Goal: Information Seeking & Learning: Learn about a topic

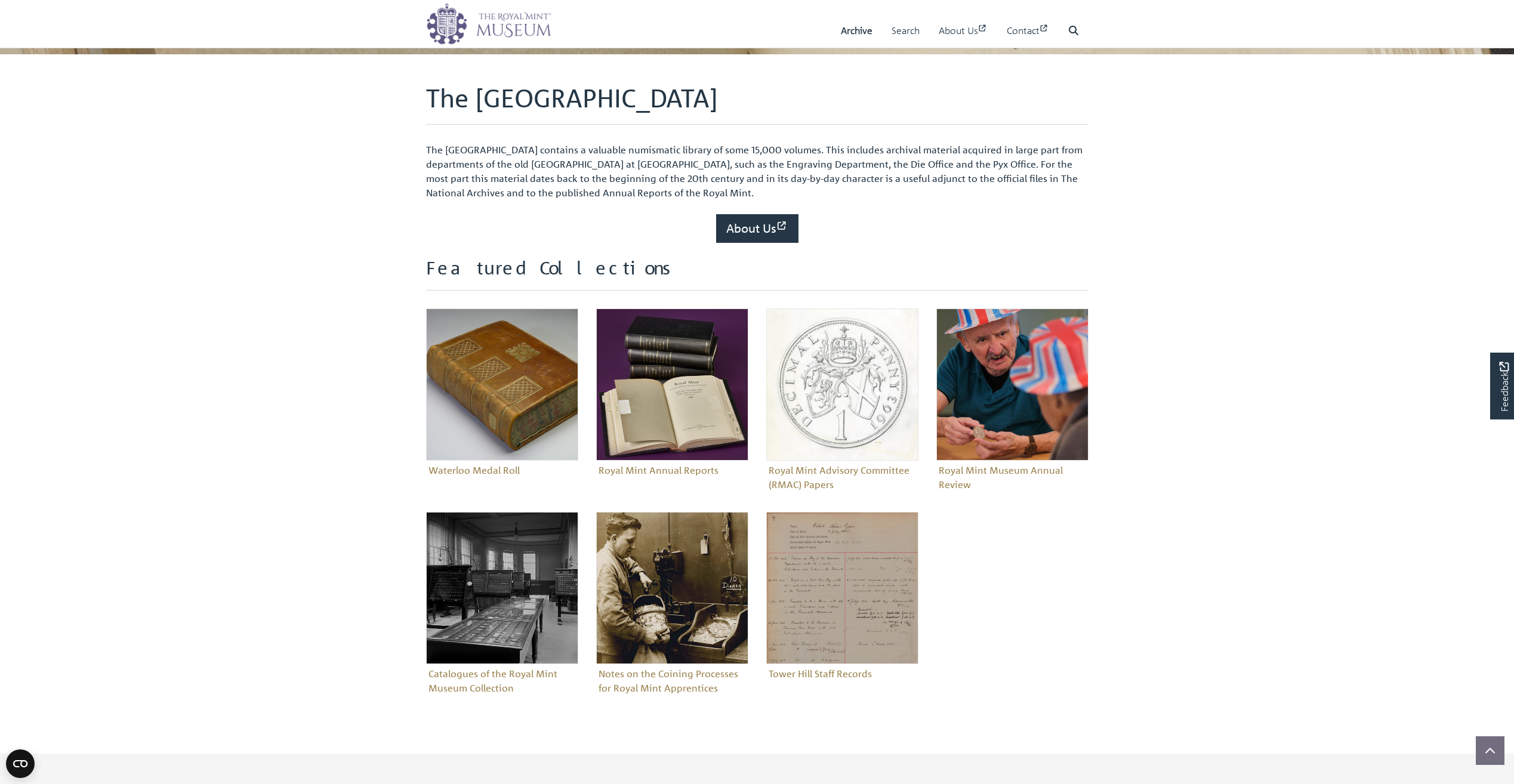
scroll to position [239, 0]
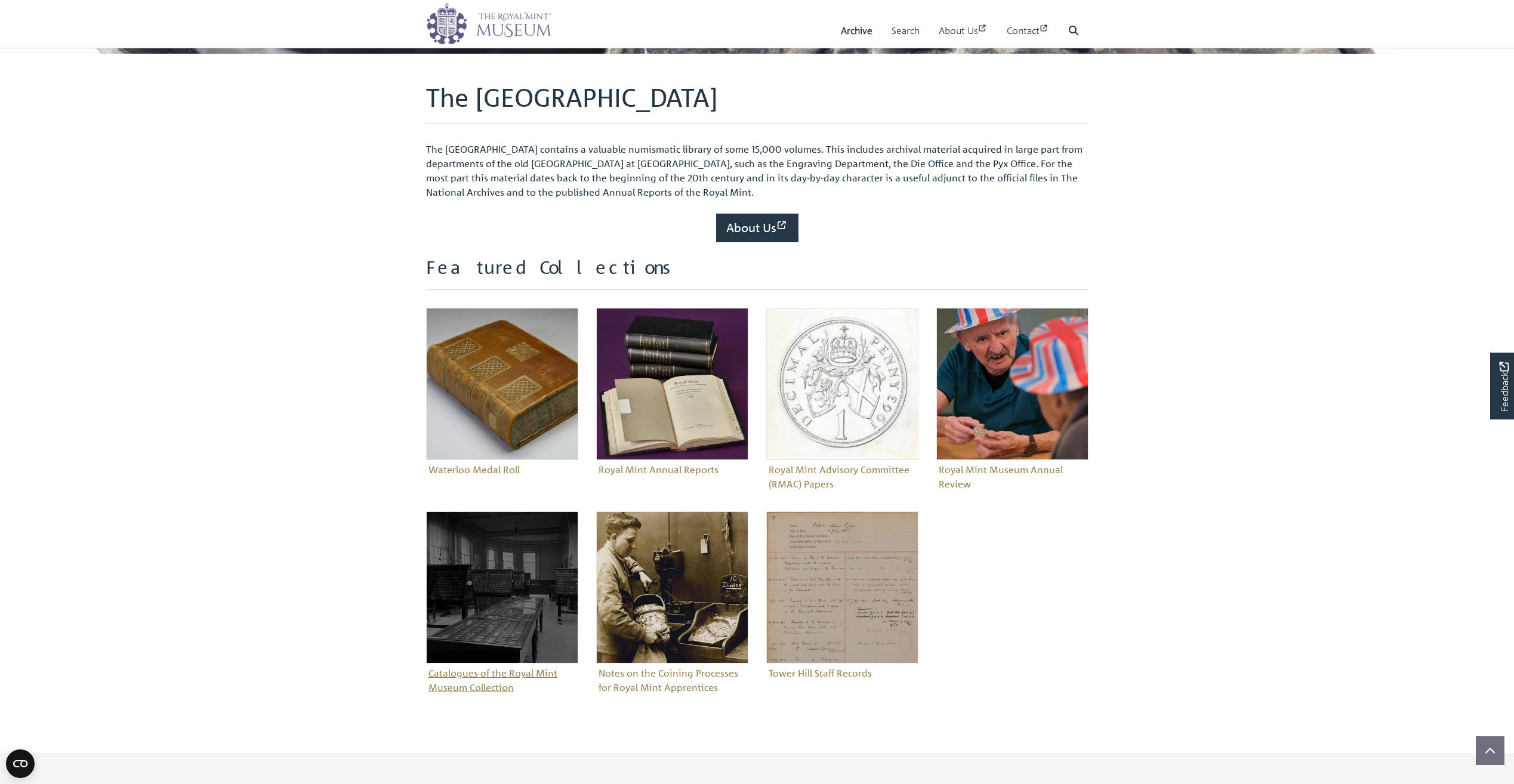
click at [468, 685] on figure "Catalogues of the Royal Mint Museum Collection" at bounding box center [502, 604] width 152 height 185
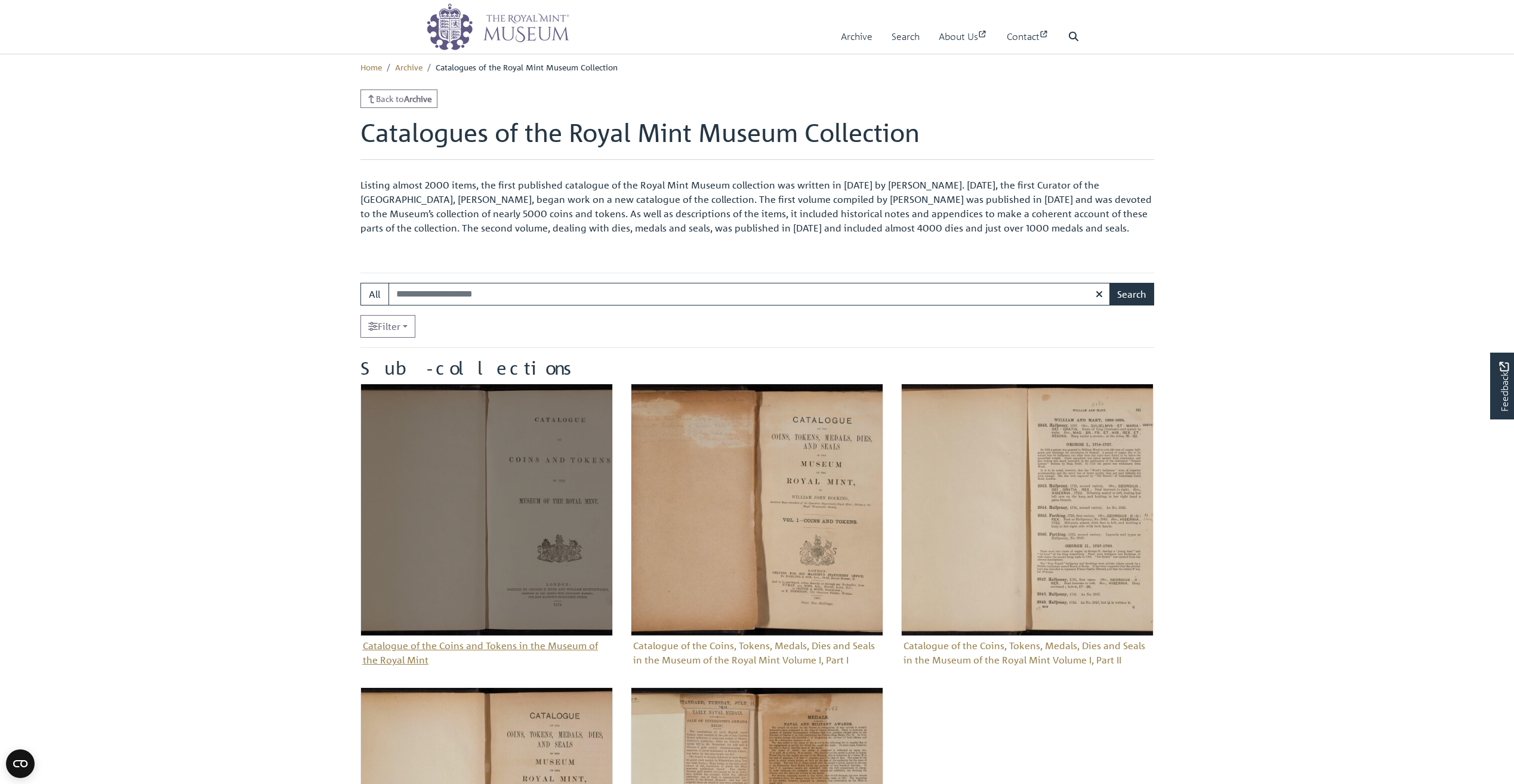
click at [484, 645] on figure "Catalogue of the Coins and Tokens in the Museum of the Royal Mint" at bounding box center [486, 527] width 252 height 286
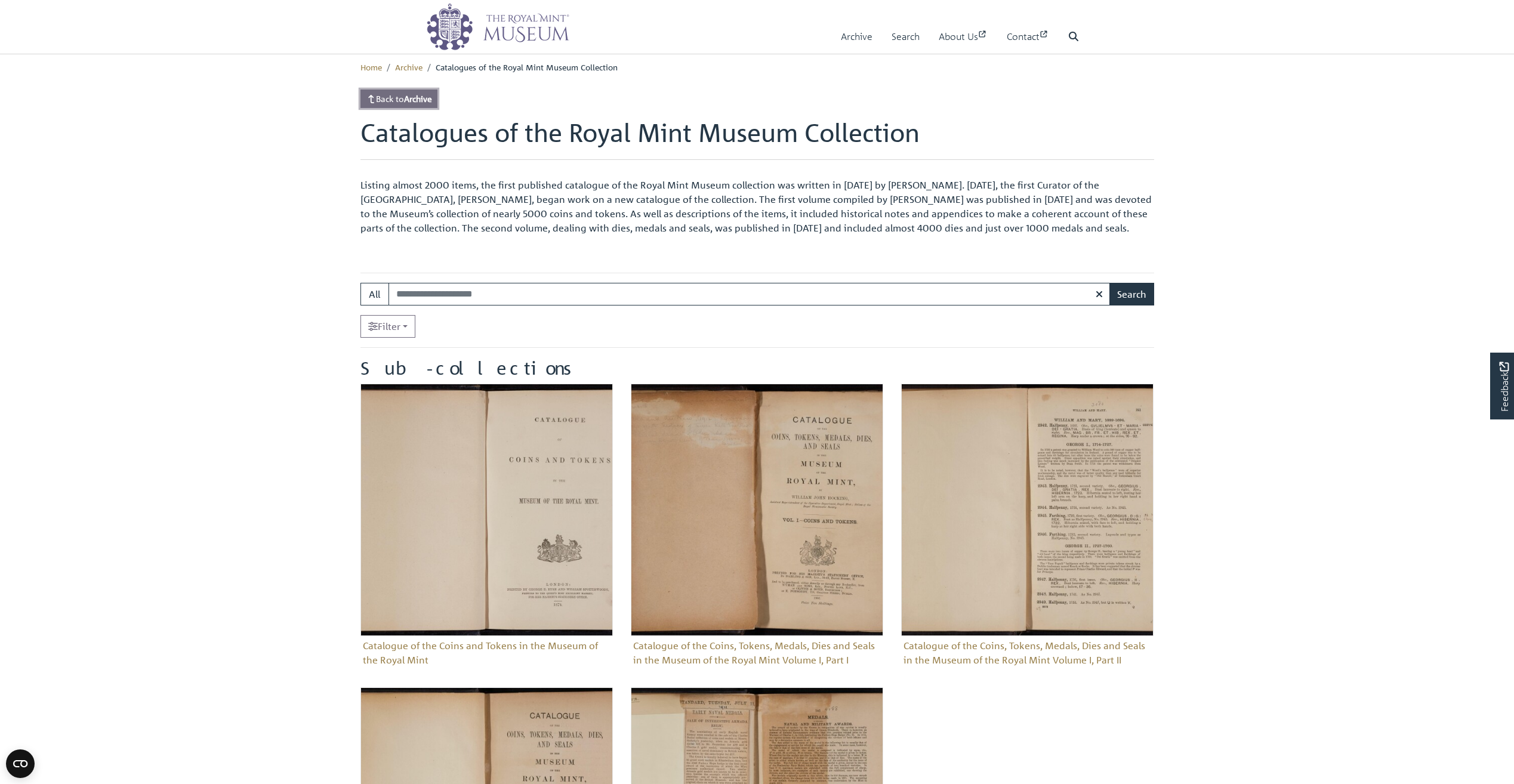
click at [391, 100] on link "Back to Archive" at bounding box center [399, 98] width 77 height 19
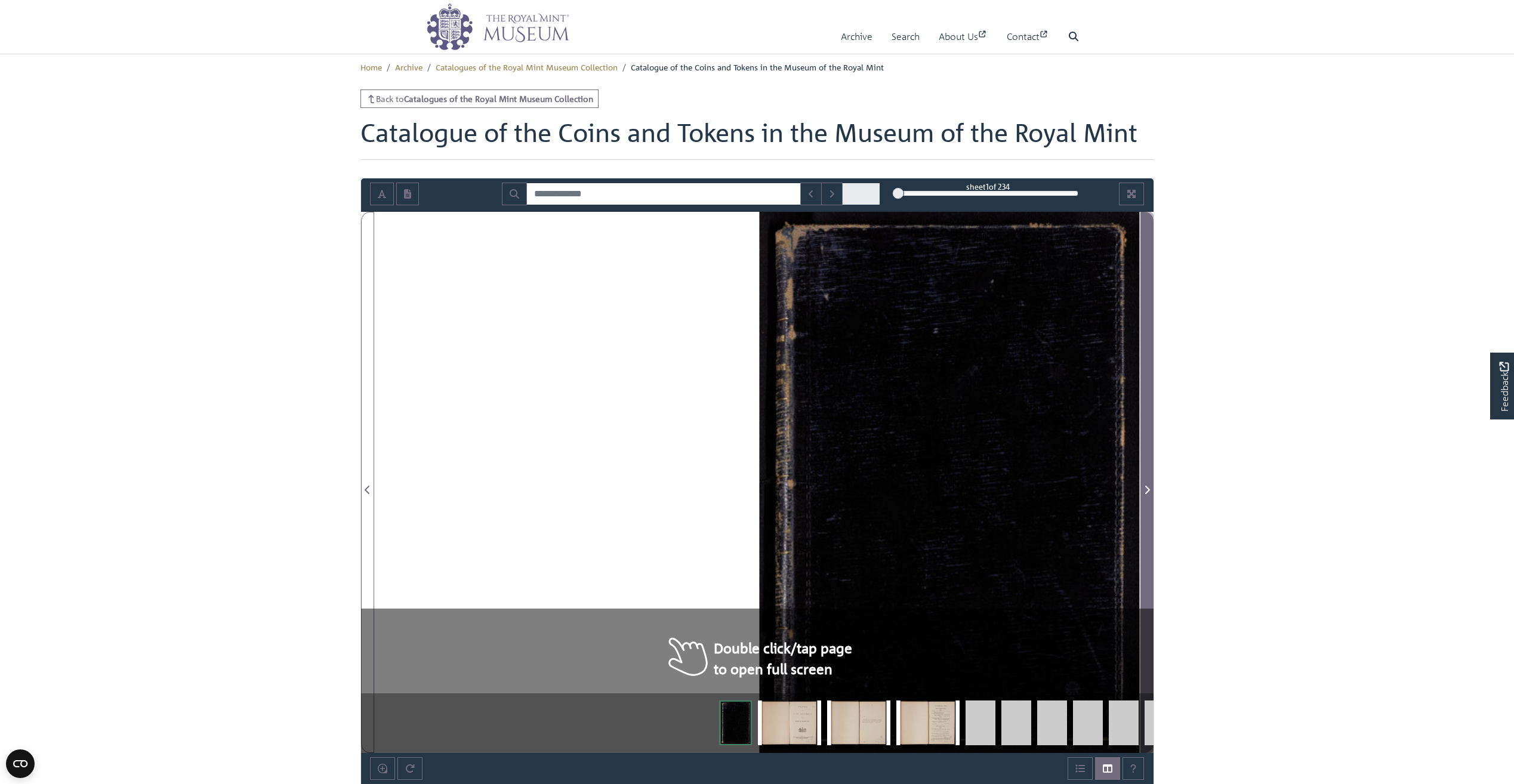
click at [1147, 490] on icon "Next Page" at bounding box center [1148, 490] width 6 height 10
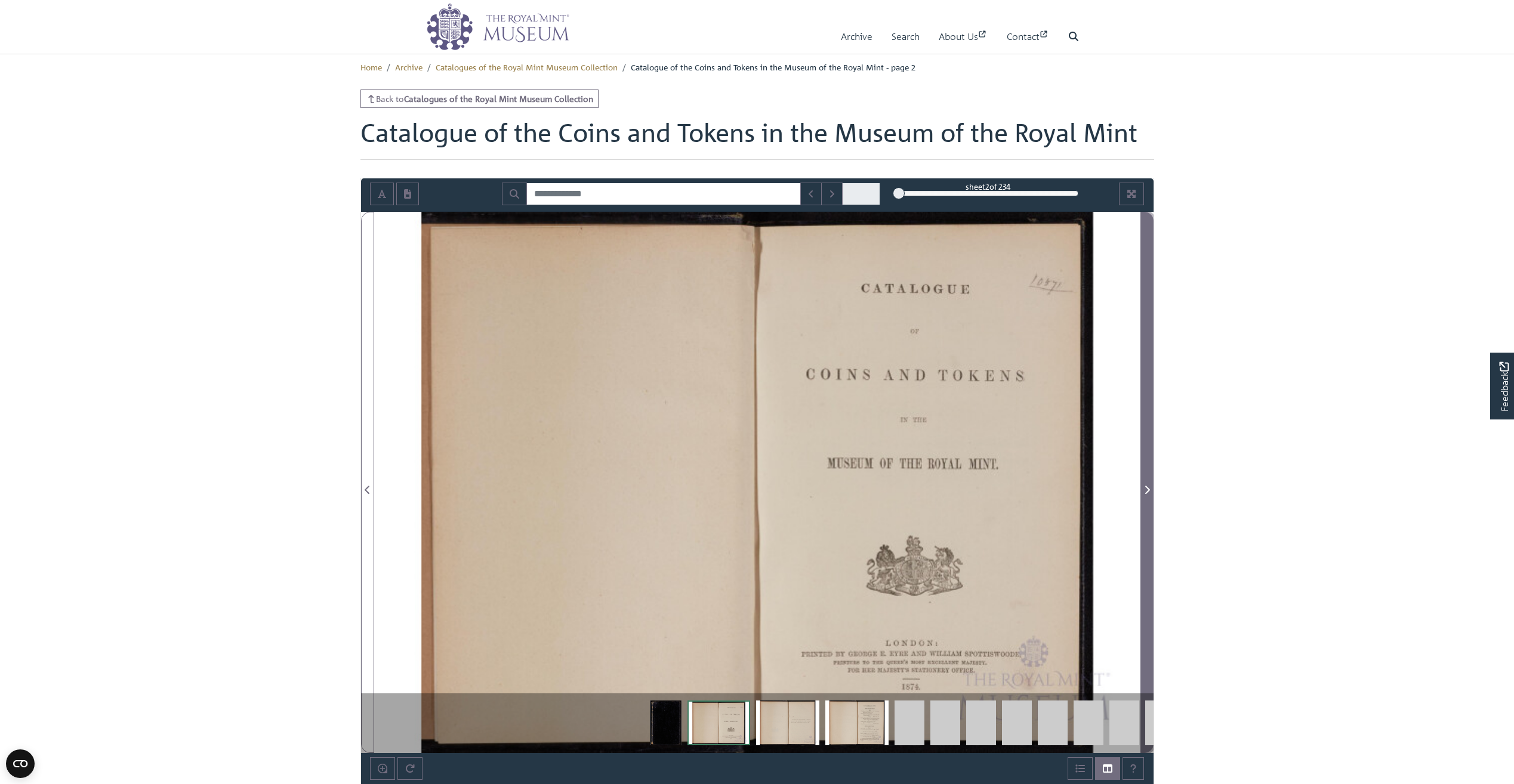
click at [1147, 490] on icon "Next Page" at bounding box center [1148, 490] width 6 height 10
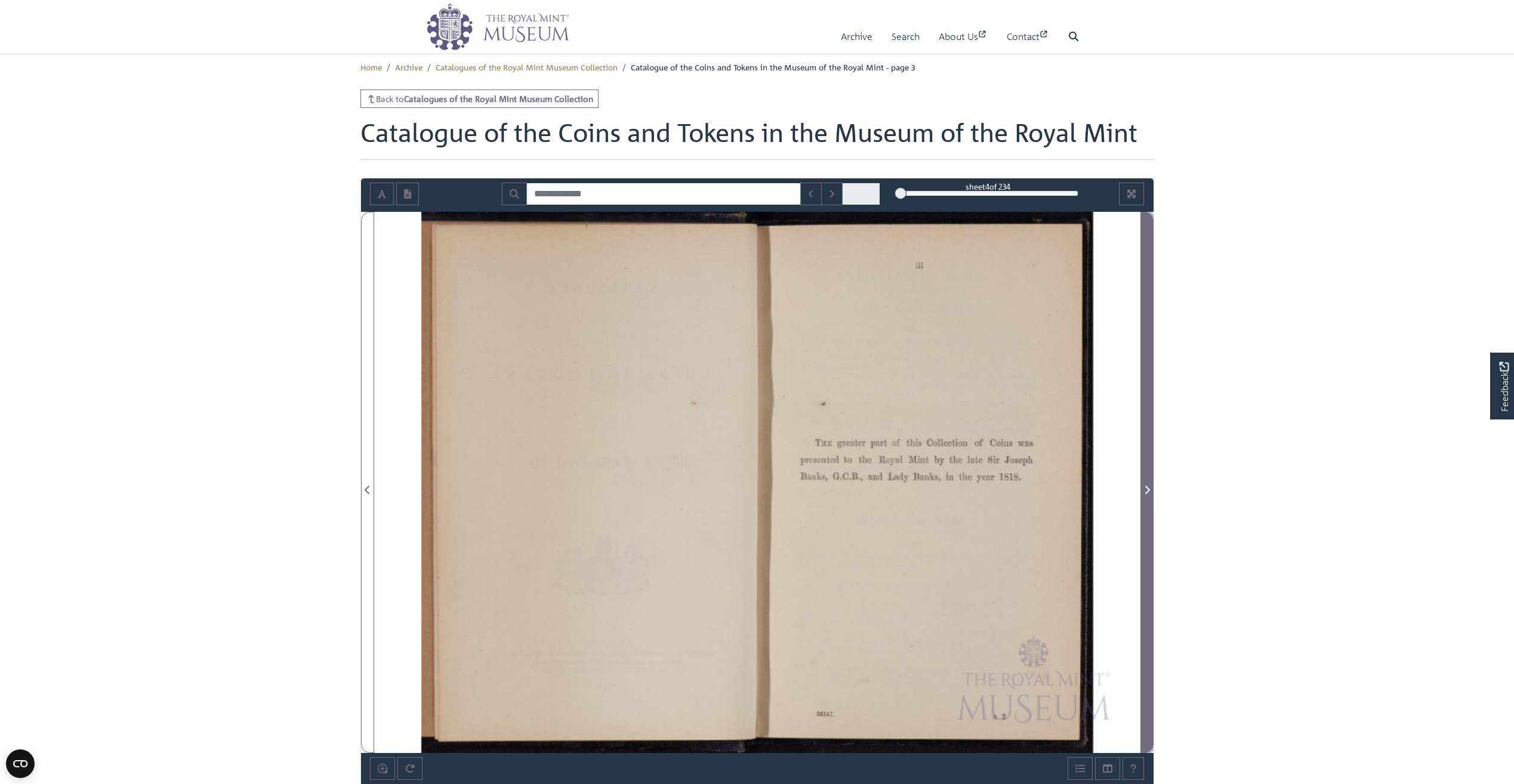
click at [1147, 490] on icon "Next Page" at bounding box center [1148, 490] width 6 height 10
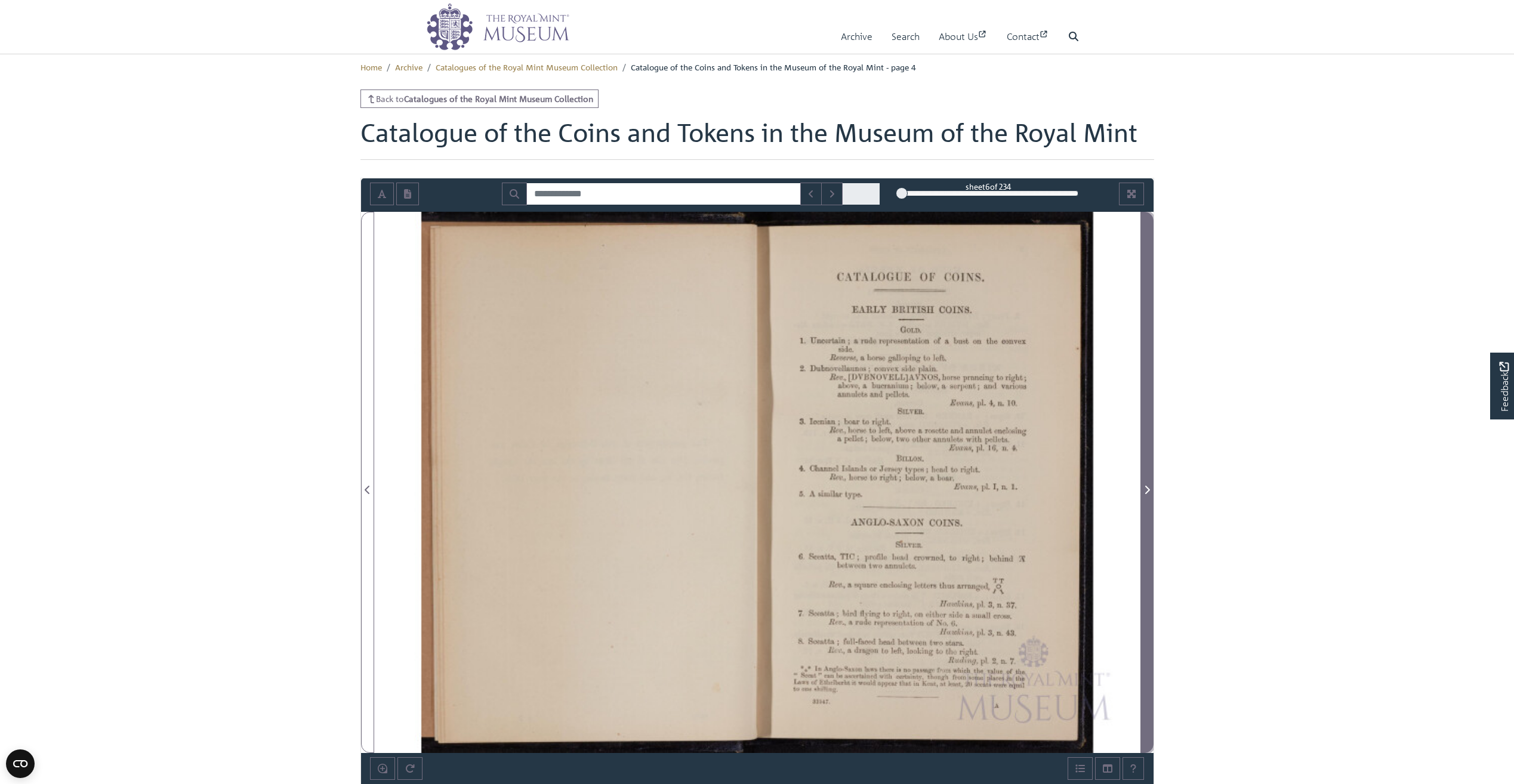
click at [1147, 490] on icon "Next Page" at bounding box center [1148, 490] width 6 height 10
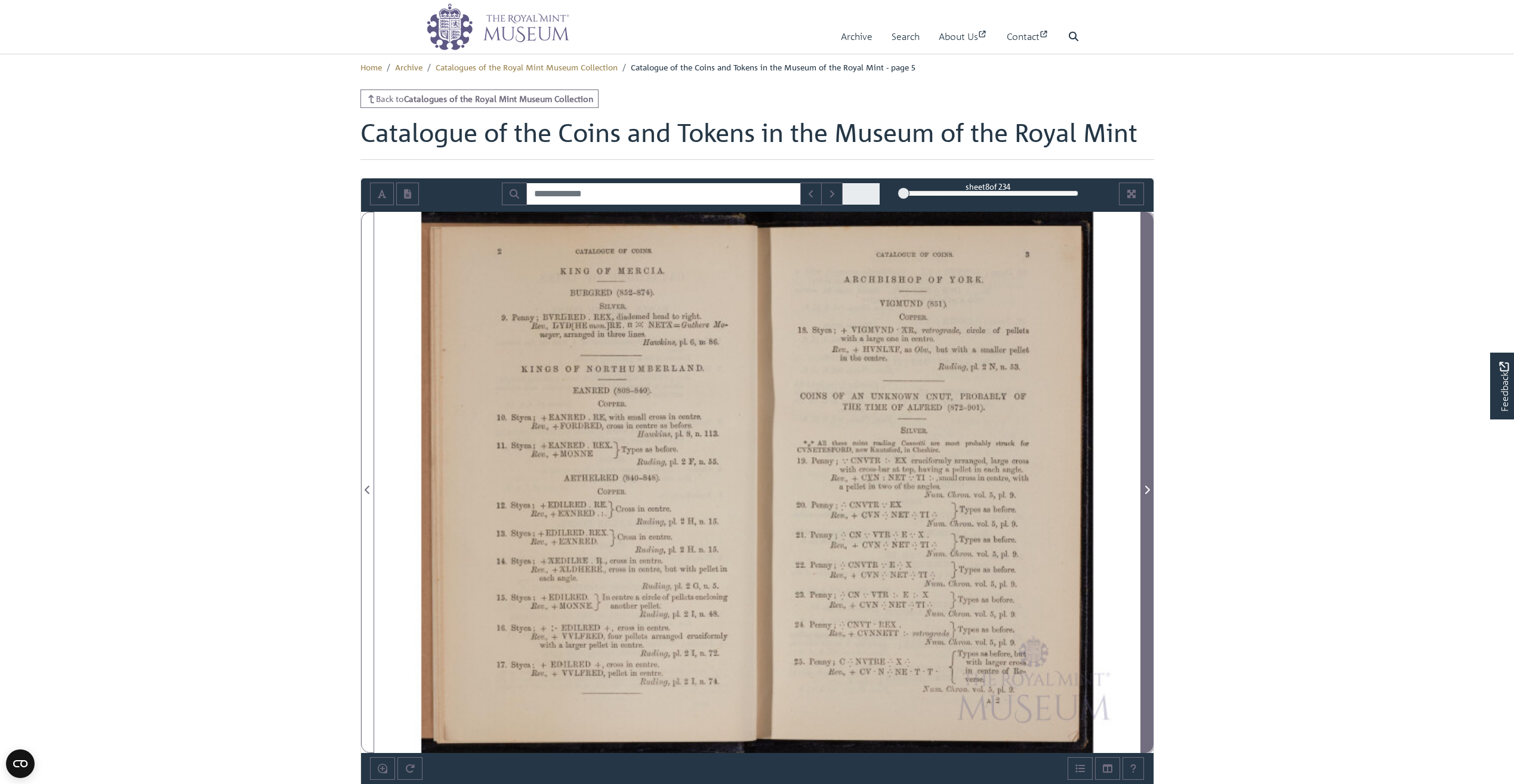
click at [1147, 490] on icon "Next Page" at bounding box center [1148, 490] width 6 height 10
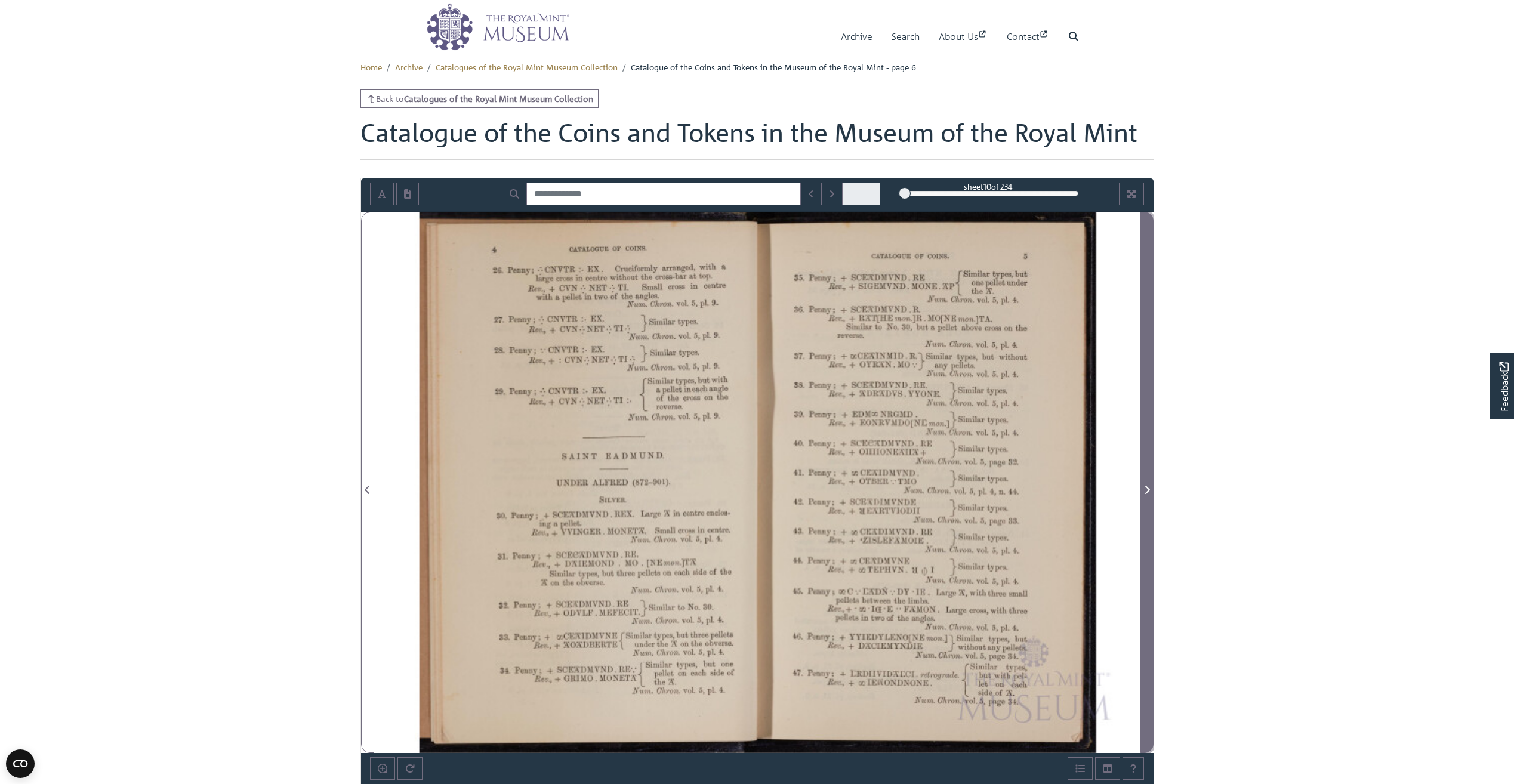
click at [1147, 490] on icon "Next Page" at bounding box center [1148, 490] width 6 height 10
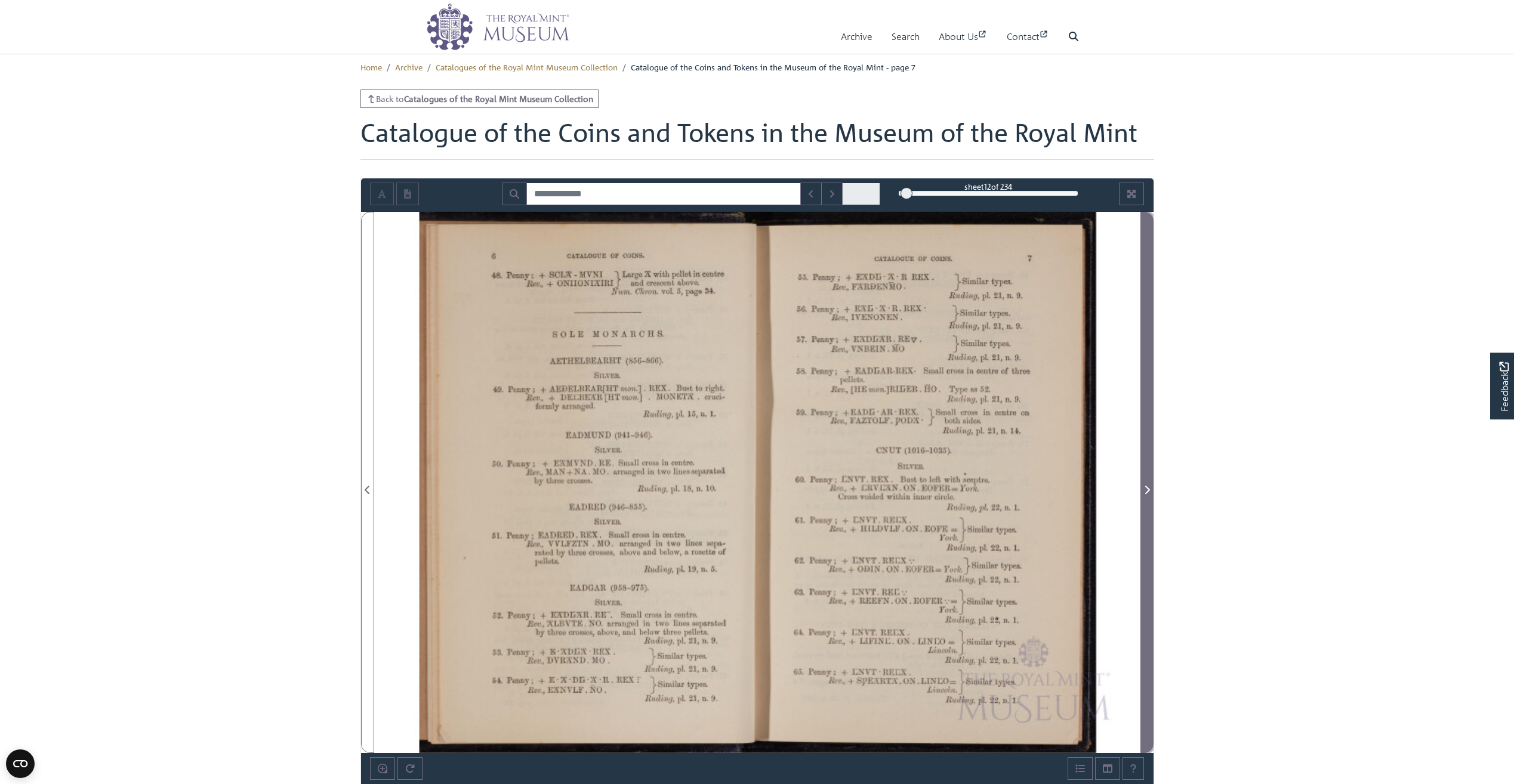
click at [1147, 490] on icon "Next Page" at bounding box center [1148, 490] width 6 height 10
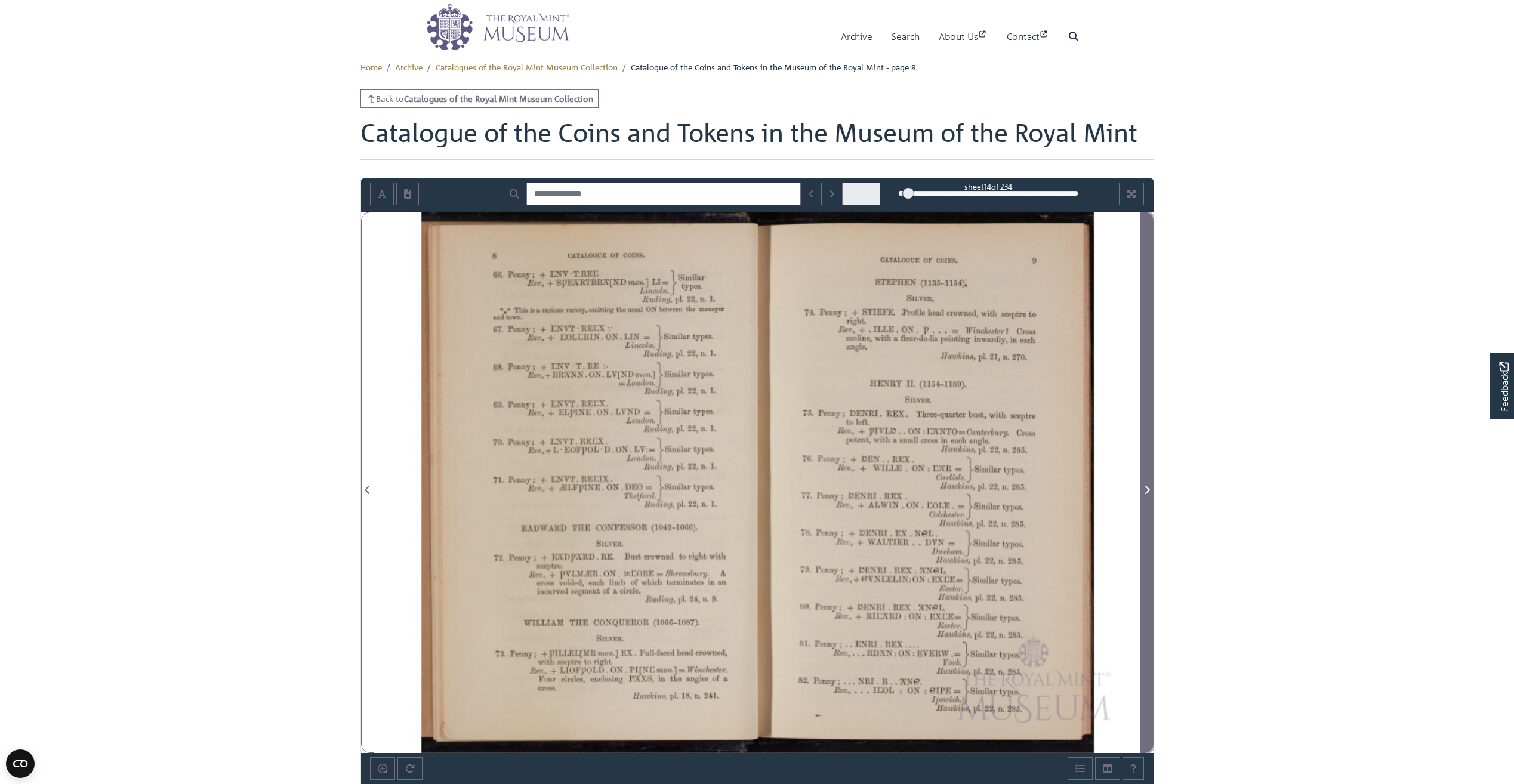
click at [1147, 490] on icon "Next Page" at bounding box center [1148, 490] width 6 height 10
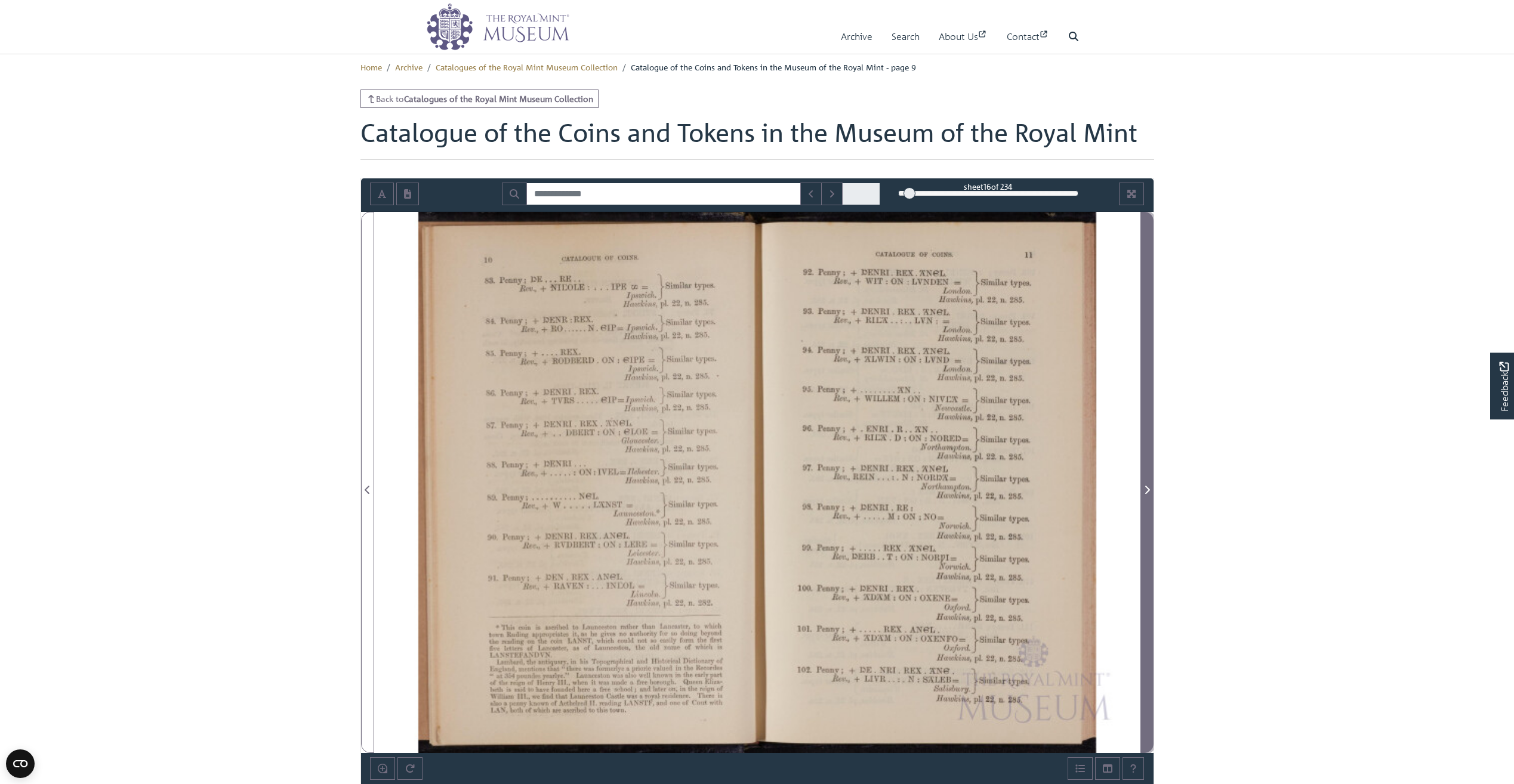
click at [1147, 490] on icon "Next Page" at bounding box center [1148, 490] width 6 height 10
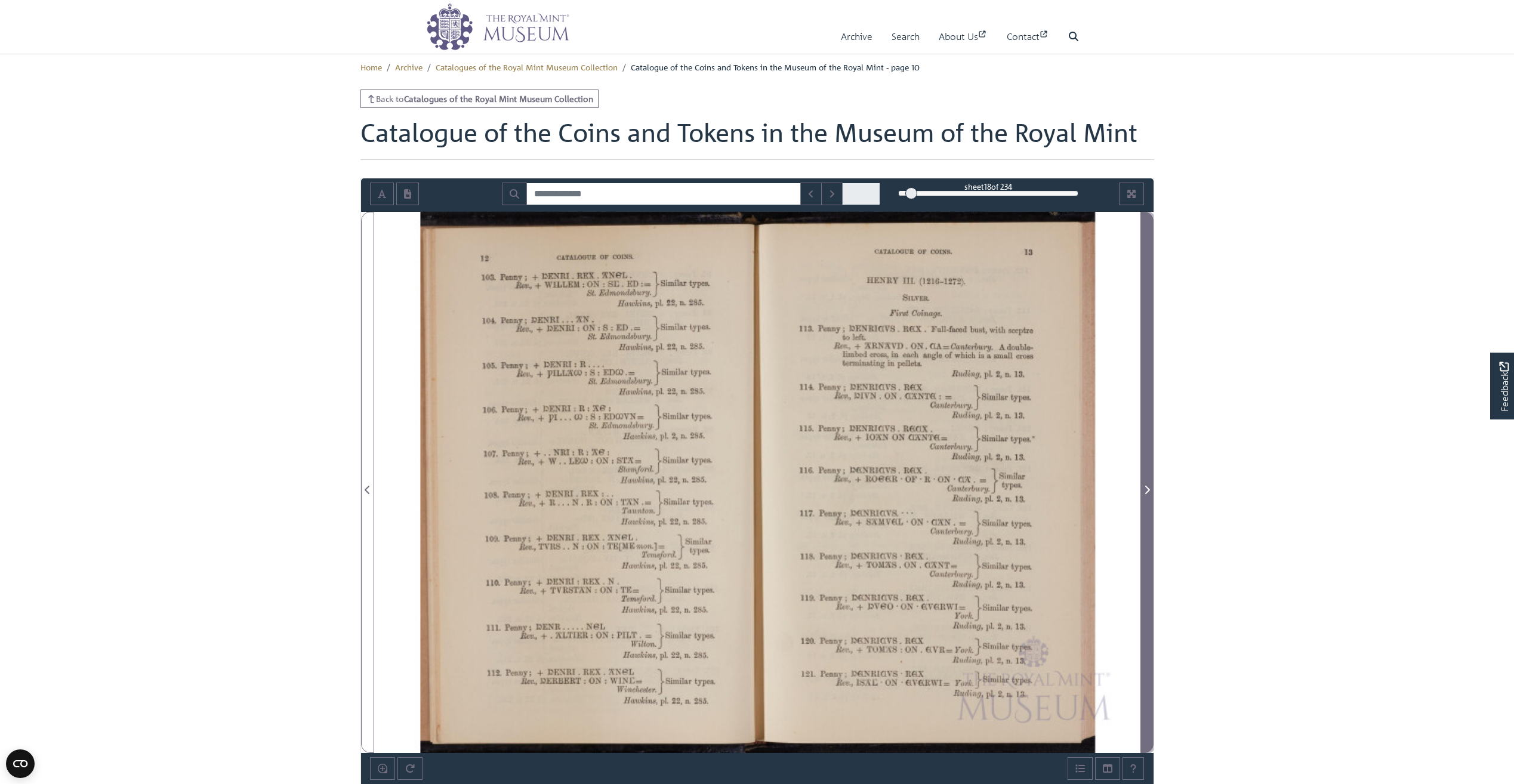
click at [1147, 490] on icon "Next Page" at bounding box center [1148, 490] width 6 height 10
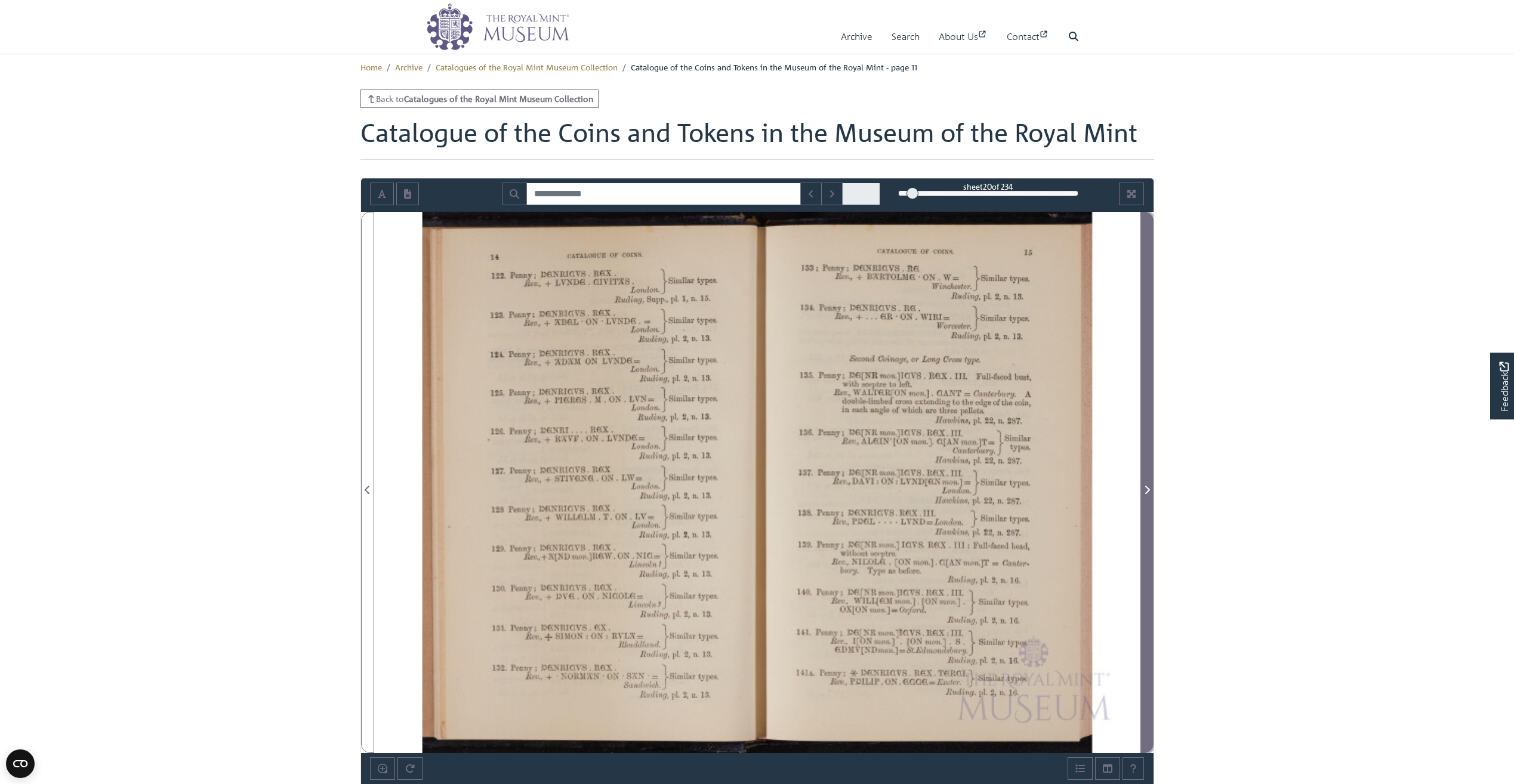
click at [1147, 490] on icon "Next Page" at bounding box center [1148, 490] width 6 height 10
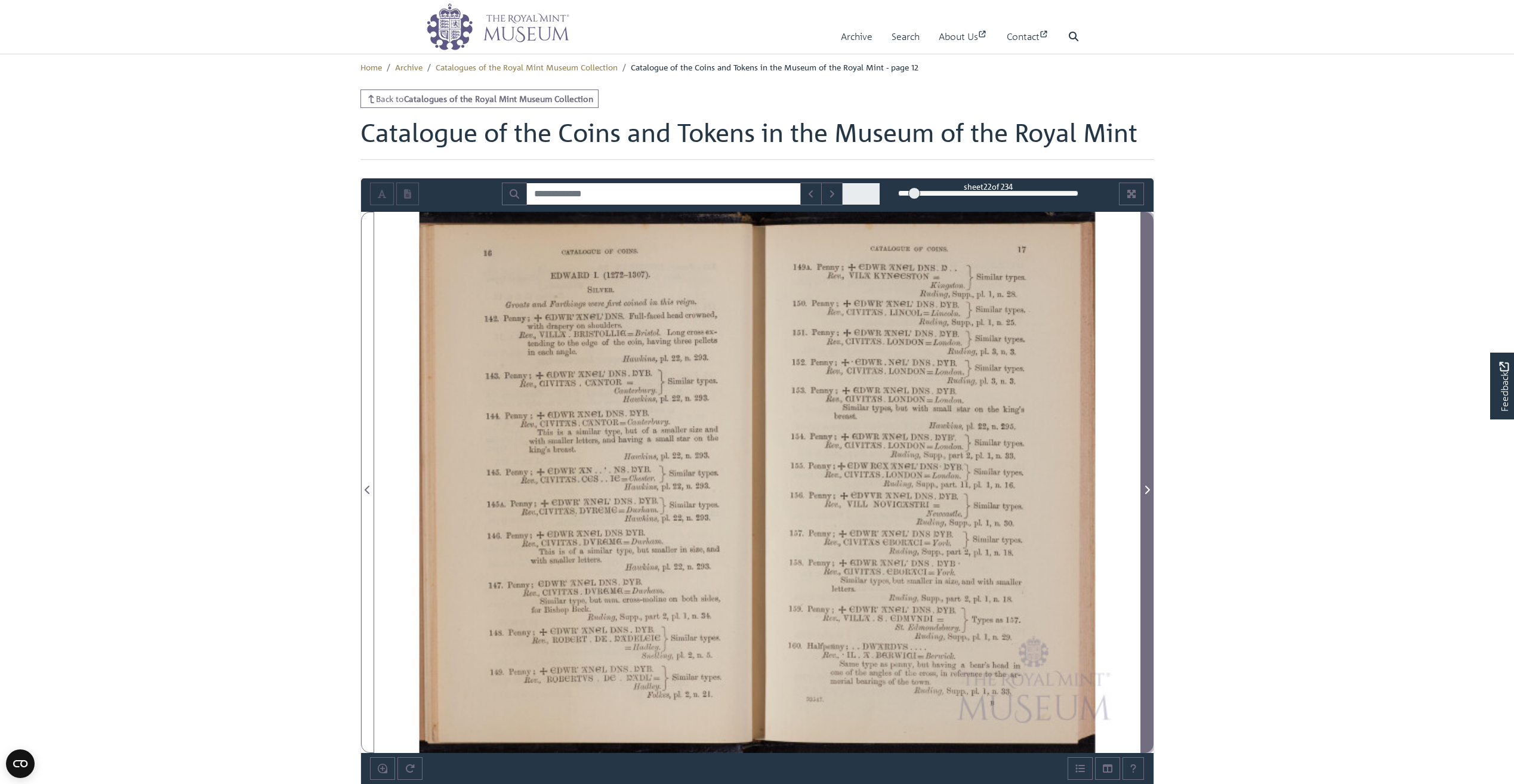
click at [1147, 490] on icon "Next Page" at bounding box center [1148, 490] width 6 height 10
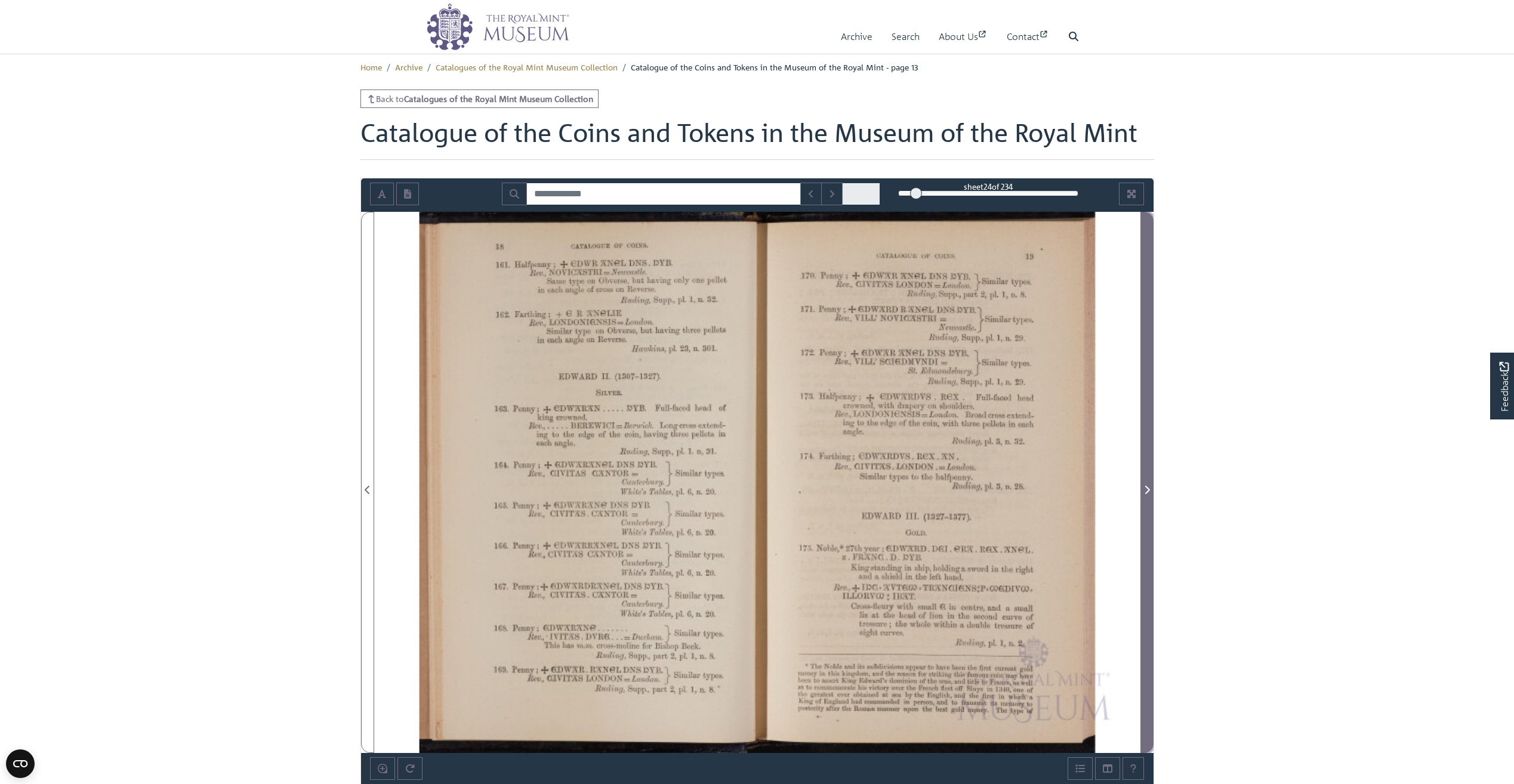
click at [1147, 490] on icon "Next Page" at bounding box center [1148, 490] width 6 height 10
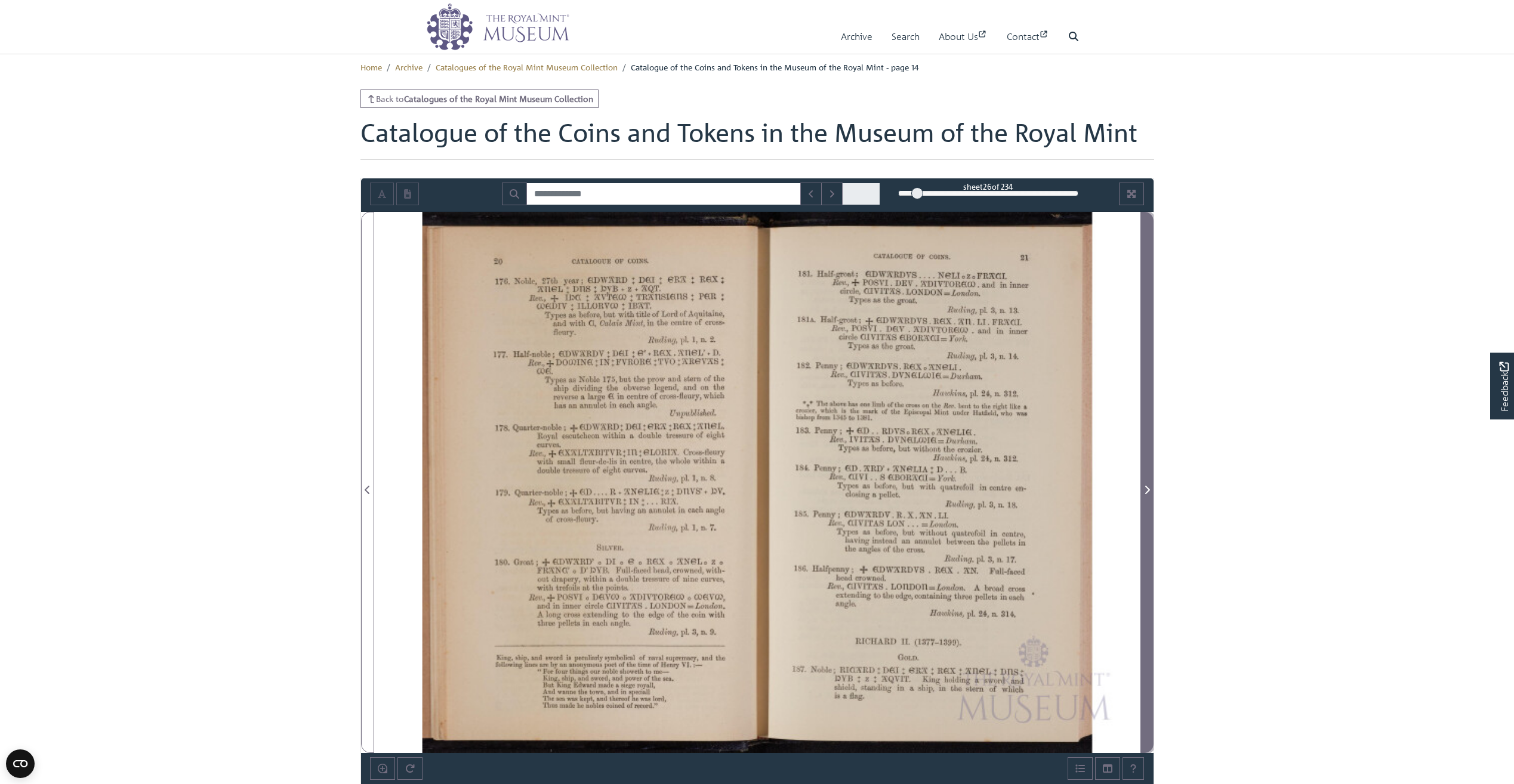
click at [1147, 490] on icon "Next Page" at bounding box center [1148, 490] width 6 height 10
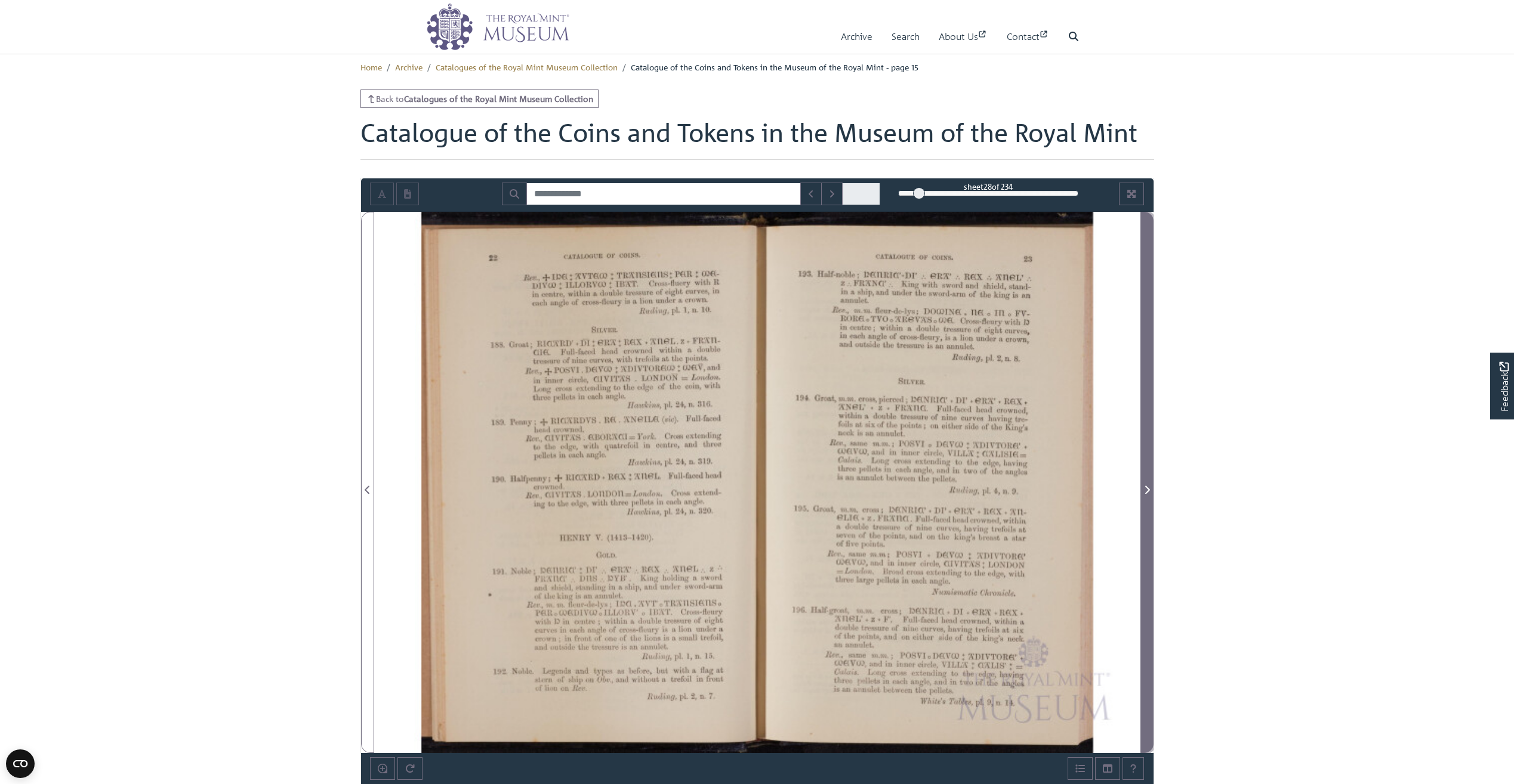
click at [1147, 490] on icon "Next Page" at bounding box center [1148, 490] width 6 height 10
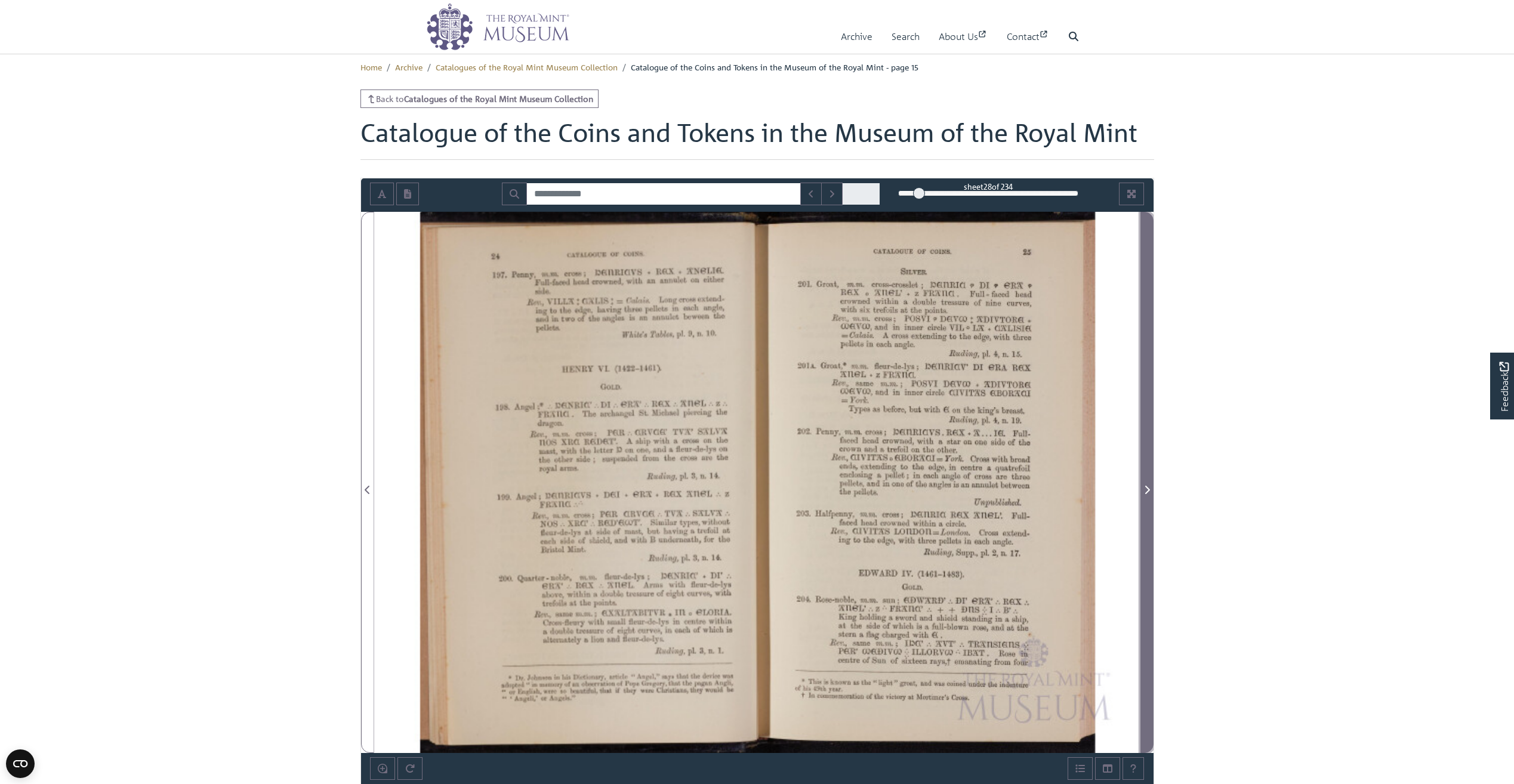
click at [1147, 490] on icon "Next Page" at bounding box center [1148, 490] width 6 height 10
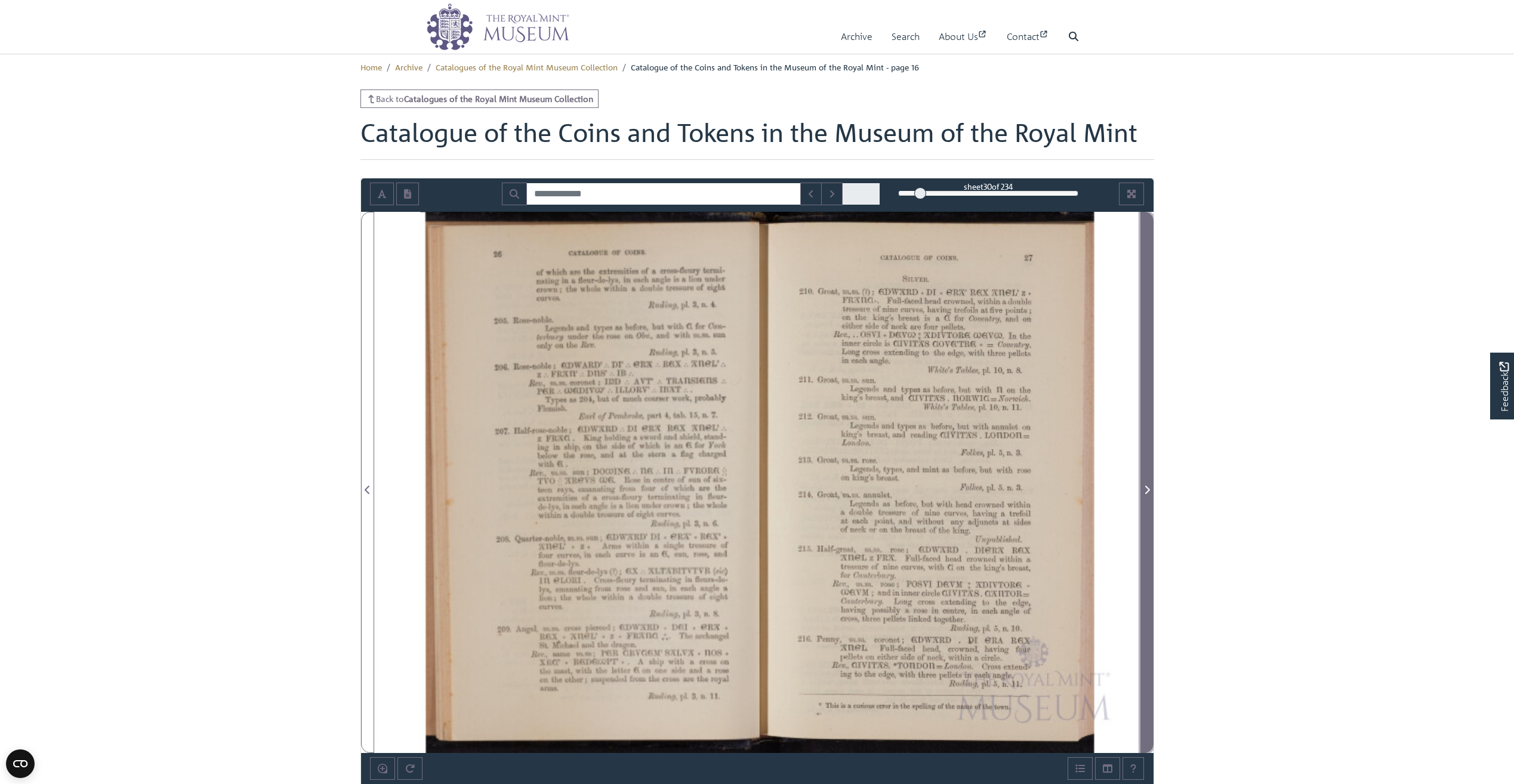
click at [1147, 490] on icon "Next Page" at bounding box center [1148, 490] width 6 height 10
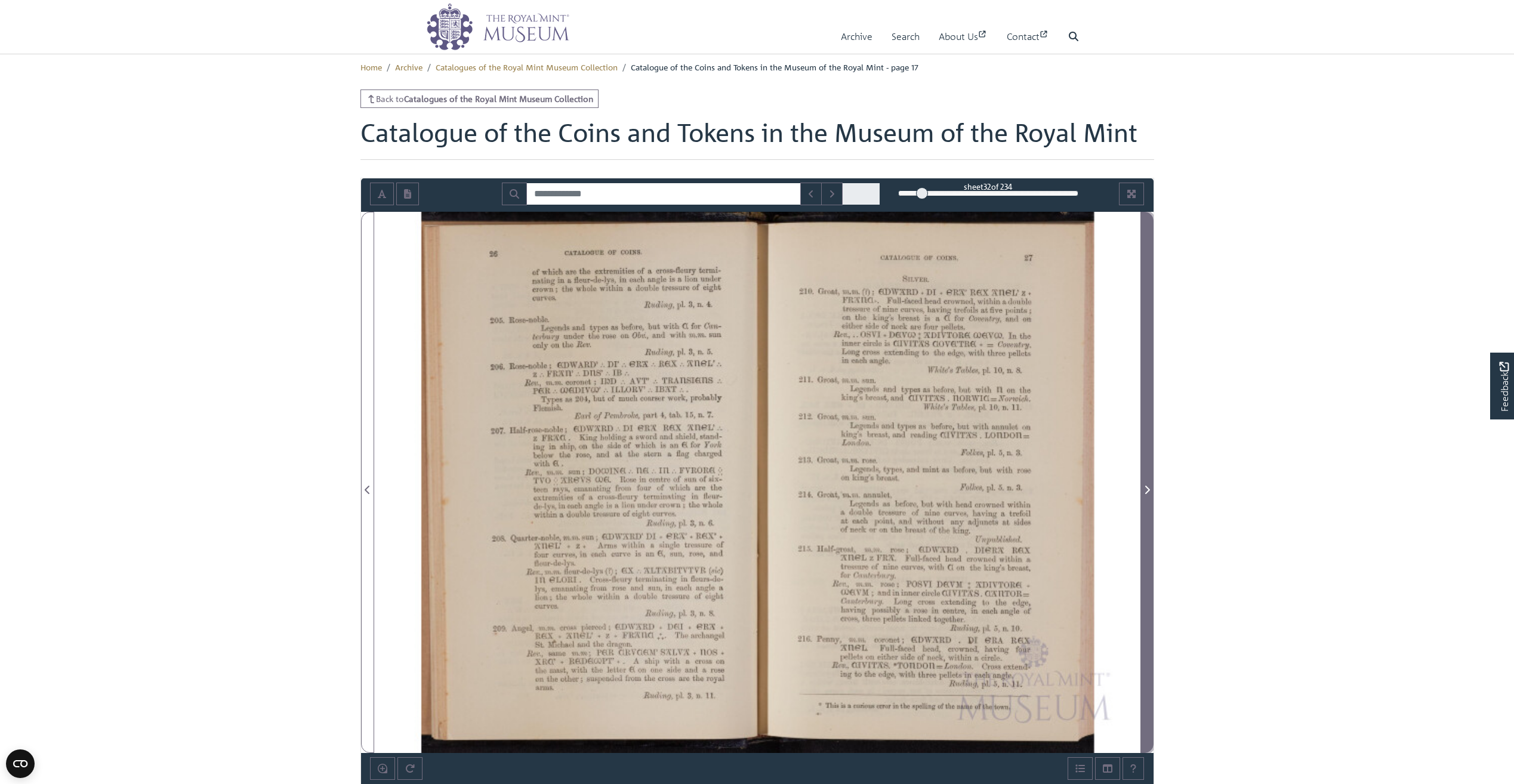
click at [1147, 490] on icon "Next Page" at bounding box center [1148, 490] width 6 height 10
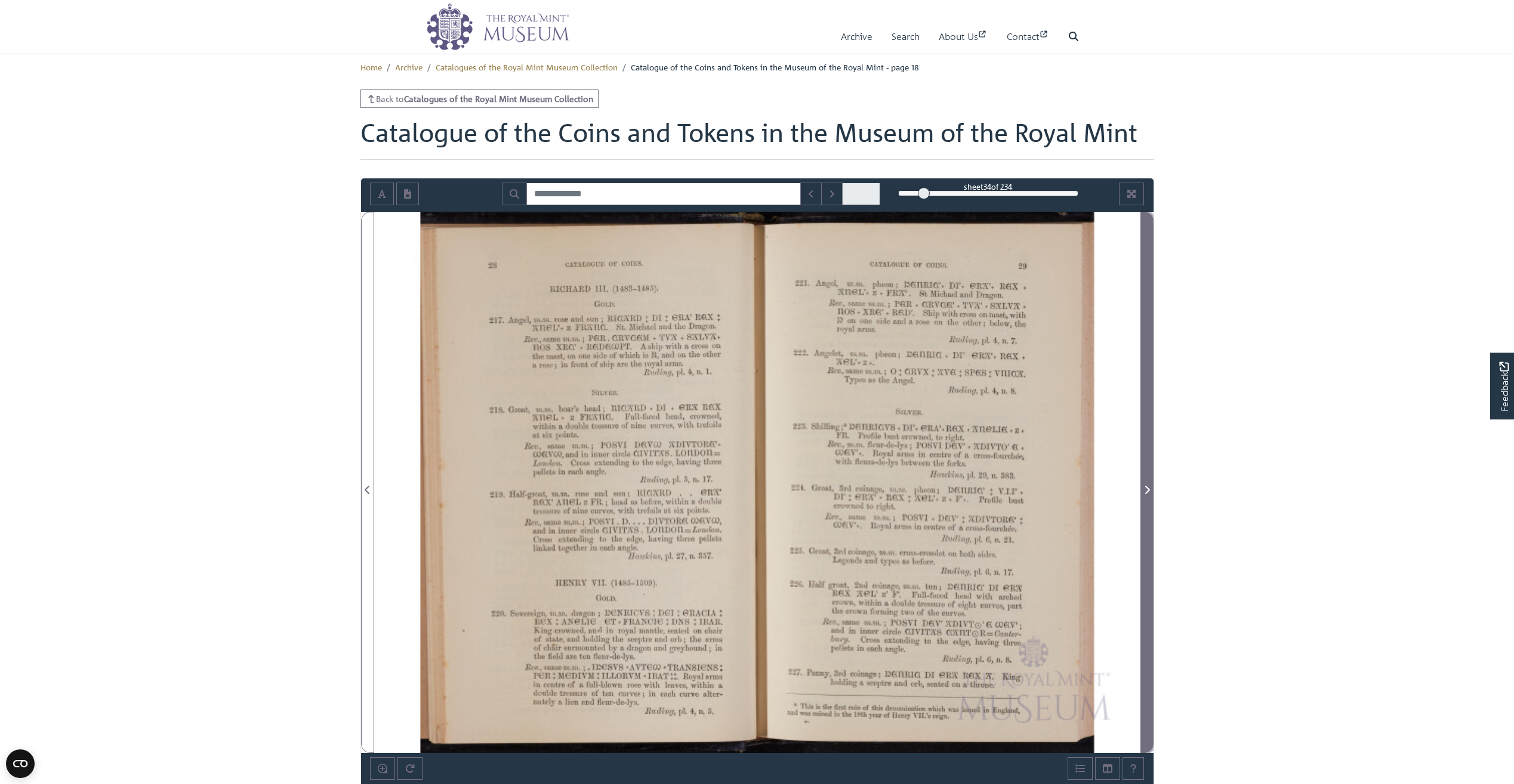
click at [1147, 490] on icon "Next Page" at bounding box center [1148, 490] width 6 height 10
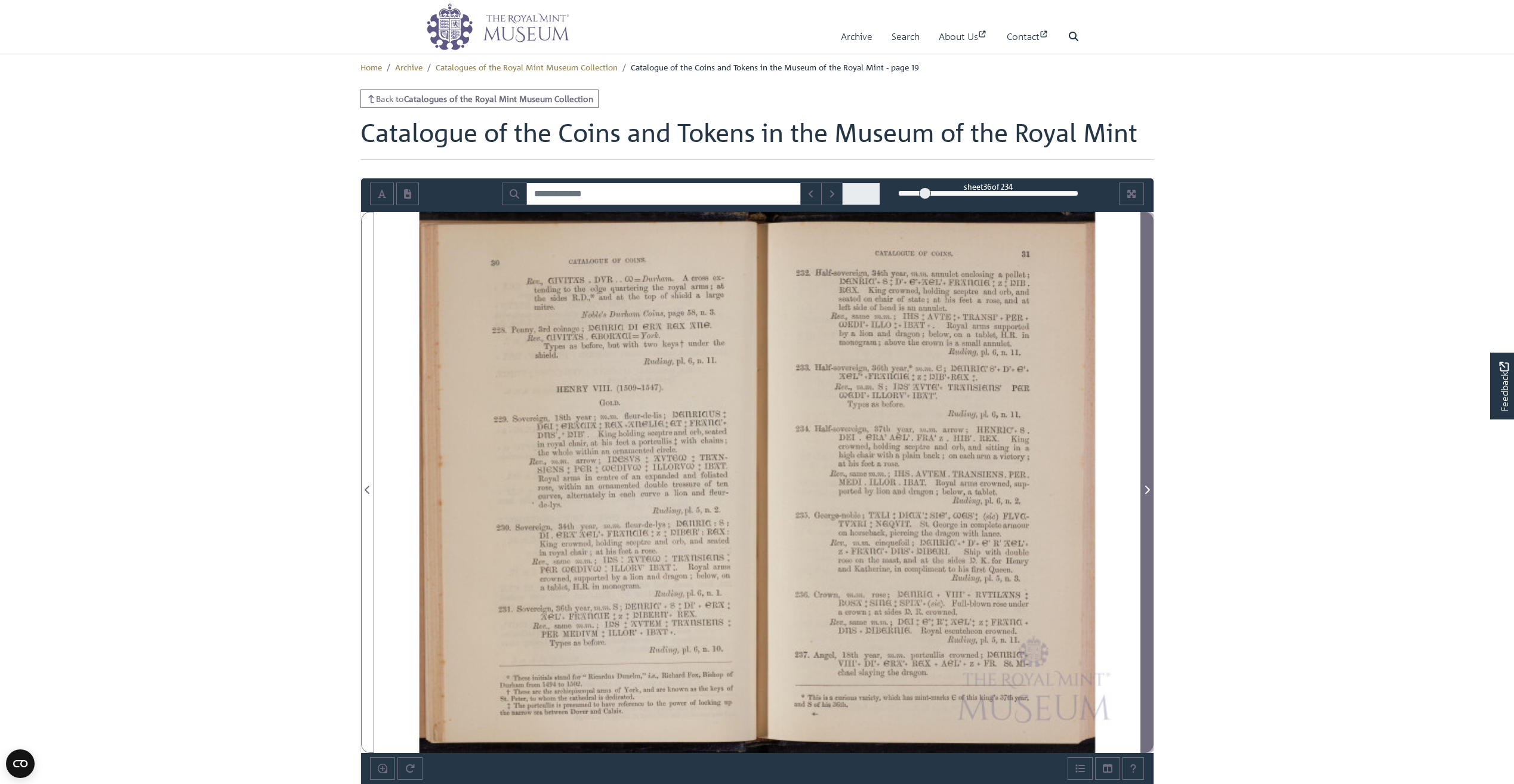
click at [1147, 490] on icon "Next Page" at bounding box center [1148, 490] width 6 height 10
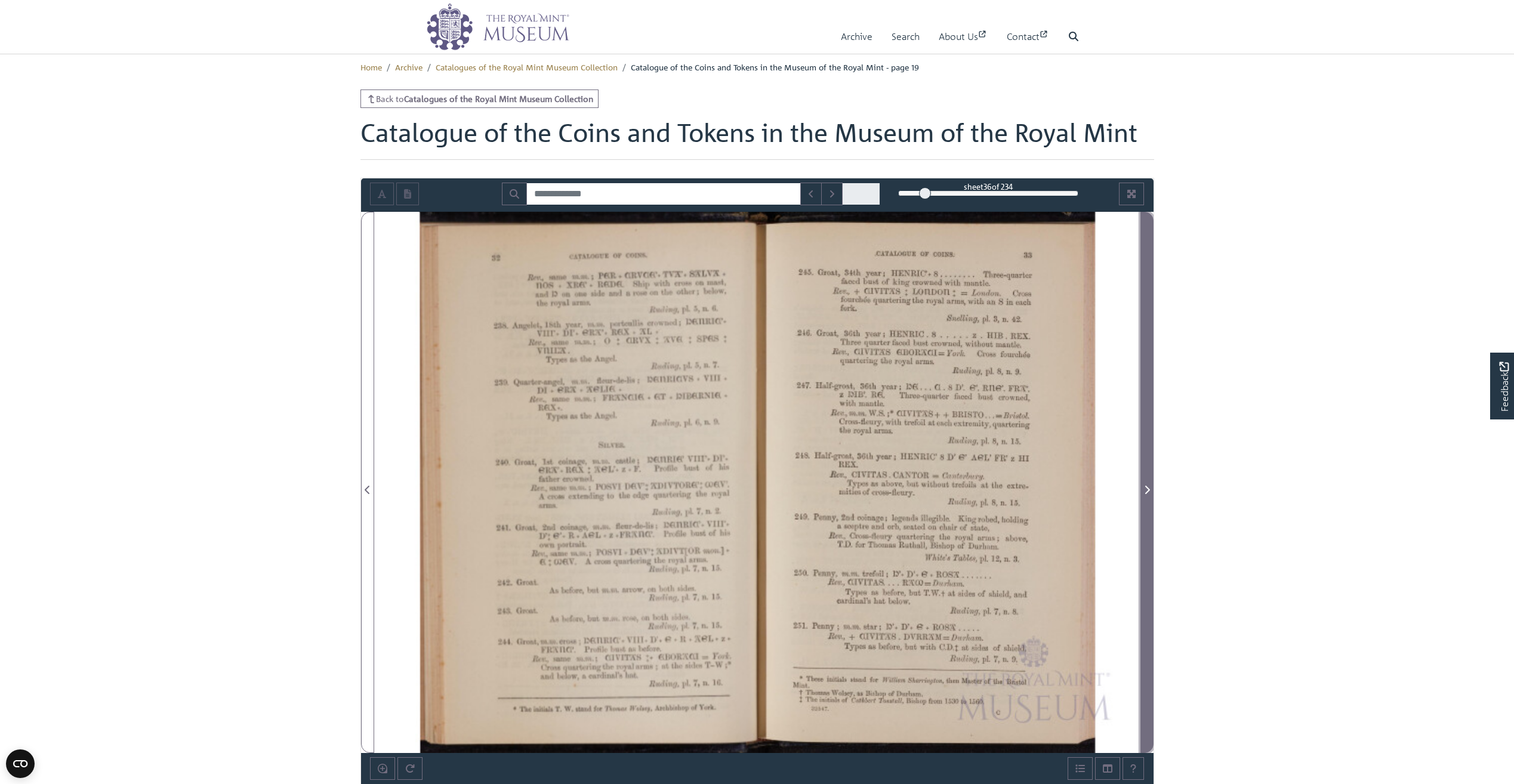
click at [1147, 490] on icon "Next Page" at bounding box center [1148, 490] width 6 height 10
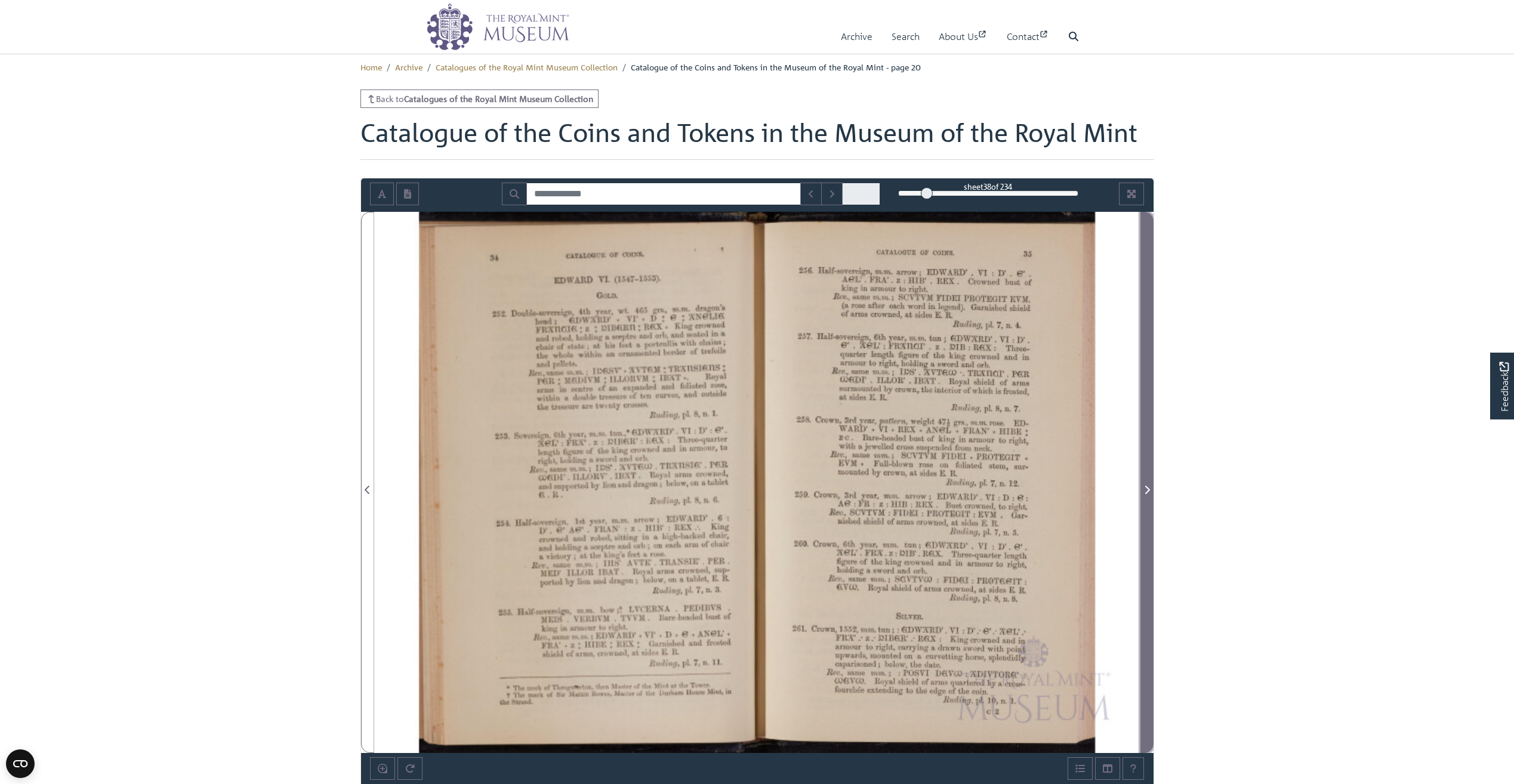
click at [1147, 490] on icon "Next Page" at bounding box center [1148, 490] width 6 height 10
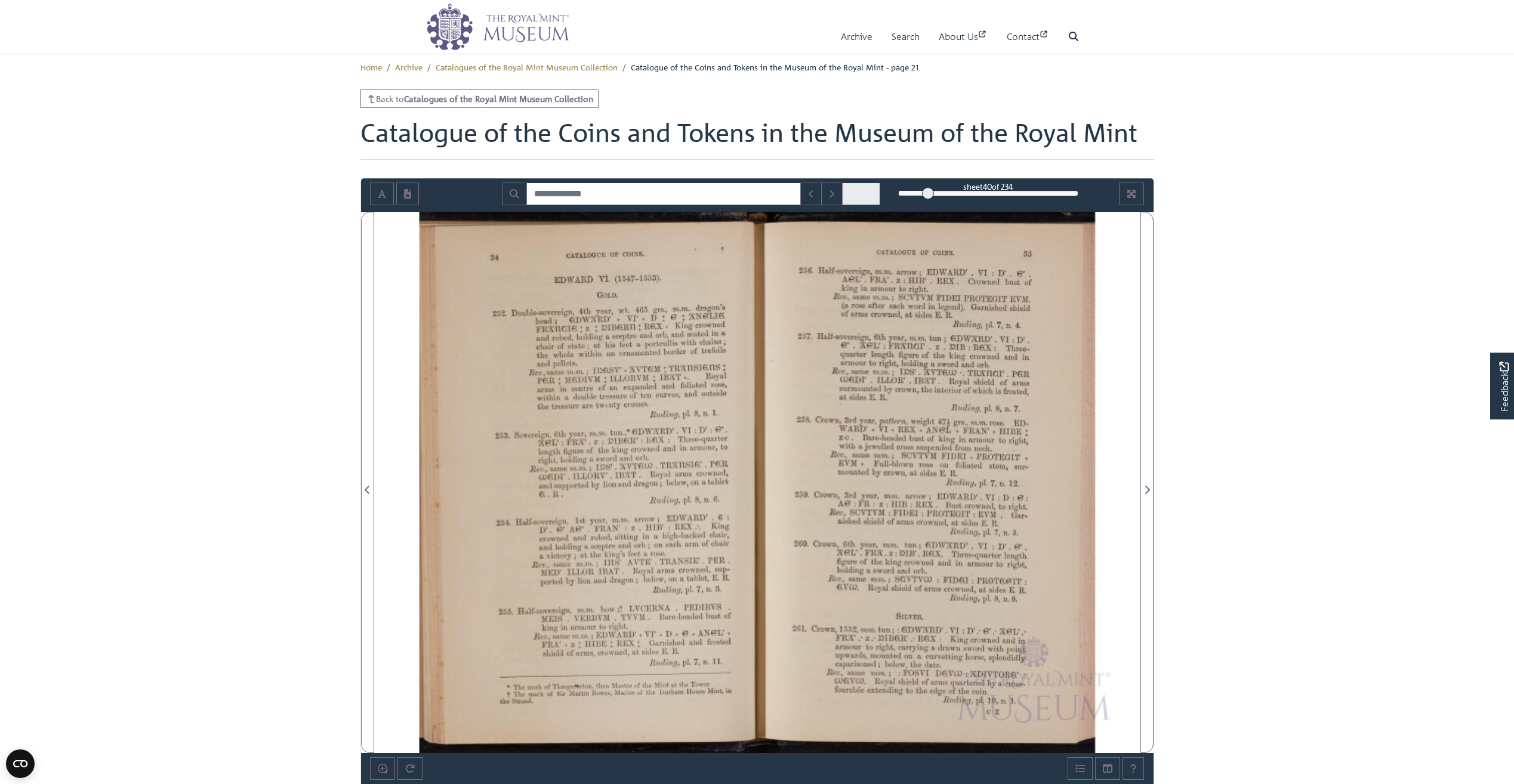
drag, startPoint x: 34, startPoint y: 0, endPoint x: 226, endPoint y: 459, distance: 497.5
click at [226, 459] on body "Menu Archive Search About Us Contact" at bounding box center [757, 620] width 1514 height 1240
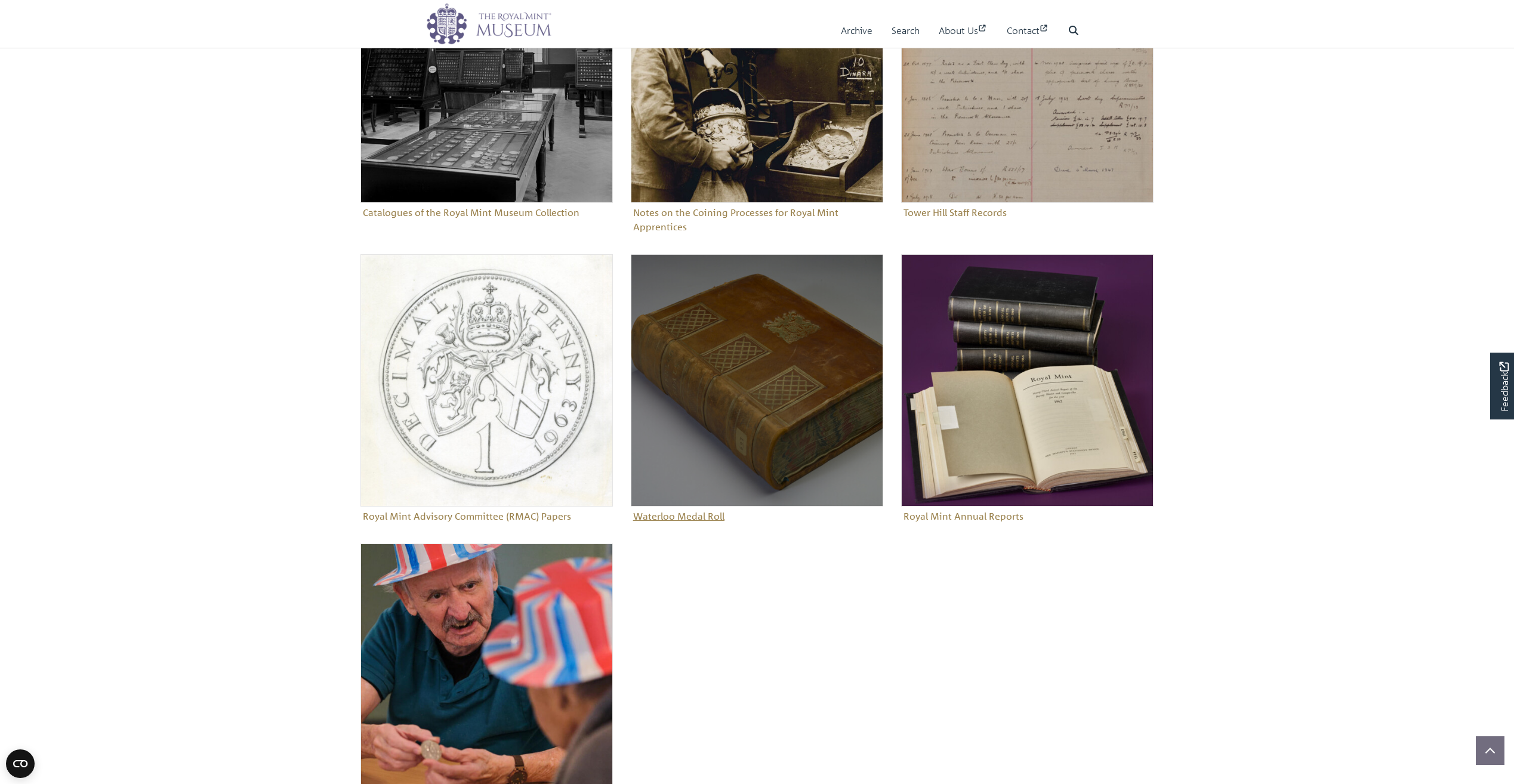
scroll to position [239, 0]
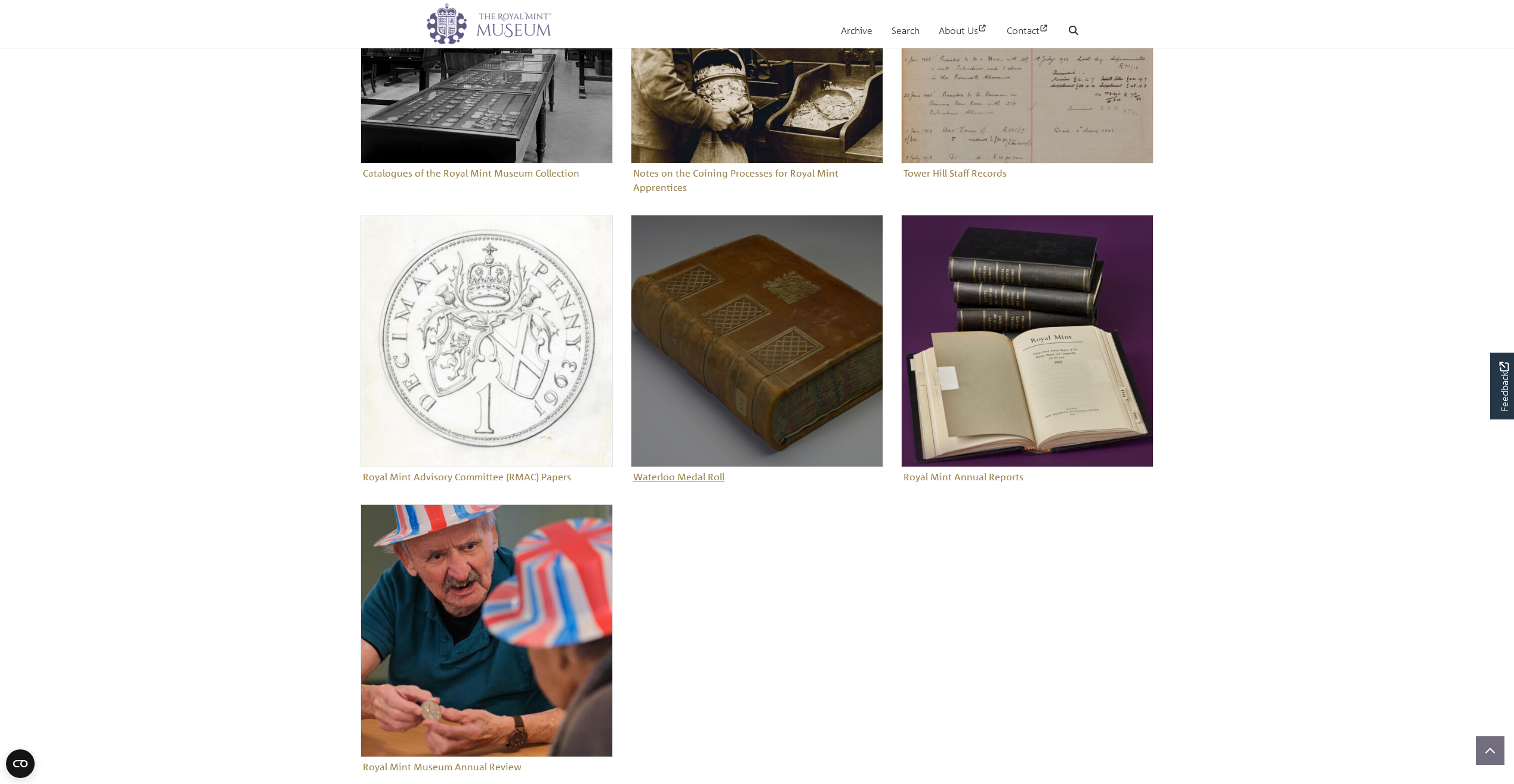
click at [716, 483] on figure "Waterloo Medal Roll" at bounding box center [757, 350] width 252 height 271
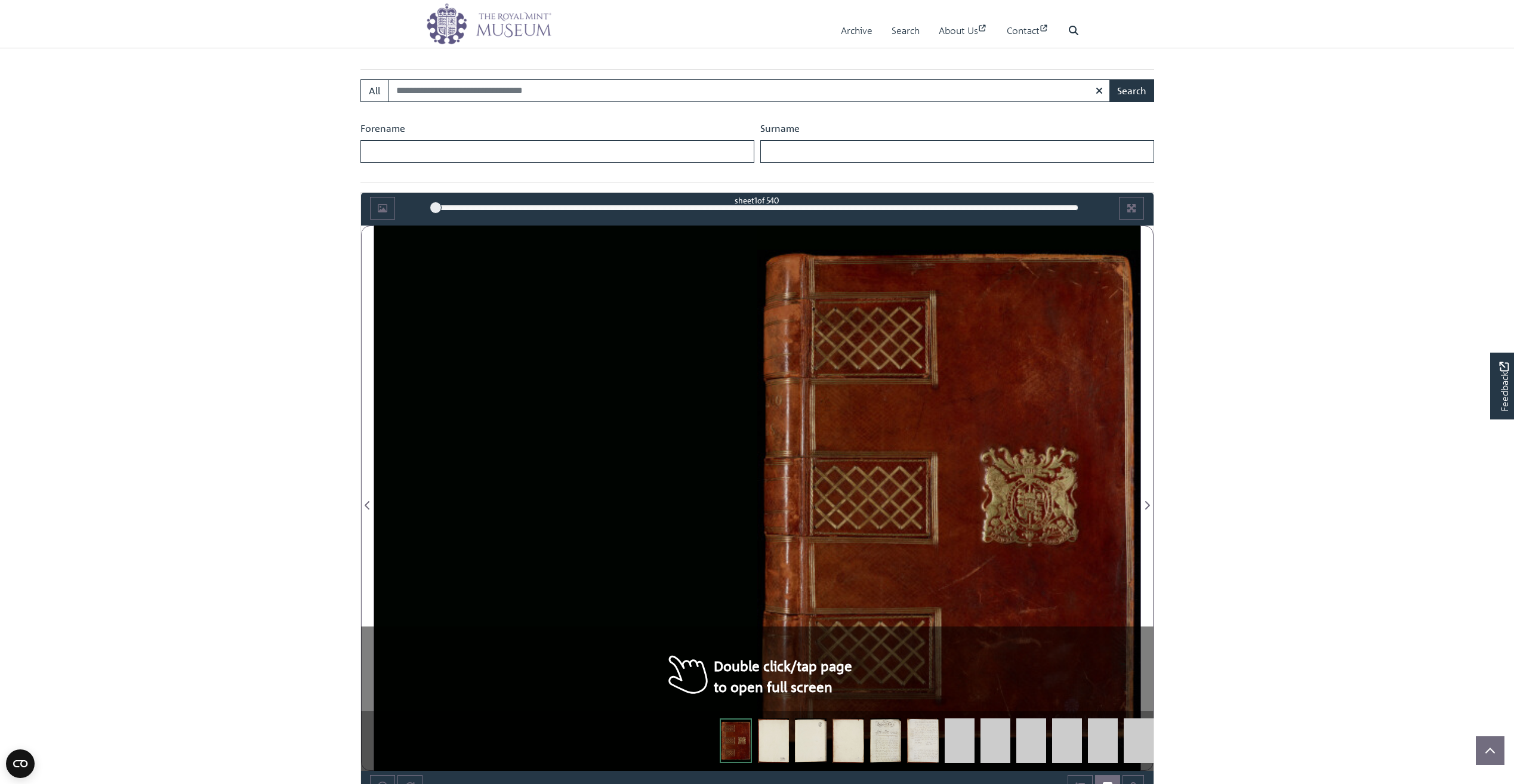
scroll to position [716, 0]
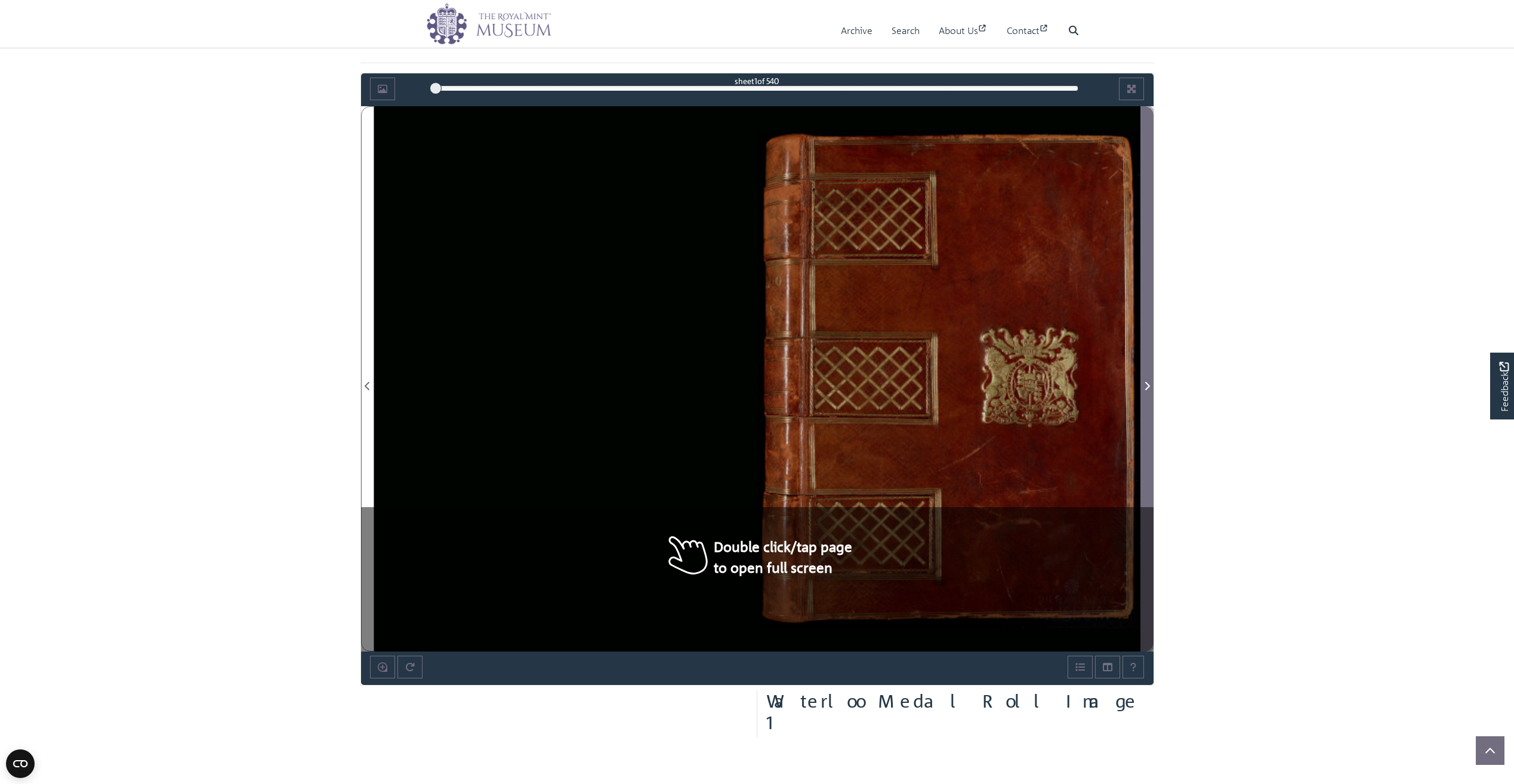
click at [1145, 387] on icon "Next Page" at bounding box center [1148, 386] width 6 height 10
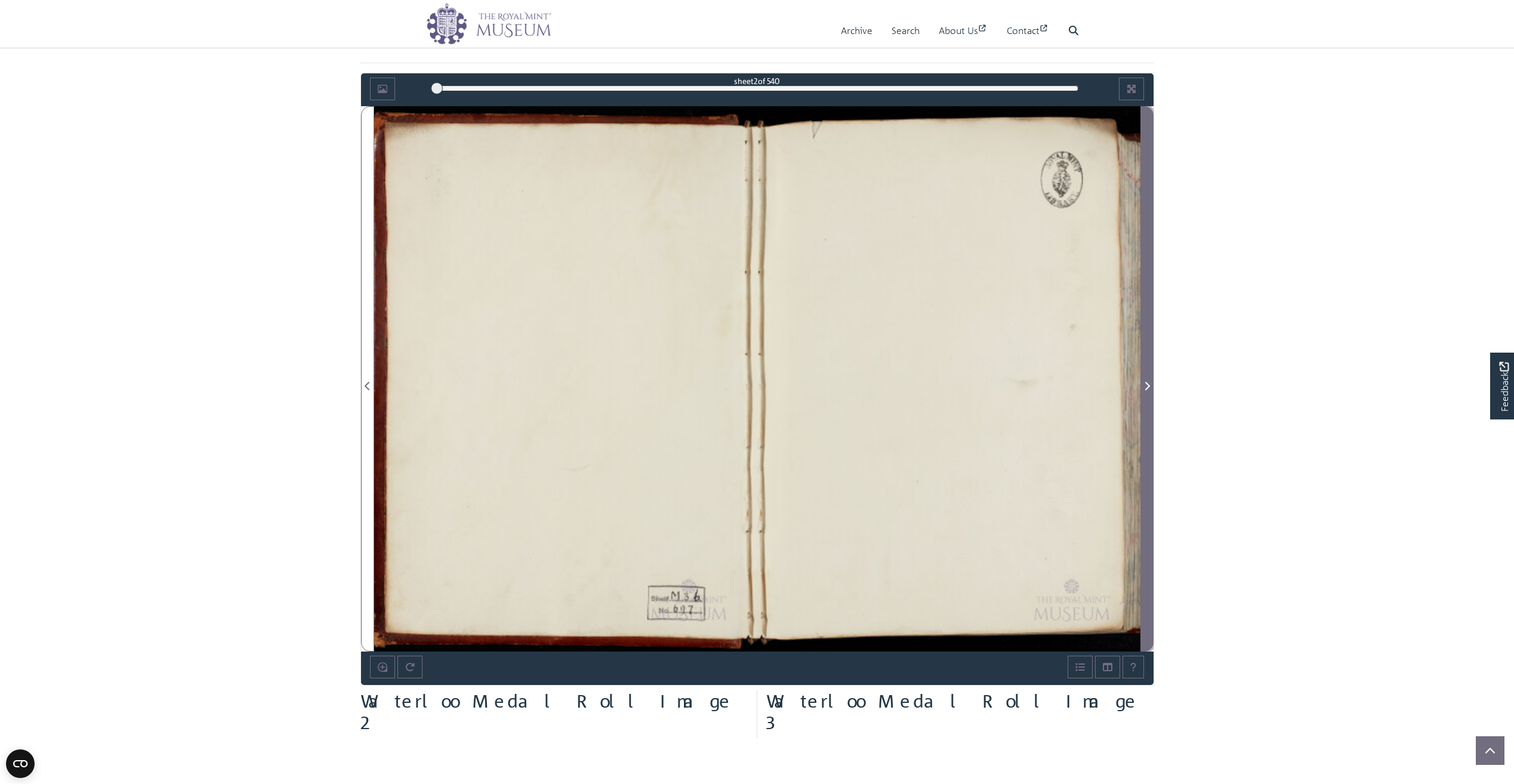
click at [1145, 387] on icon "Next Page" at bounding box center [1148, 386] width 6 height 10
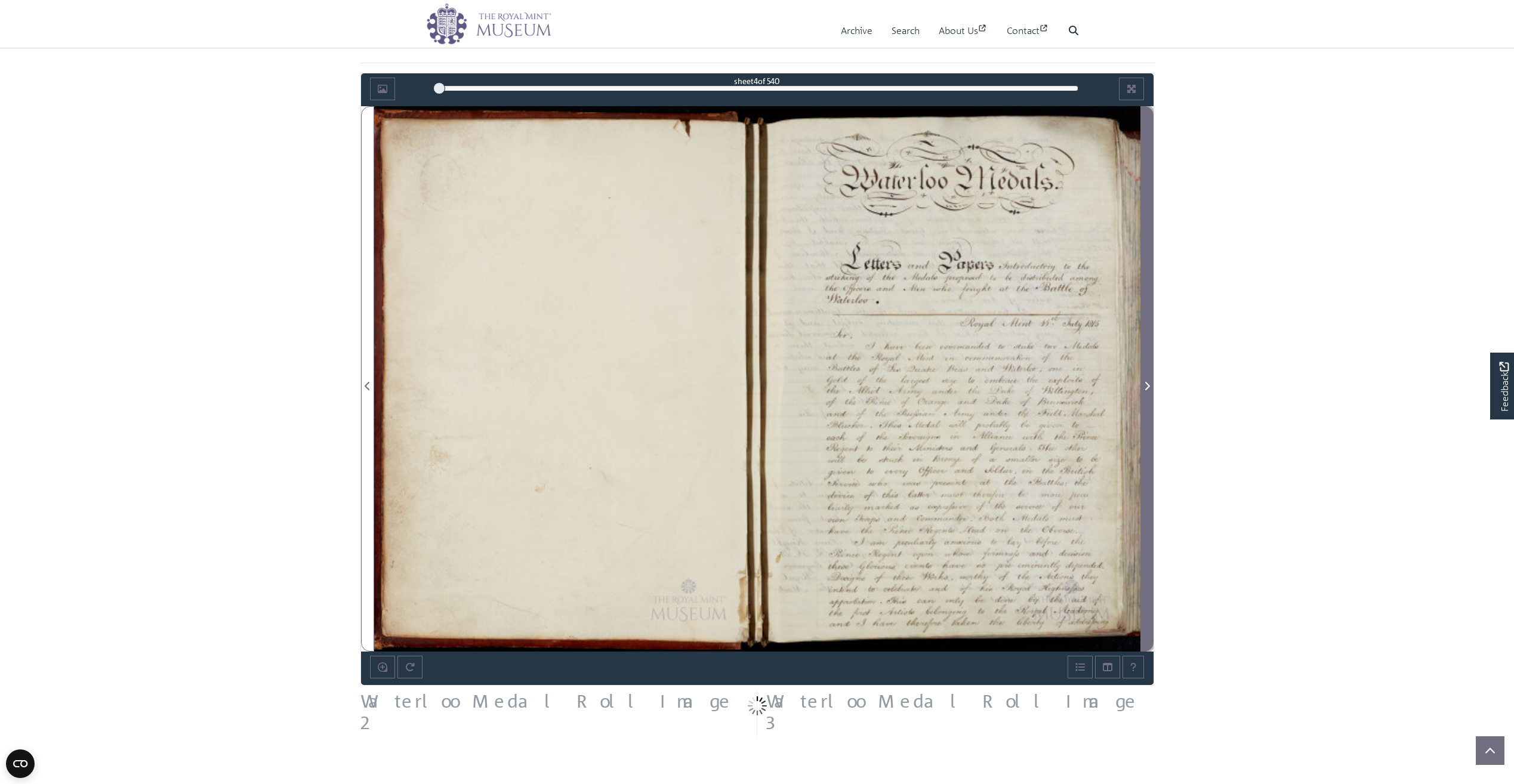
click at [1145, 387] on icon "Next Page" at bounding box center [1148, 386] width 6 height 10
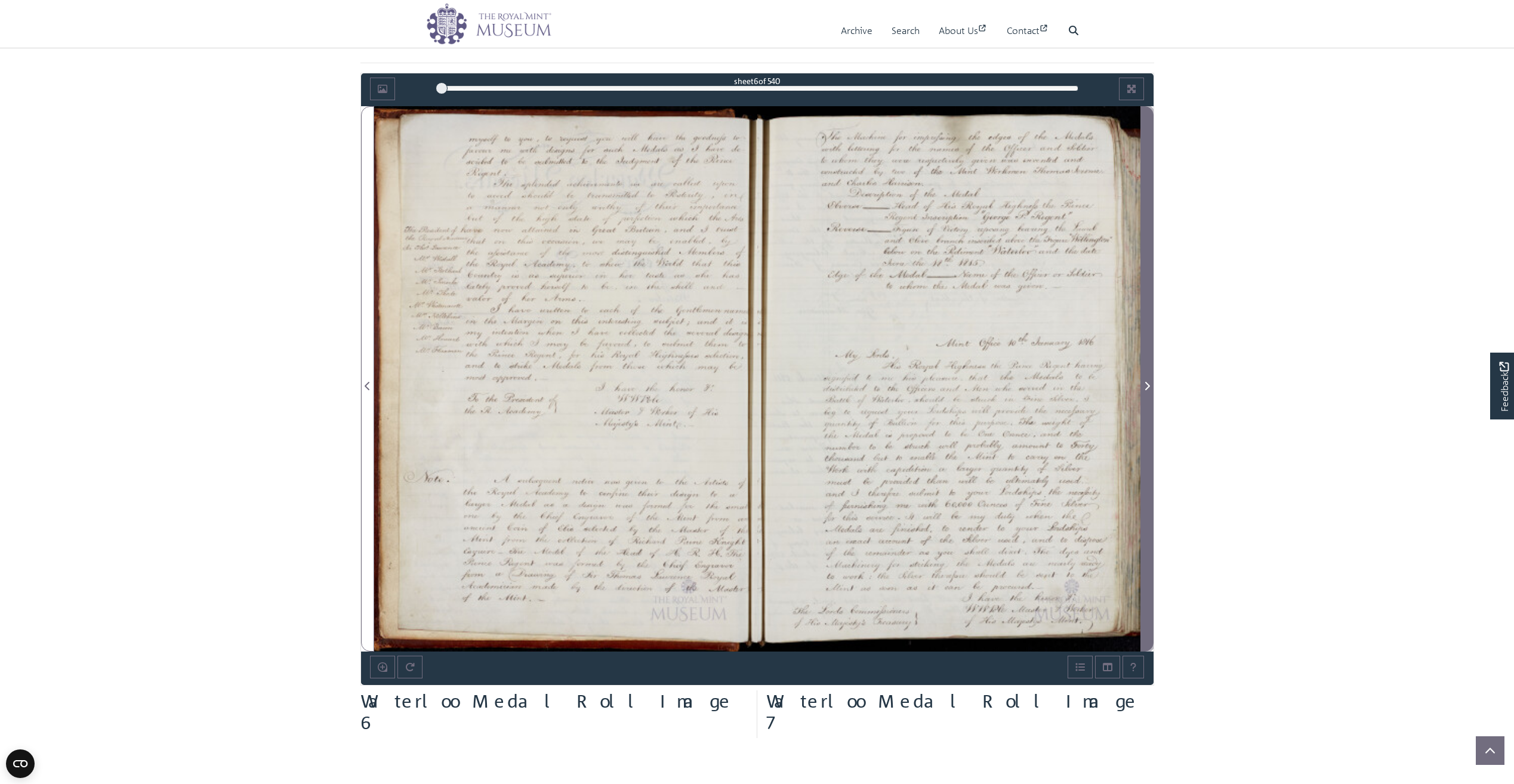
click at [1145, 387] on icon "Next Page" at bounding box center [1148, 386] width 6 height 10
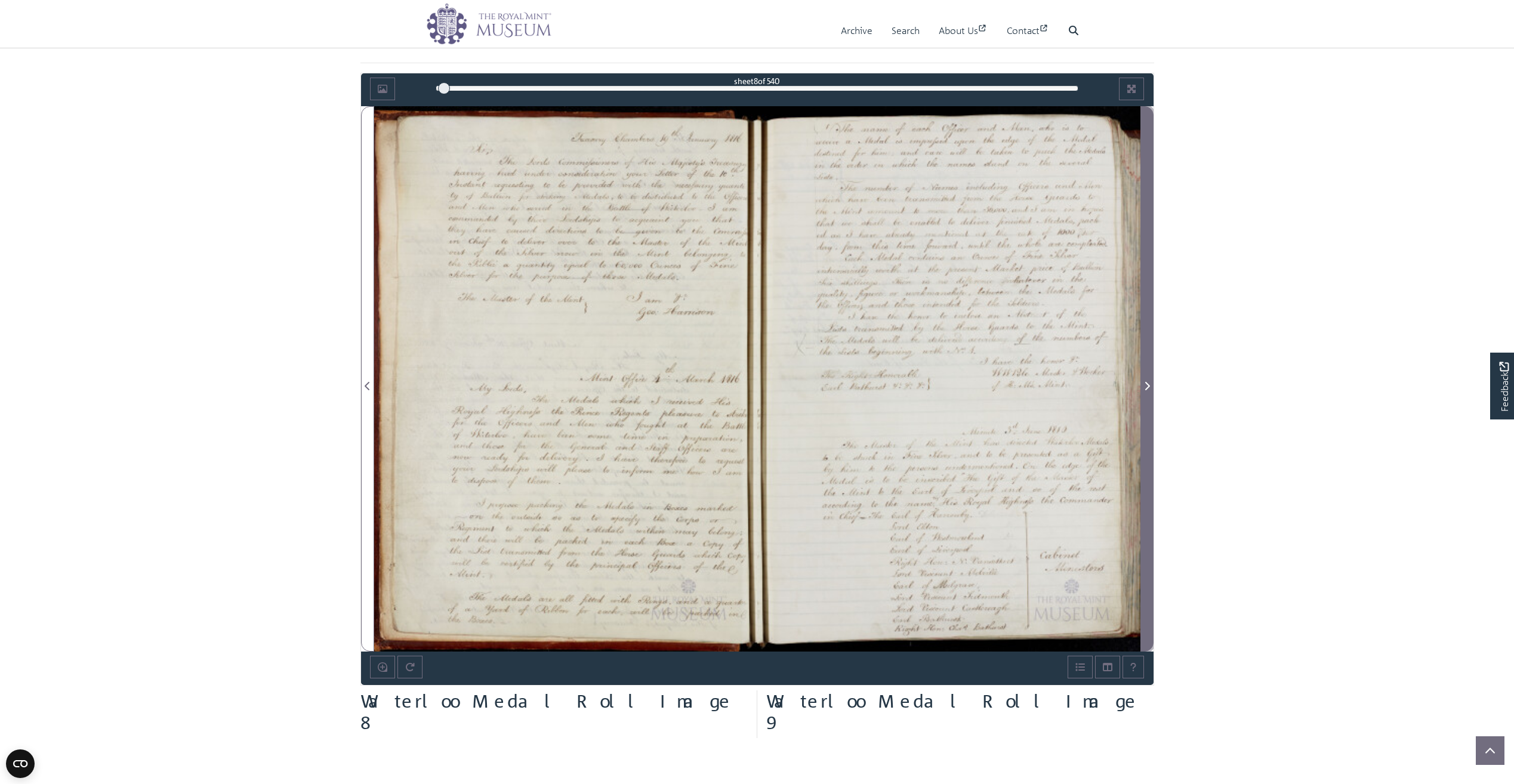
click at [1145, 387] on icon "Next Page" at bounding box center [1148, 386] width 6 height 10
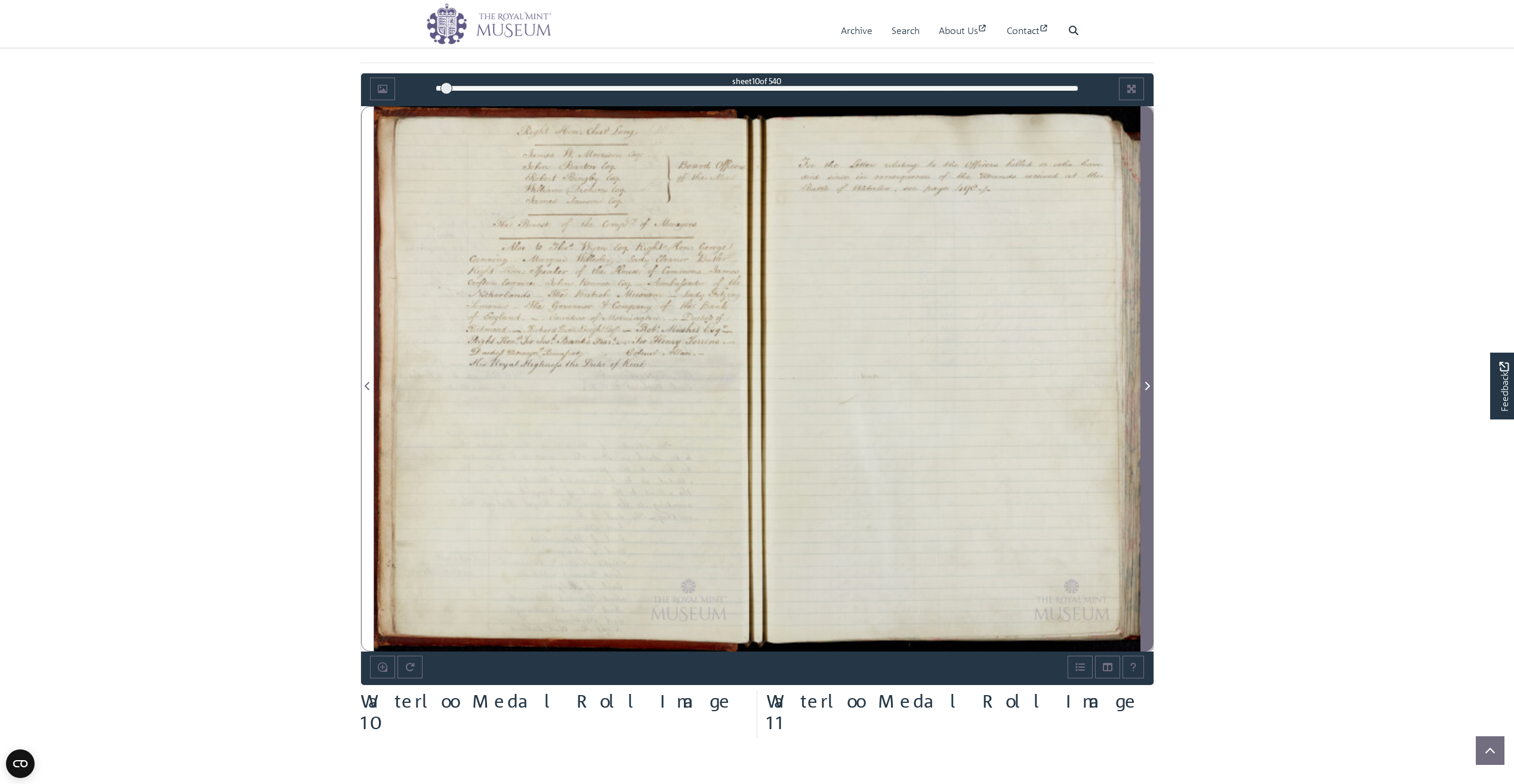
click at [1145, 387] on icon "Next Page" at bounding box center [1148, 386] width 6 height 10
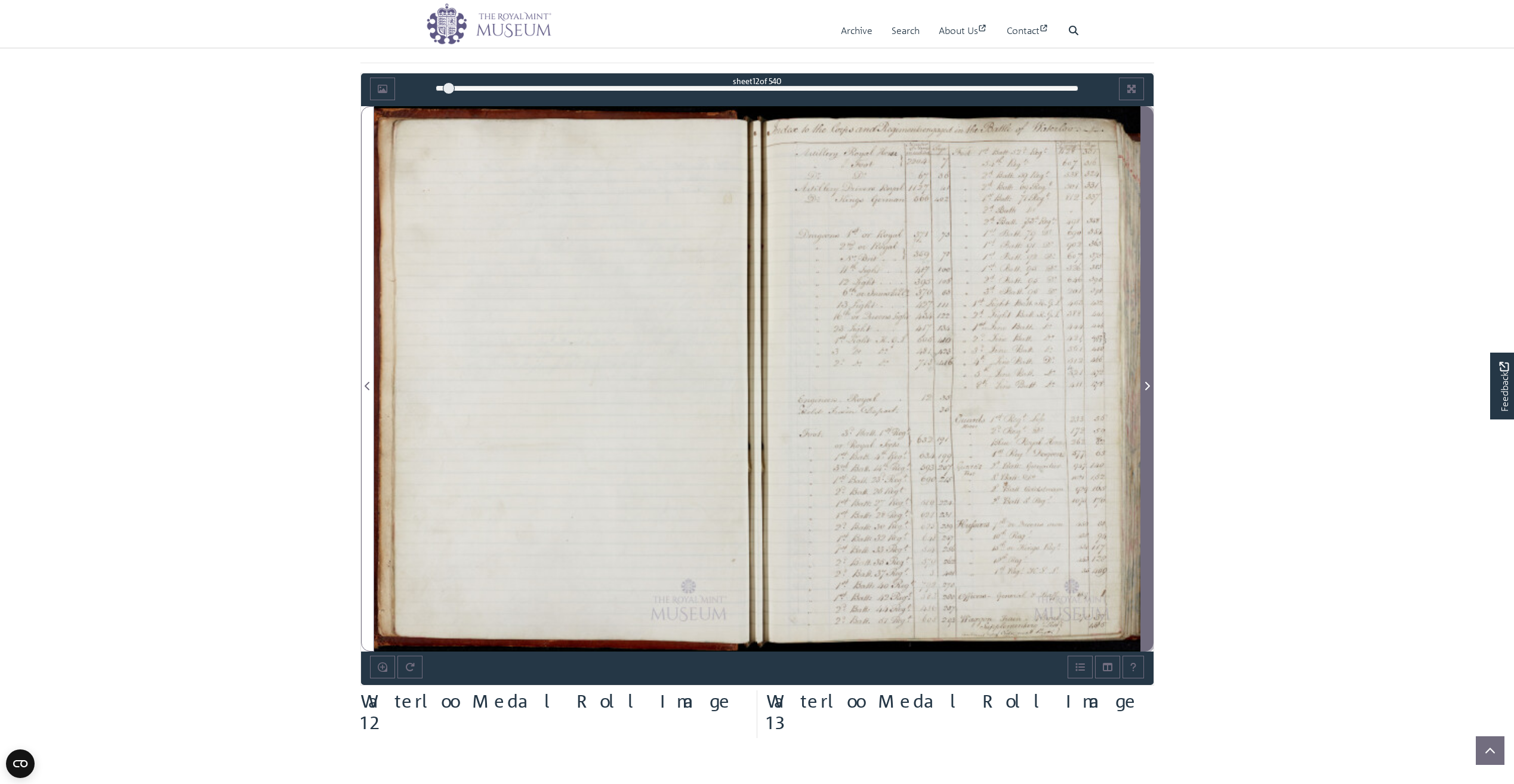
click at [1145, 388] on icon "Next Page" at bounding box center [1148, 386] width 6 height 10
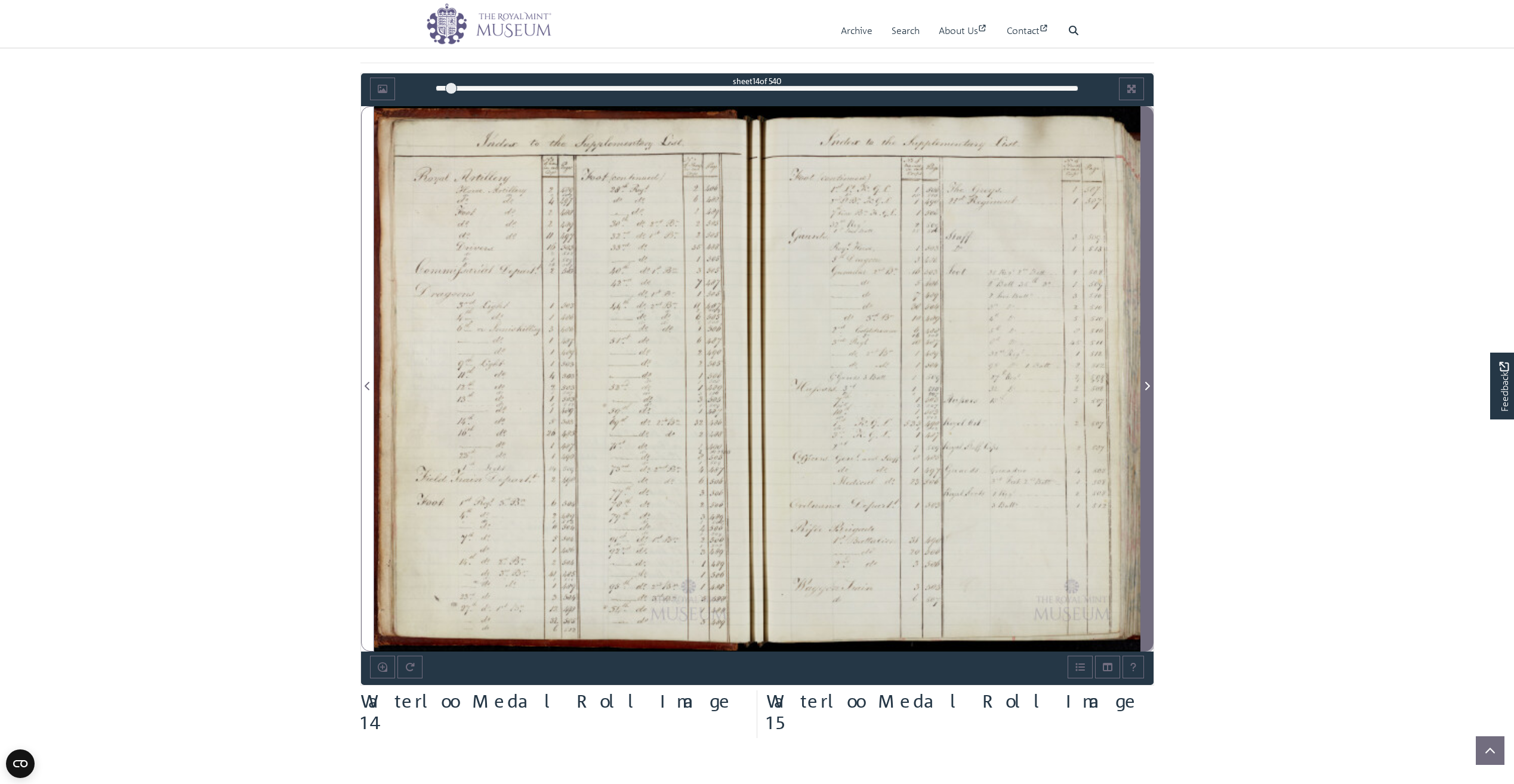
click at [1146, 387] on icon "Next Page" at bounding box center [1148, 386] width 6 height 10
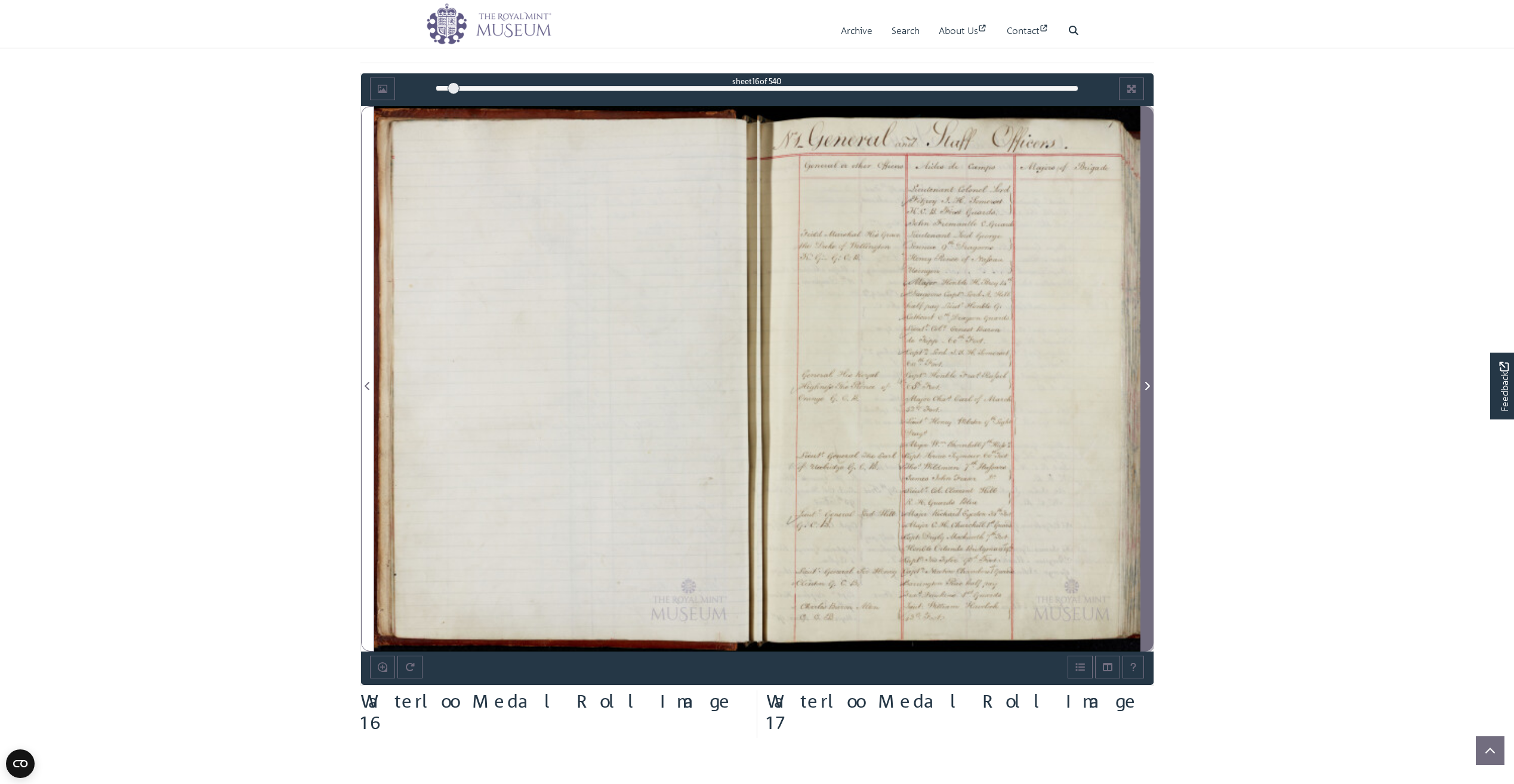
click at [1146, 387] on icon "Next Page" at bounding box center [1148, 386] width 6 height 10
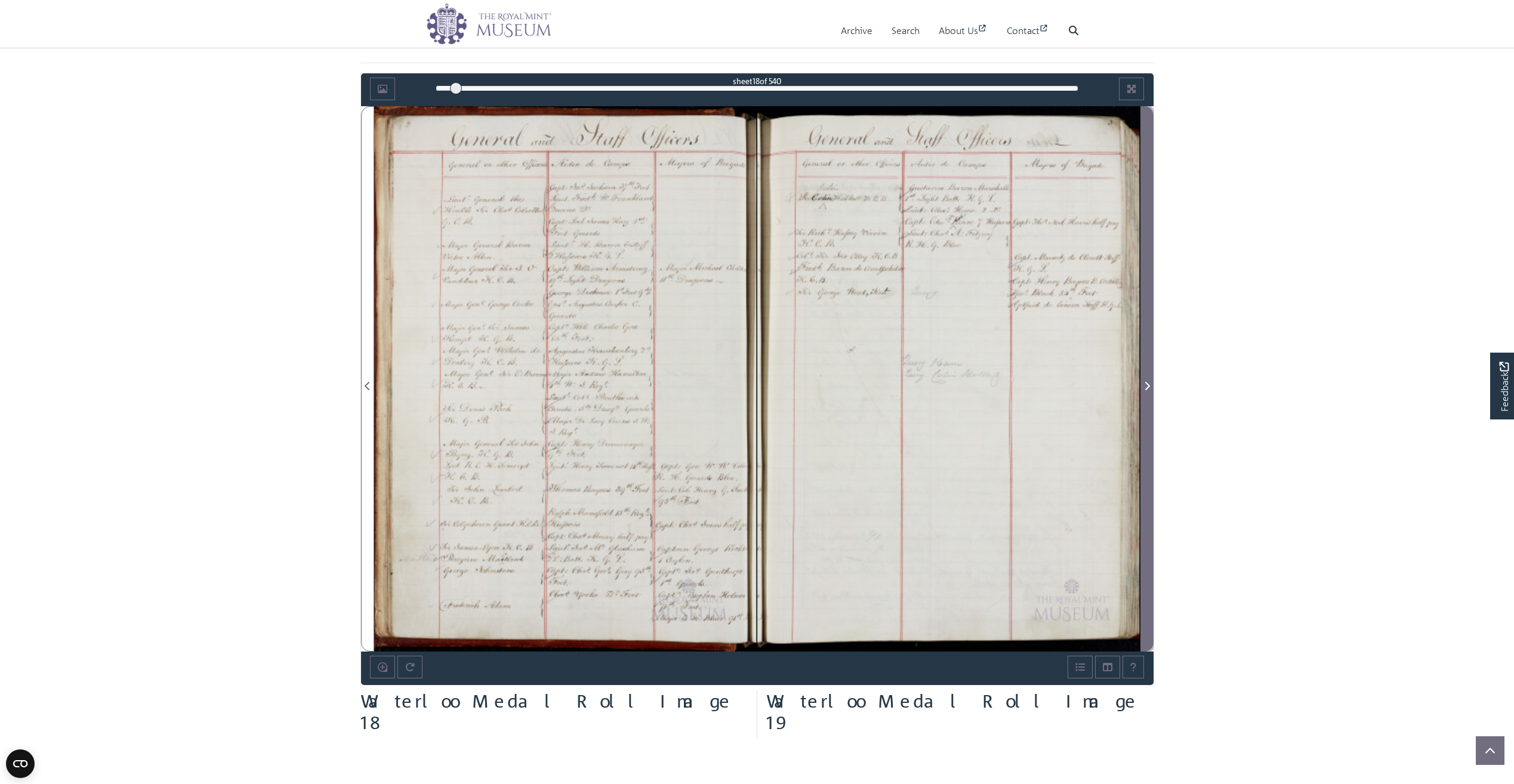
click at [1146, 387] on icon "Next Page" at bounding box center [1148, 386] width 6 height 10
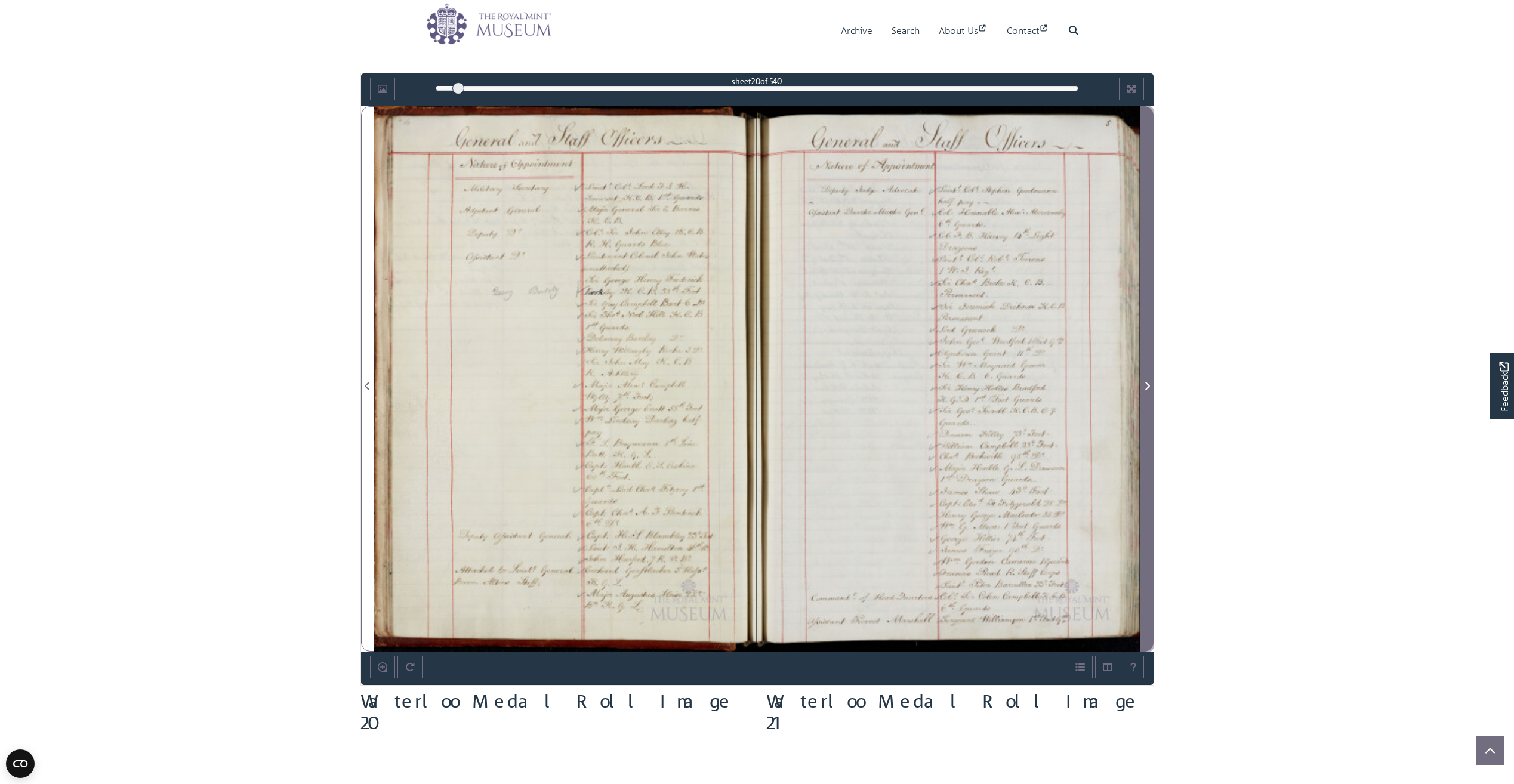
click at [1146, 387] on icon "Next Page" at bounding box center [1148, 386] width 6 height 10
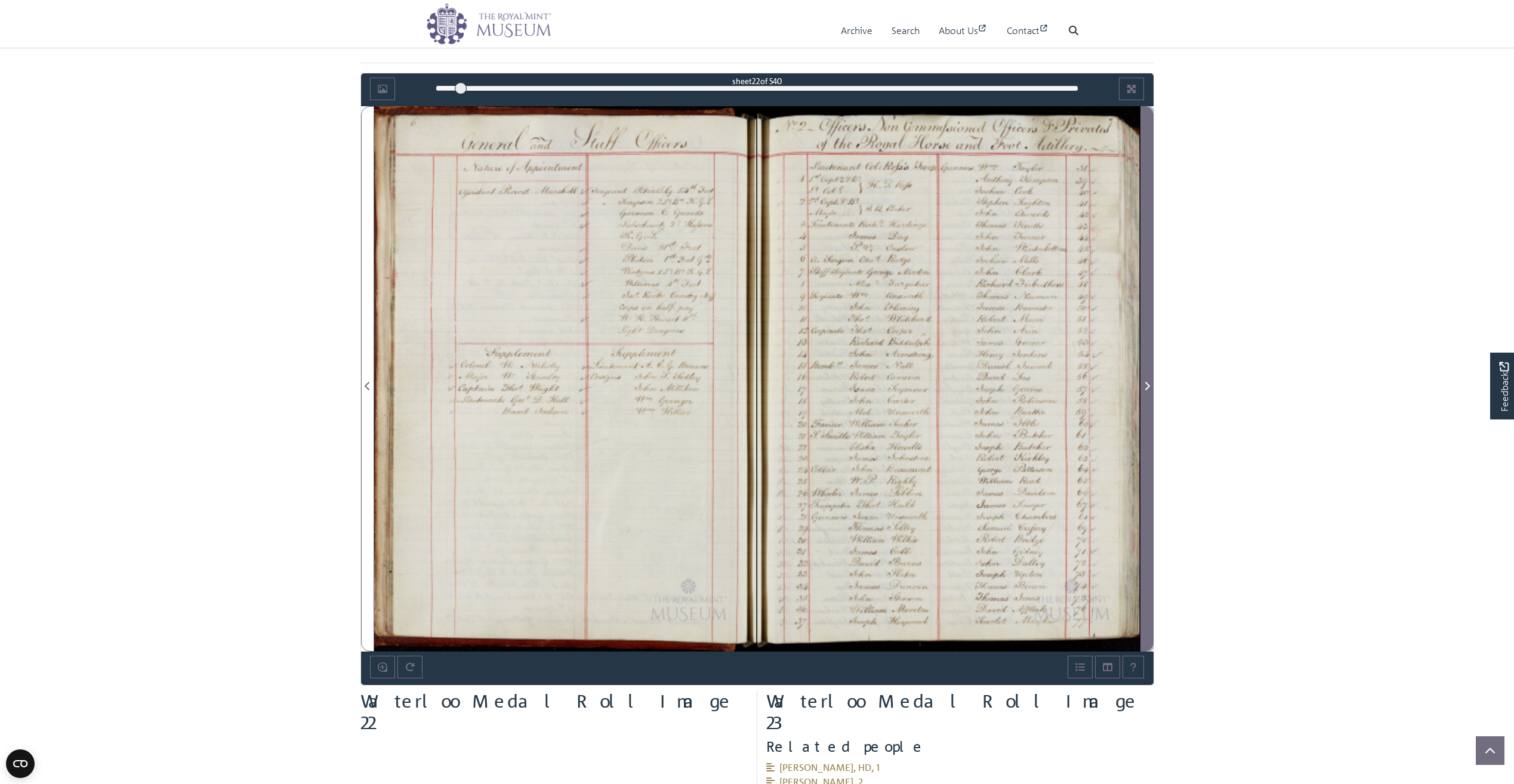
click at [1147, 385] on icon "Next Page" at bounding box center [1148, 386] width 6 height 10
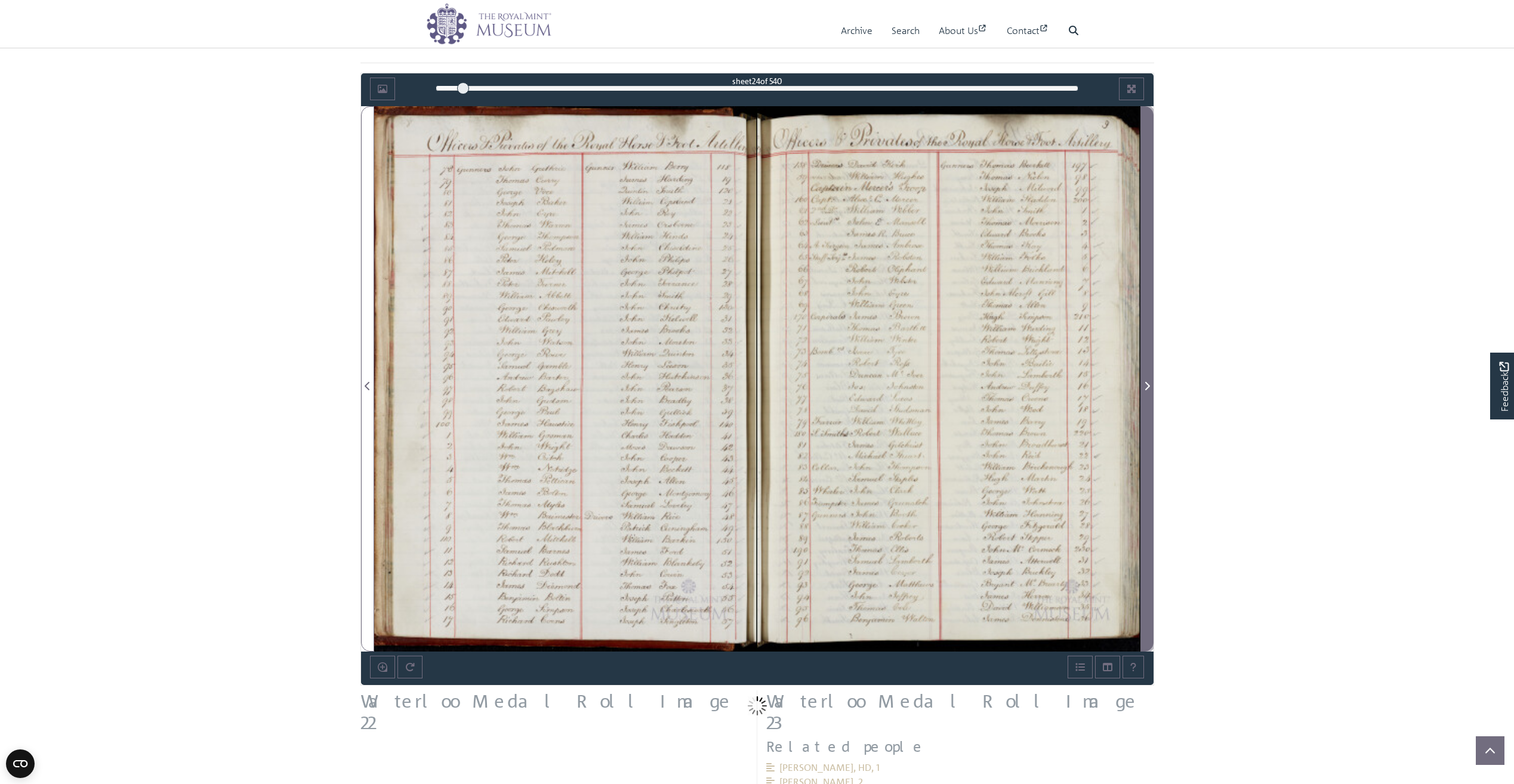
click at [1147, 385] on icon "Next Page" at bounding box center [1148, 386] width 6 height 10
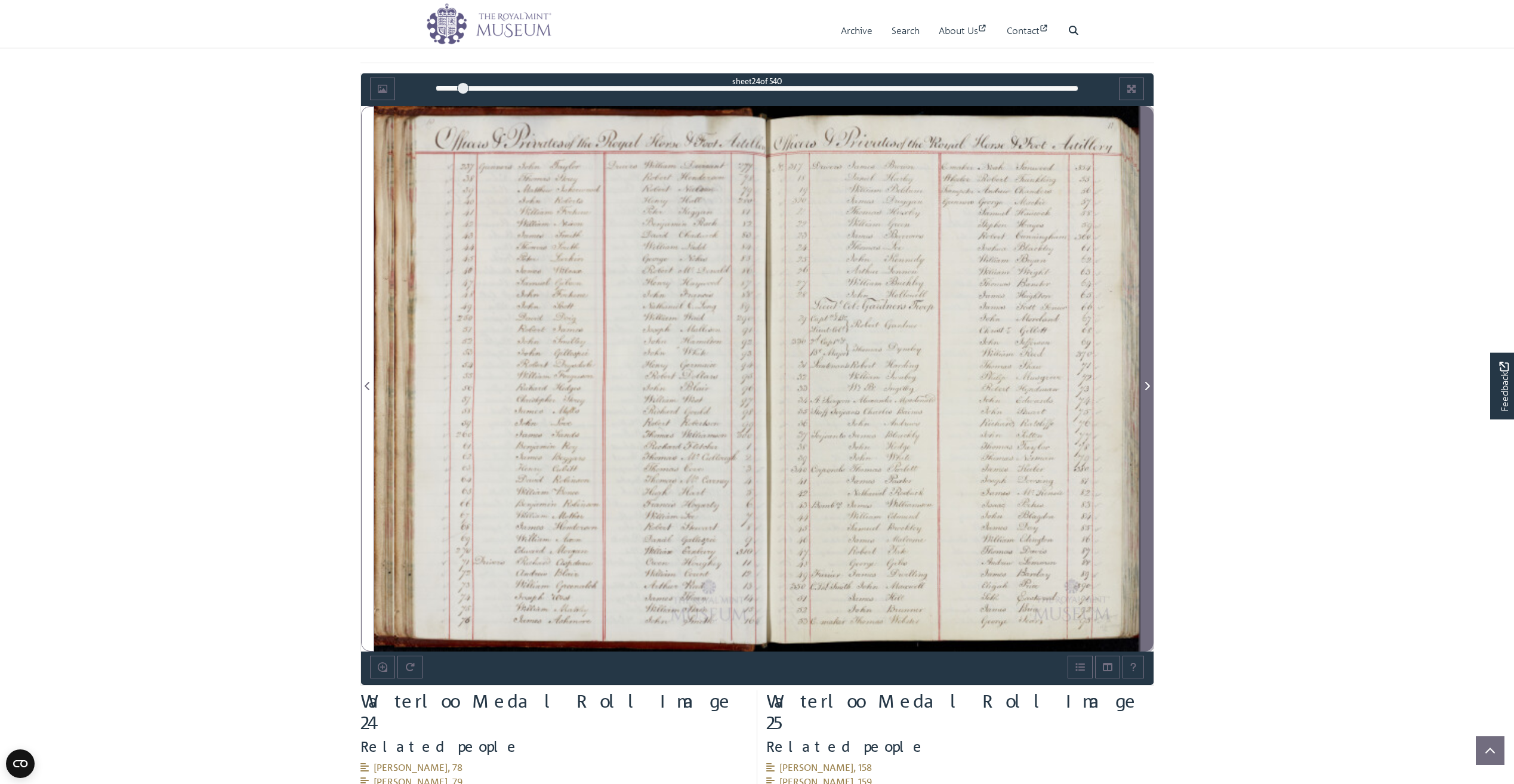
click at [1147, 385] on icon "Next Page" at bounding box center [1148, 386] width 6 height 10
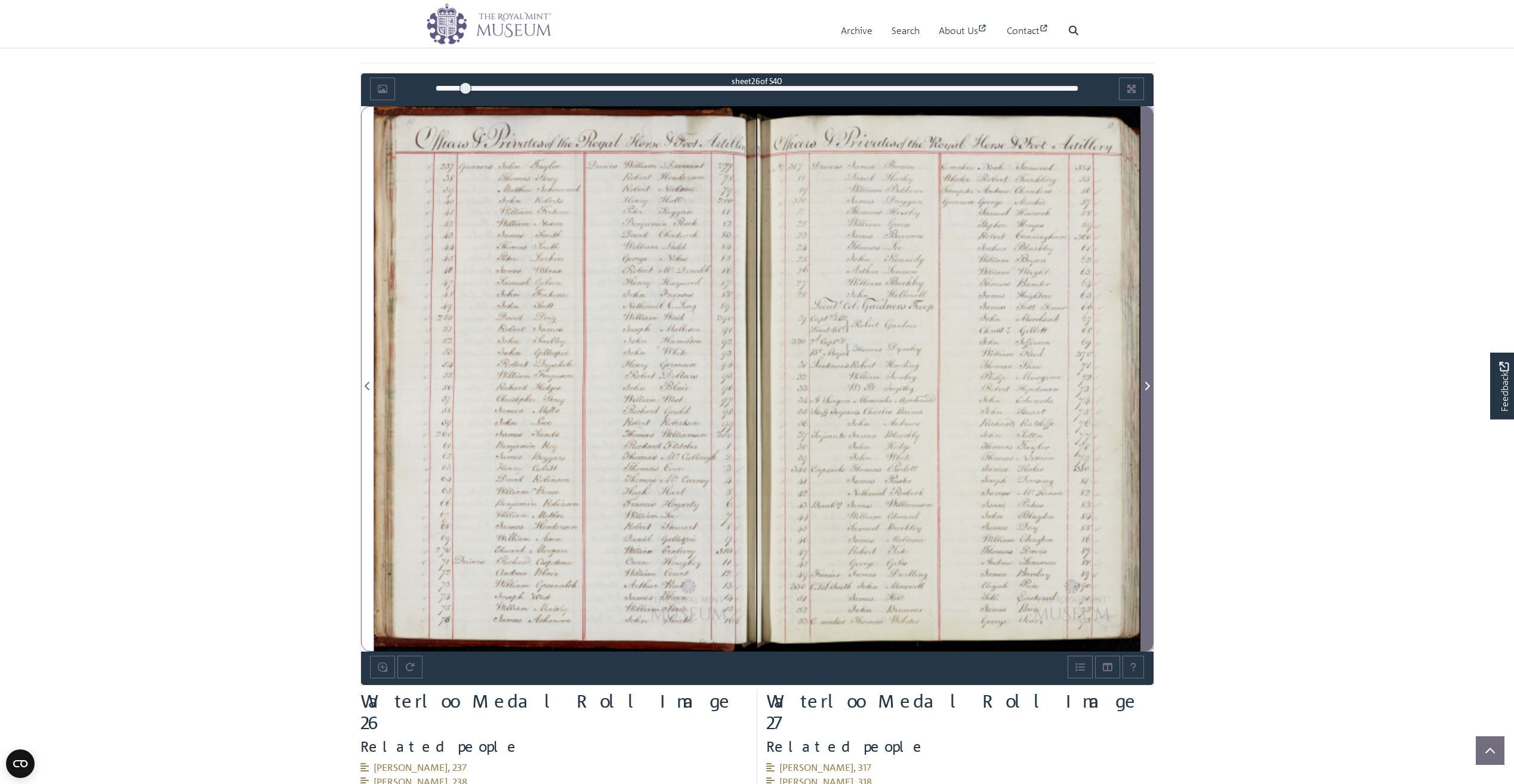
click at [1147, 385] on icon "Next Page" at bounding box center [1148, 386] width 6 height 10
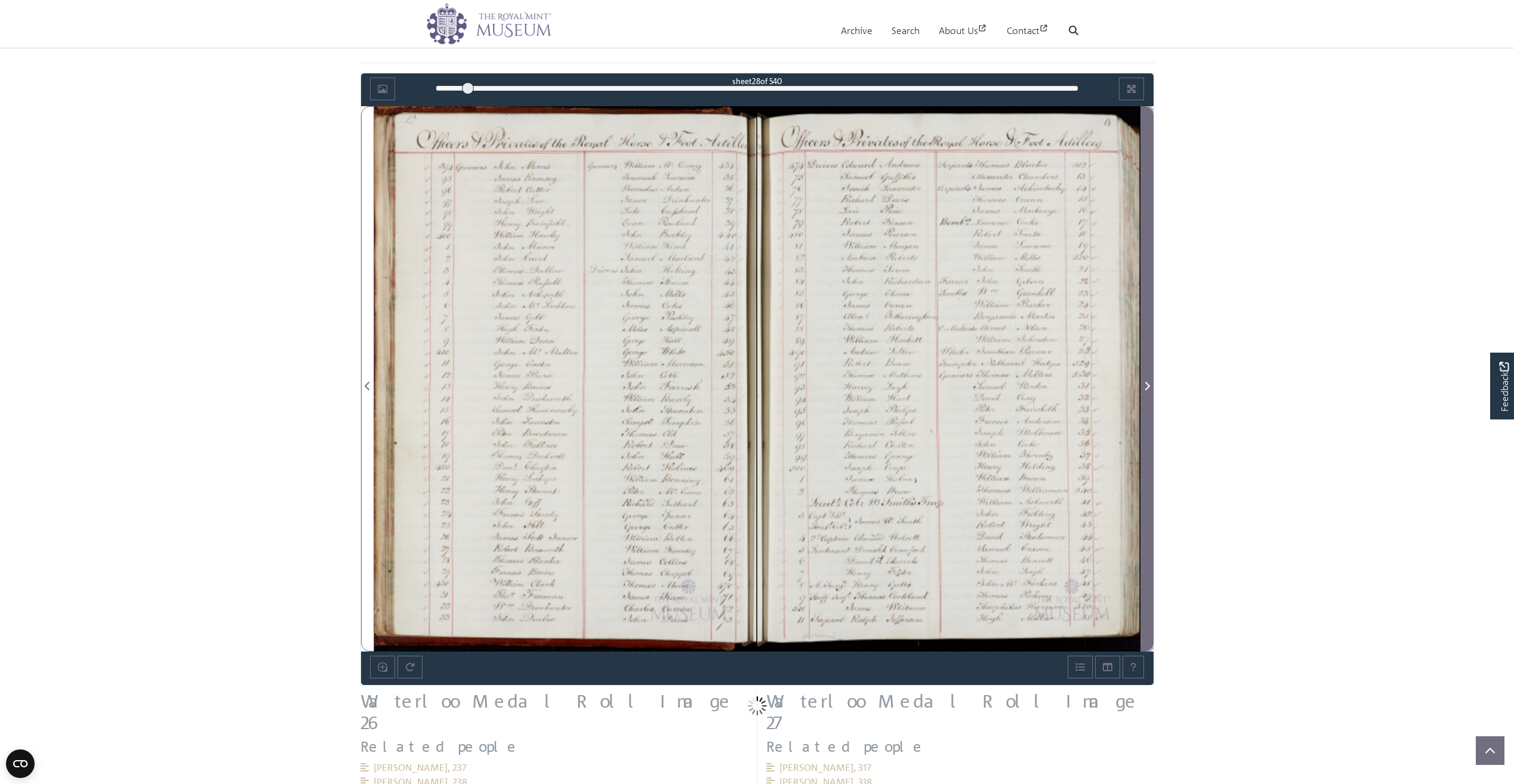
click at [1147, 385] on icon "Next Page" at bounding box center [1148, 386] width 6 height 10
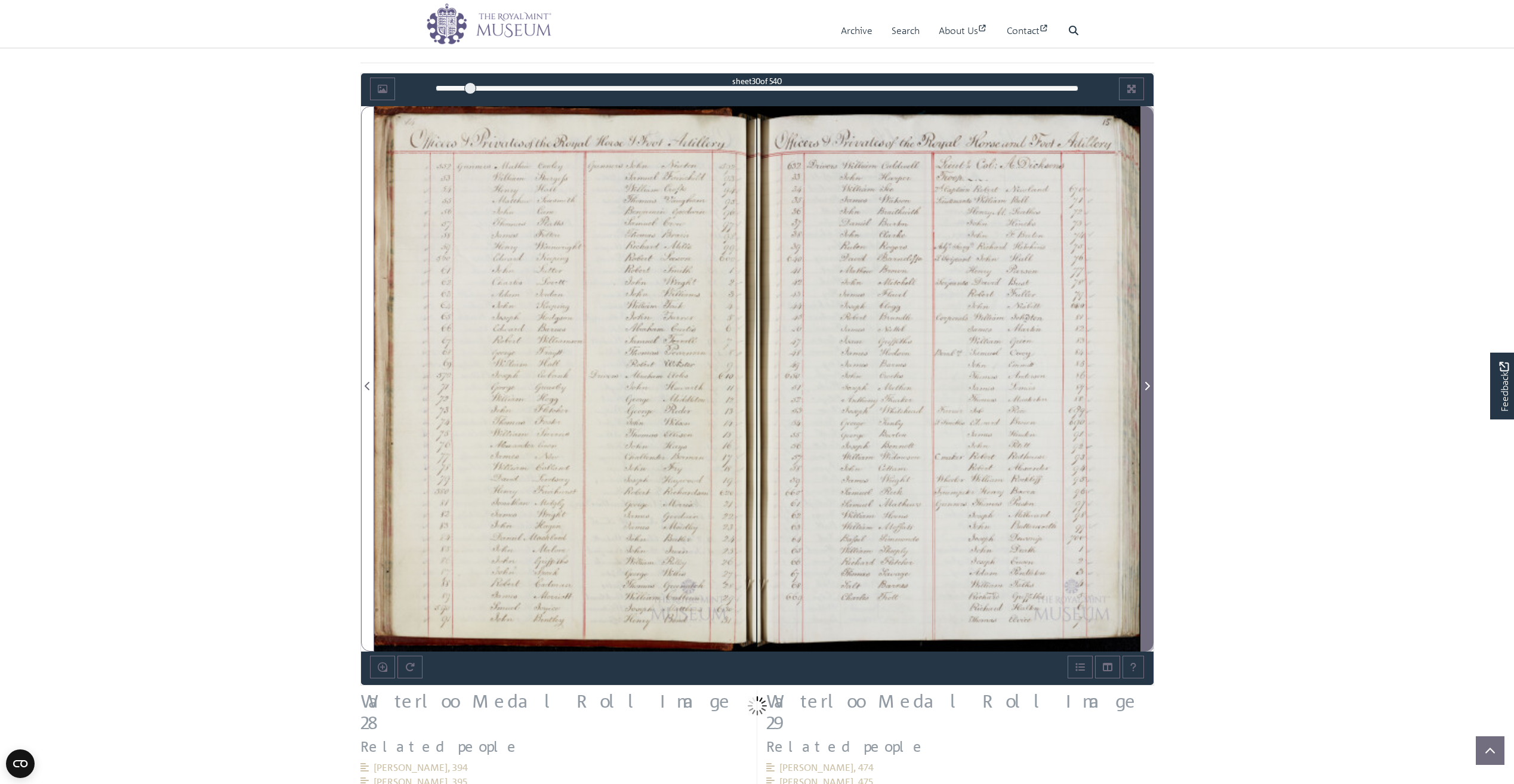
click at [1147, 385] on icon "Next Page" at bounding box center [1148, 386] width 6 height 10
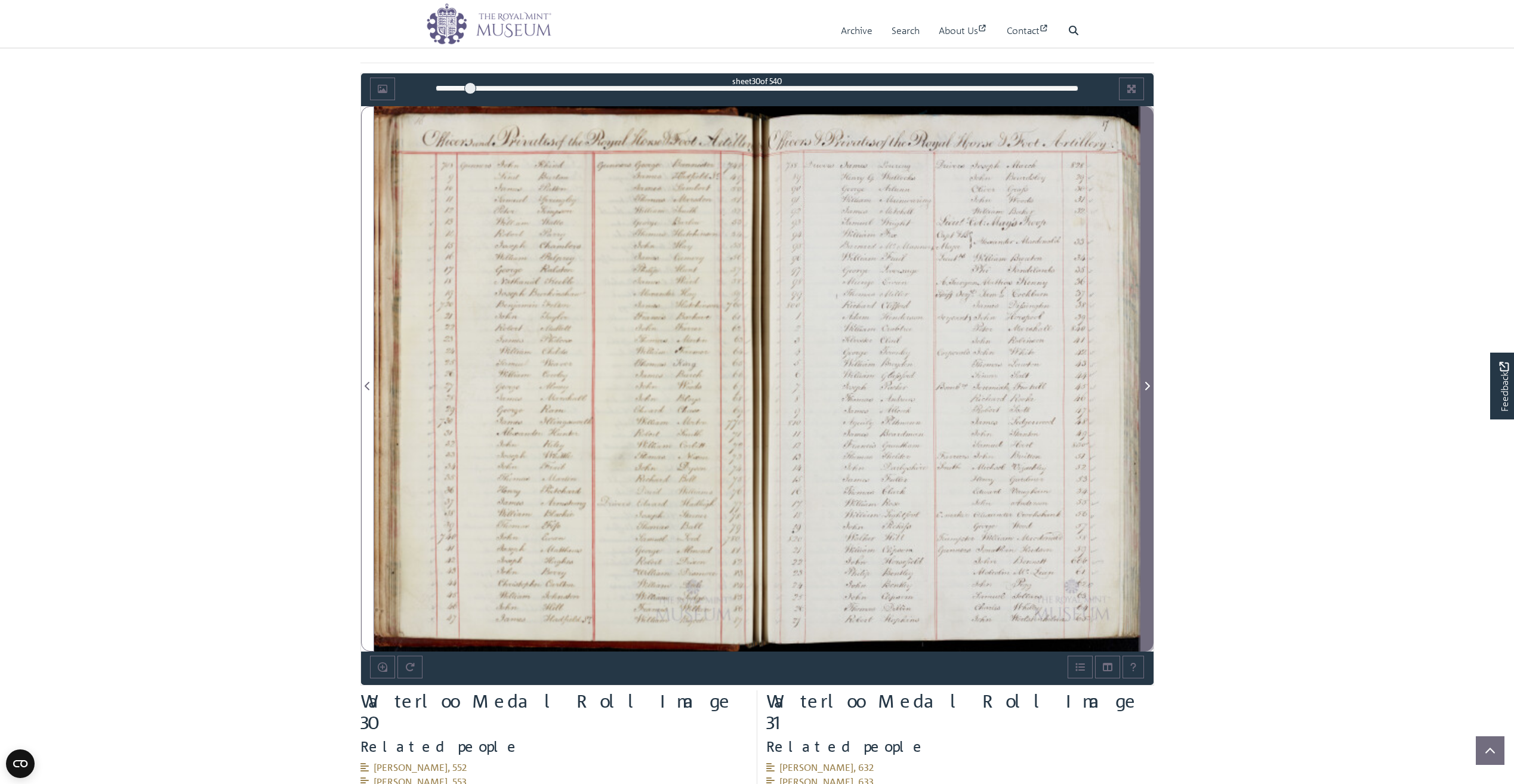
click at [1147, 385] on icon "Next Page" at bounding box center [1148, 386] width 6 height 10
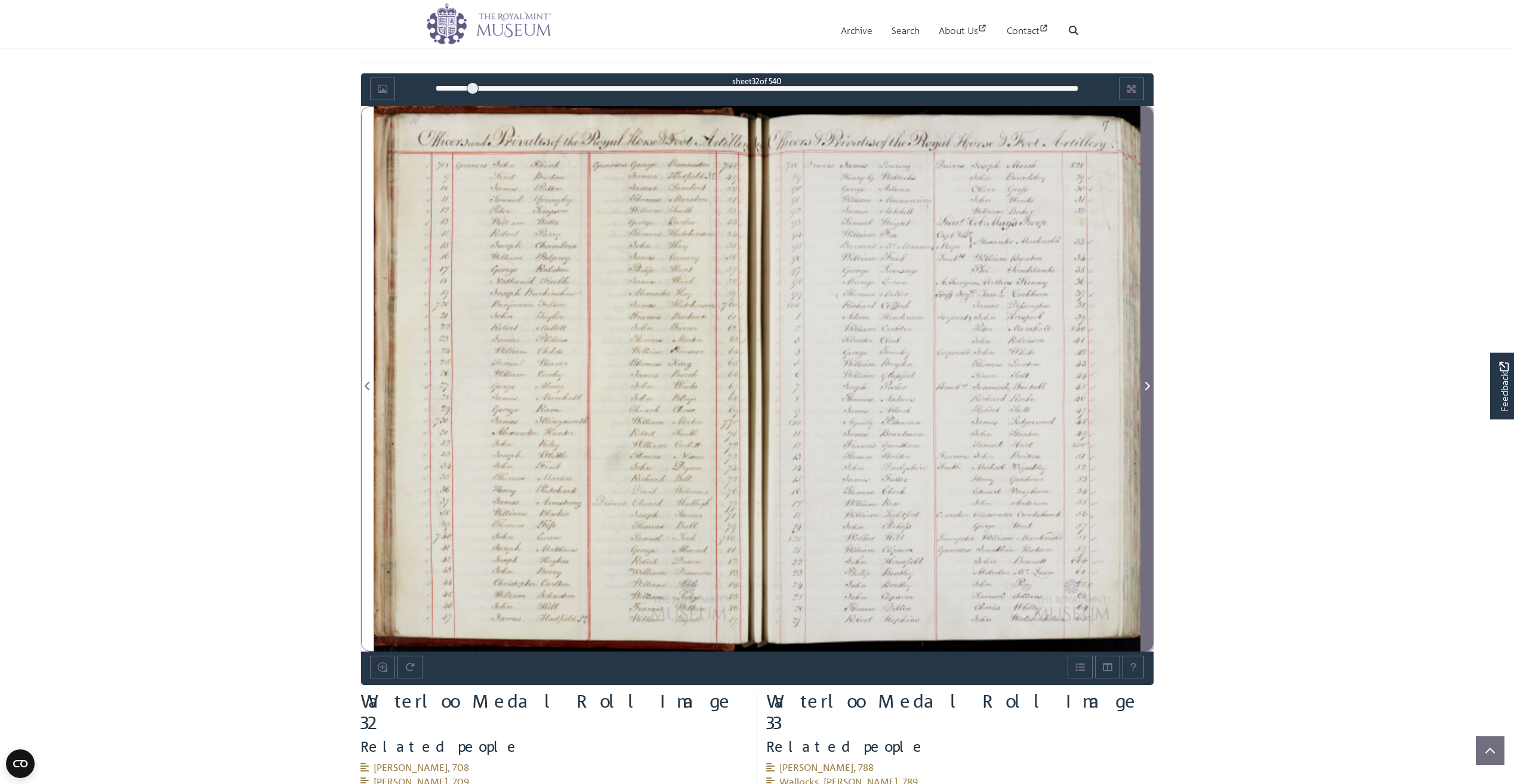
click at [1147, 385] on icon "Next Page" at bounding box center [1148, 386] width 6 height 10
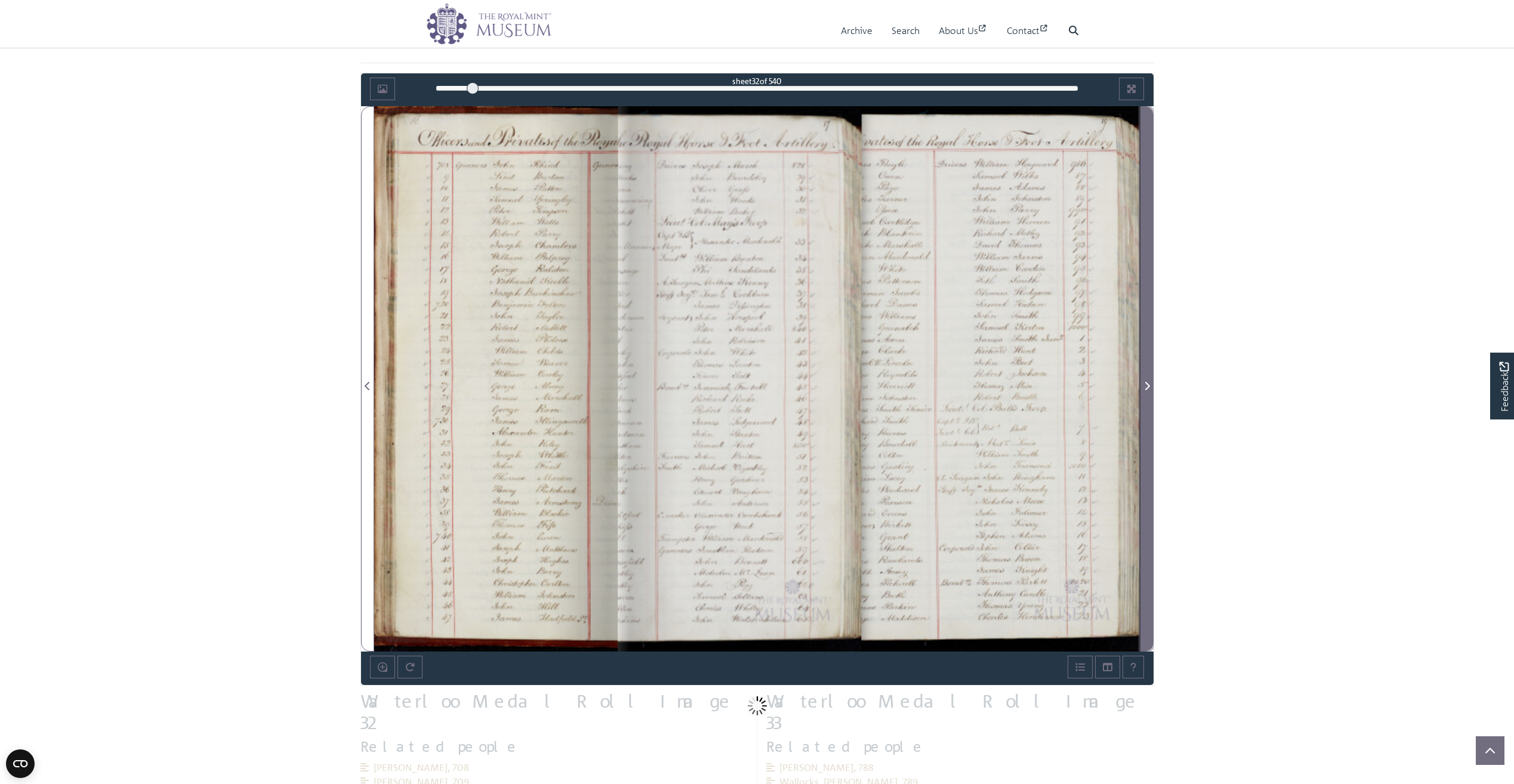
click at [1147, 385] on icon "Next Page" at bounding box center [1148, 386] width 6 height 10
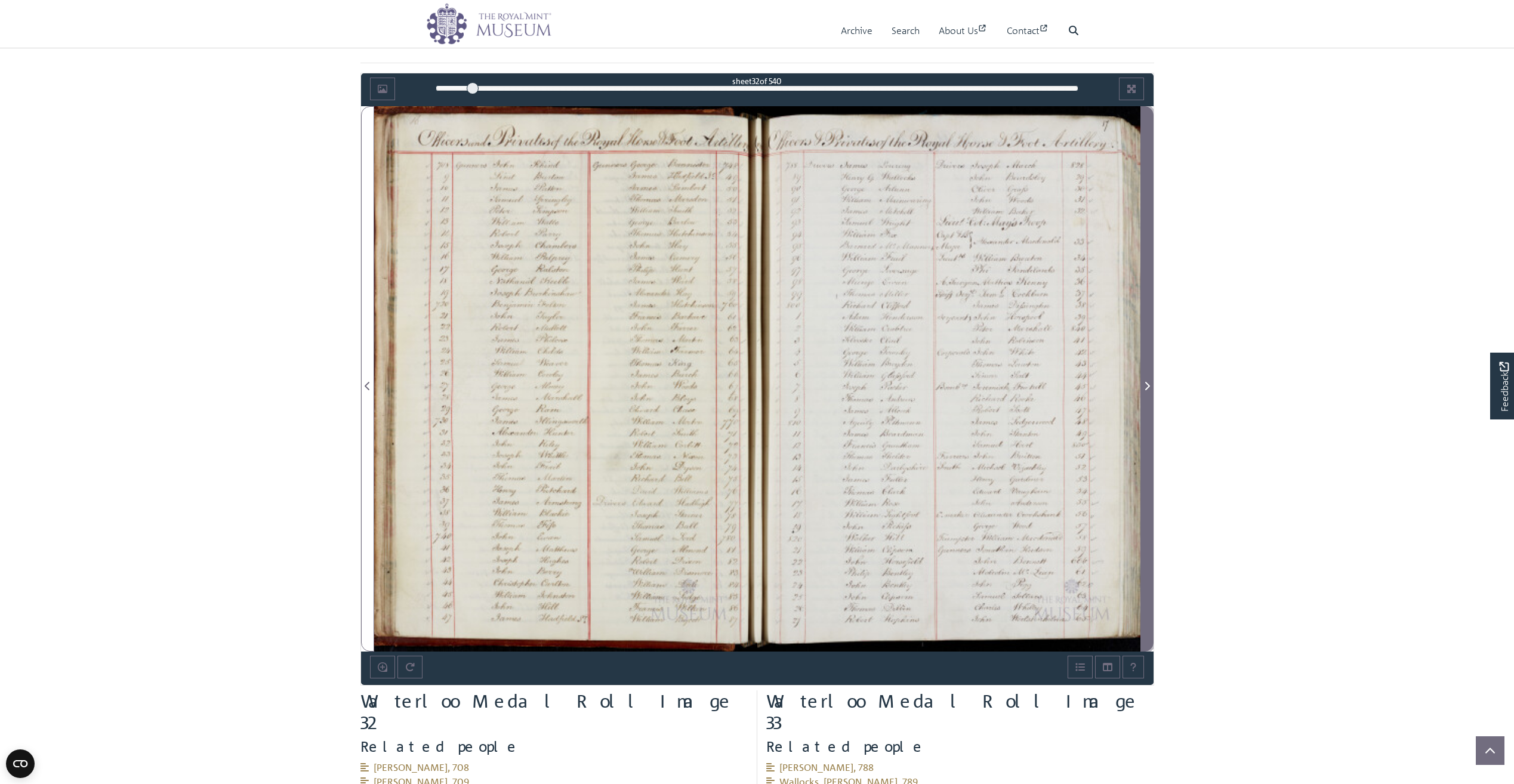
click at [1147, 385] on icon "Next Page" at bounding box center [1148, 386] width 6 height 10
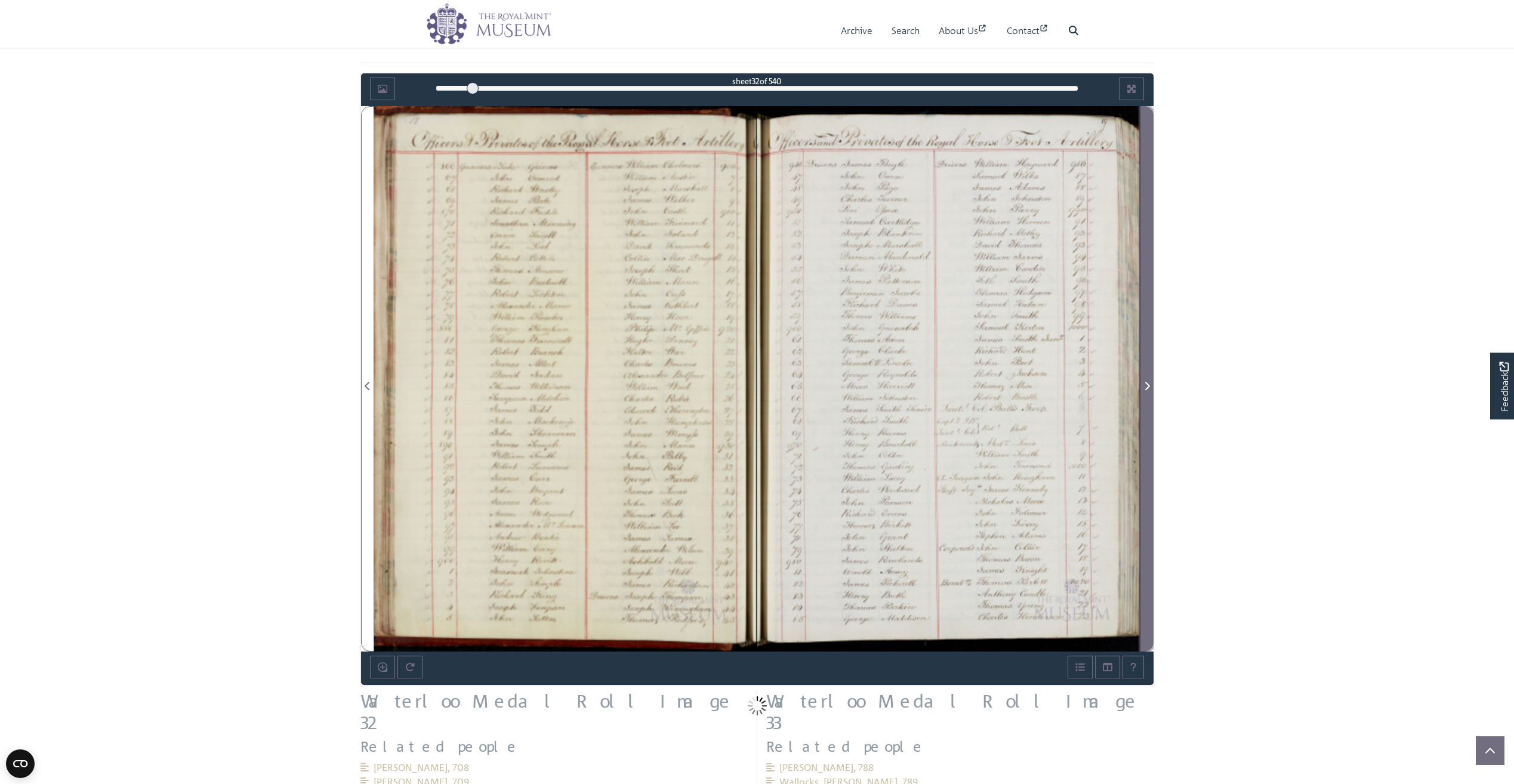
click at [1147, 385] on icon "Next Page" at bounding box center [1148, 386] width 6 height 10
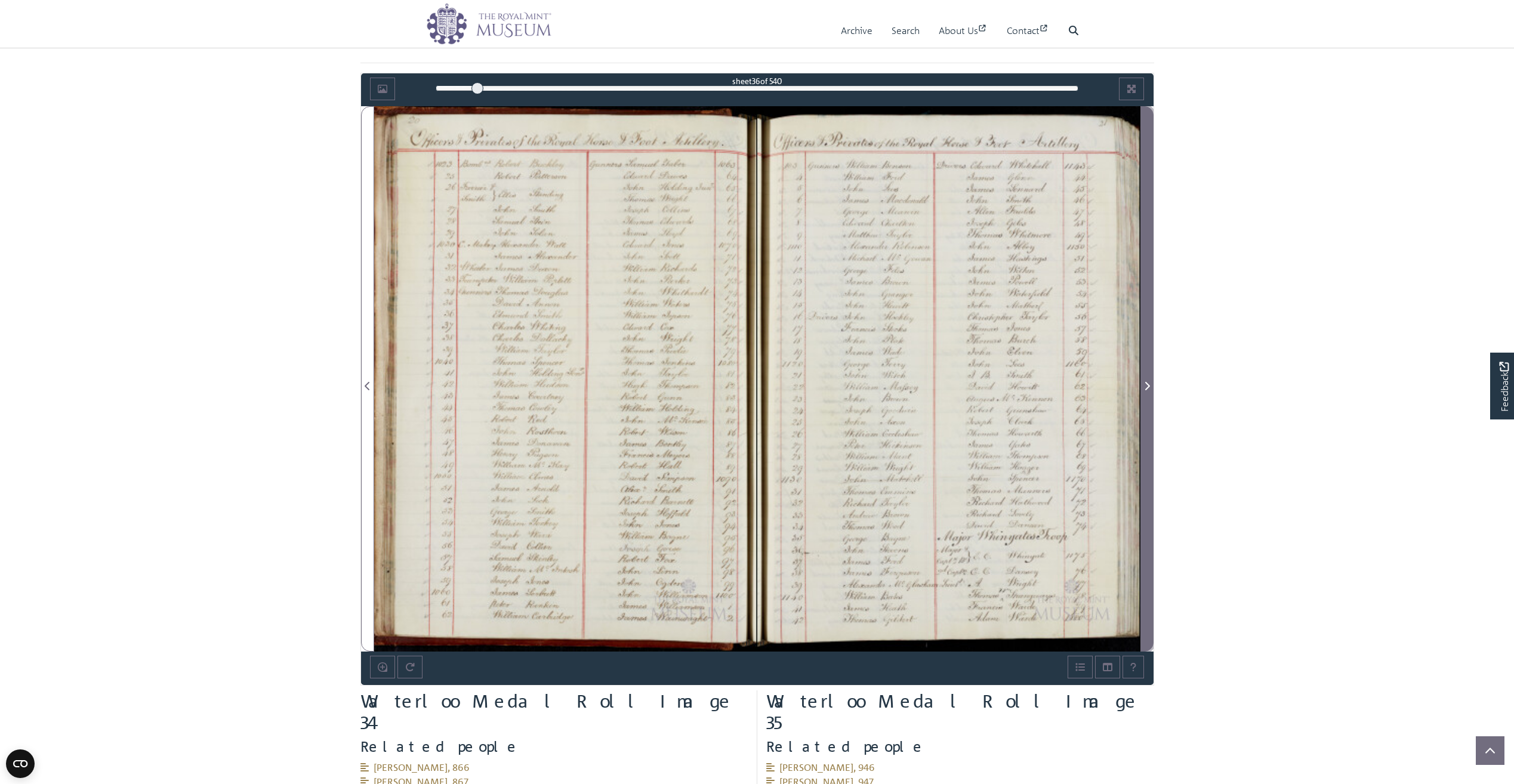
click at [1147, 385] on icon "Next Page" at bounding box center [1148, 386] width 6 height 10
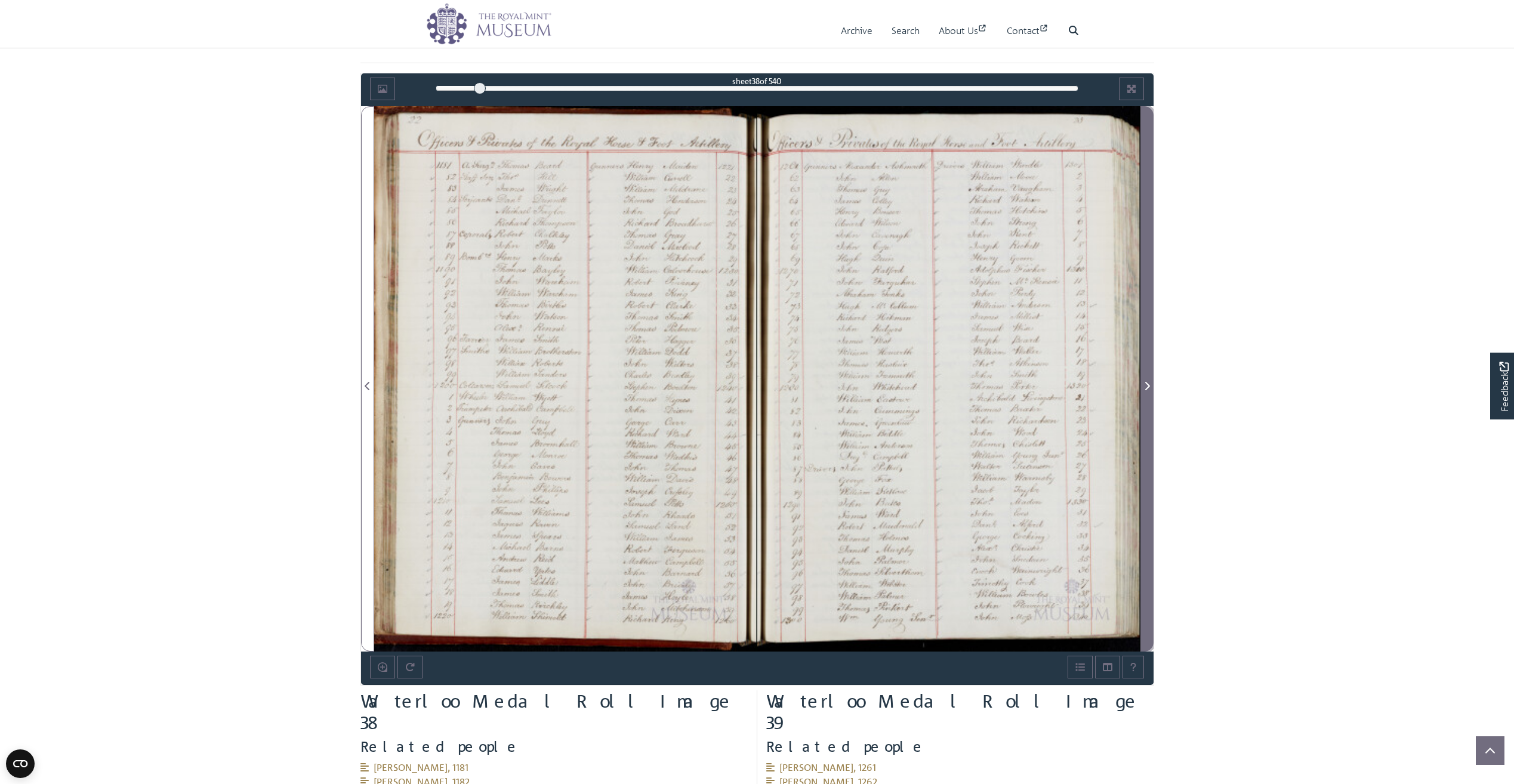
click at [1147, 385] on icon "Next Page" at bounding box center [1148, 386] width 6 height 10
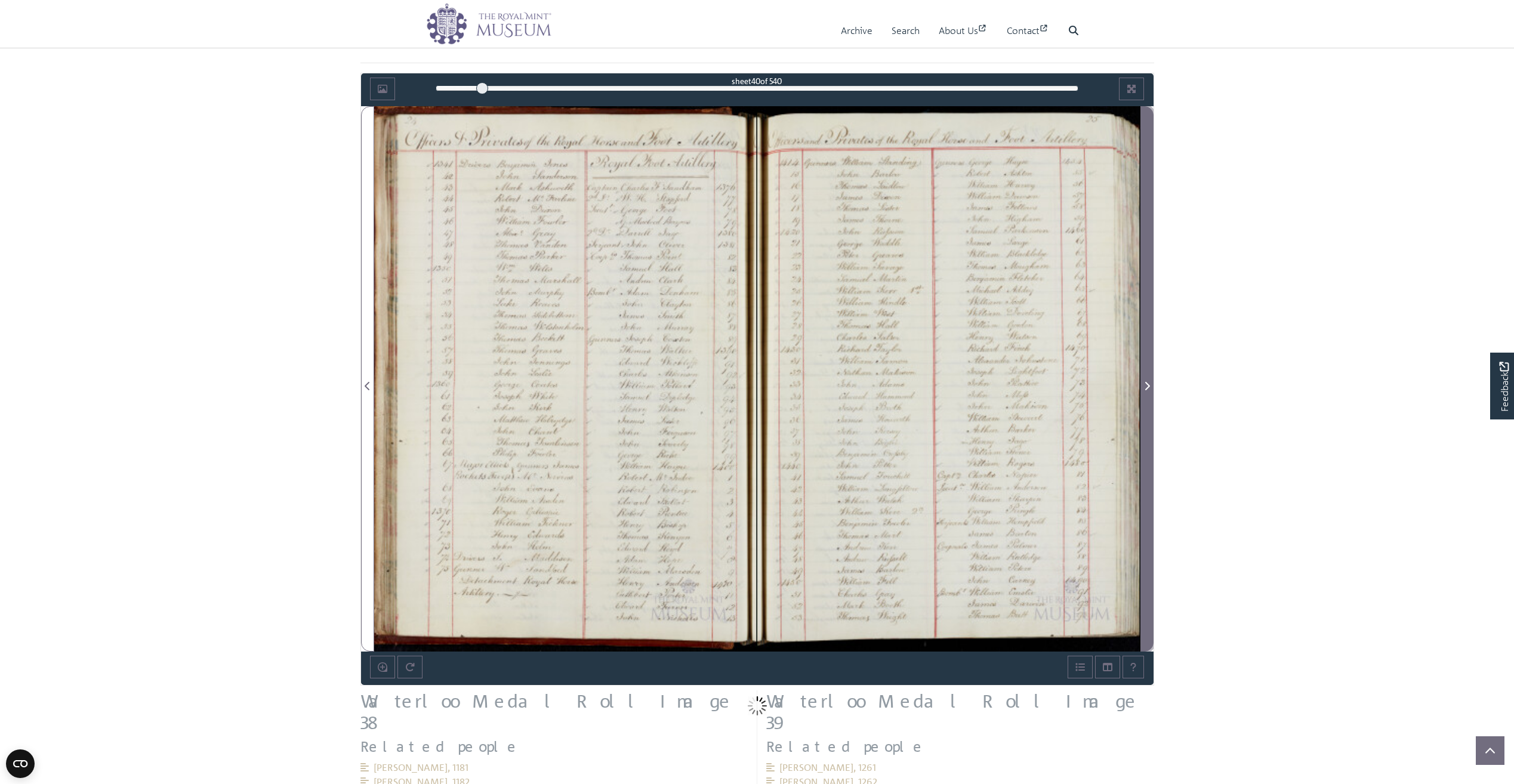
click at [1147, 385] on icon "Next Page" at bounding box center [1148, 386] width 6 height 10
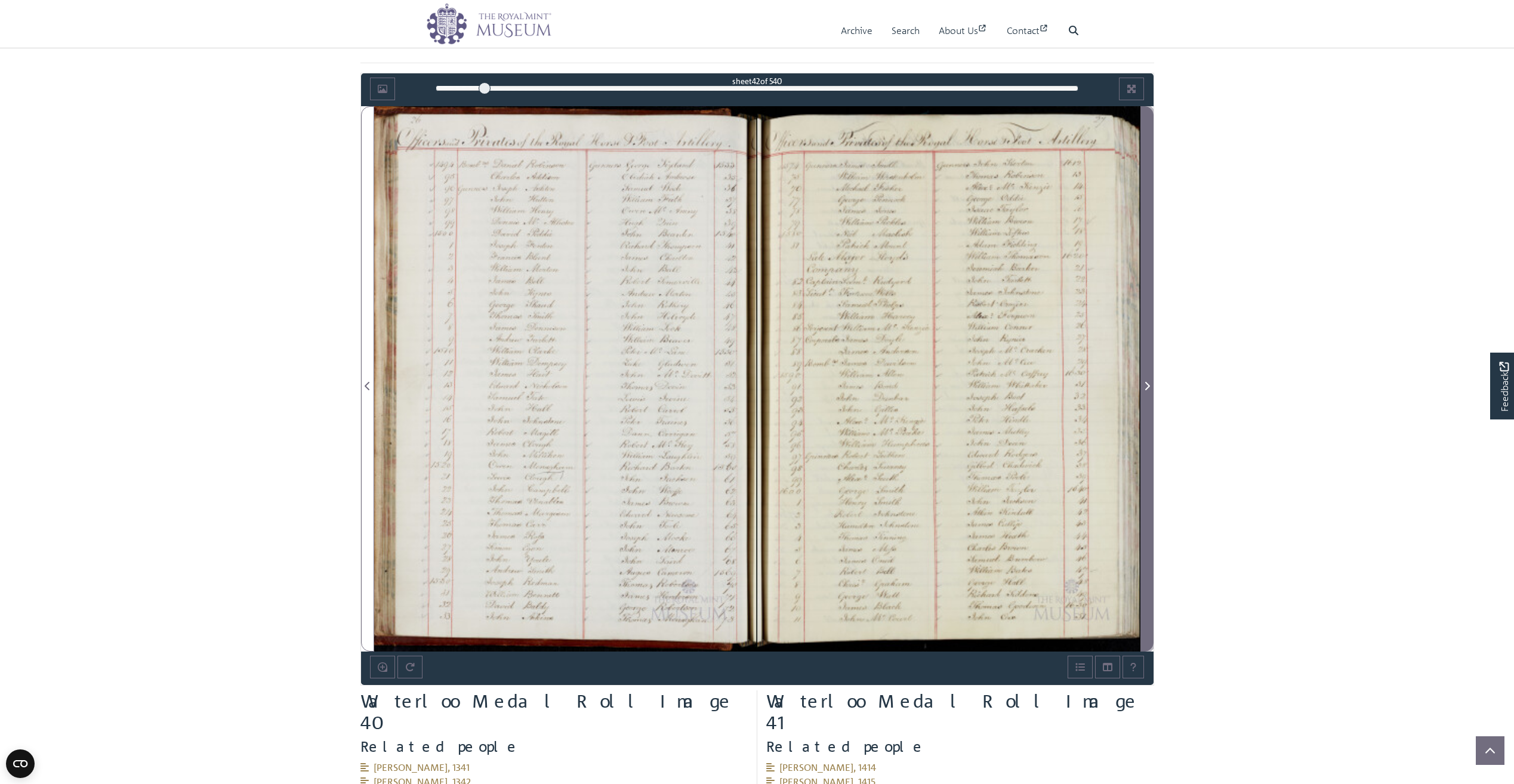
click at [1147, 385] on icon "Next Page" at bounding box center [1148, 386] width 6 height 10
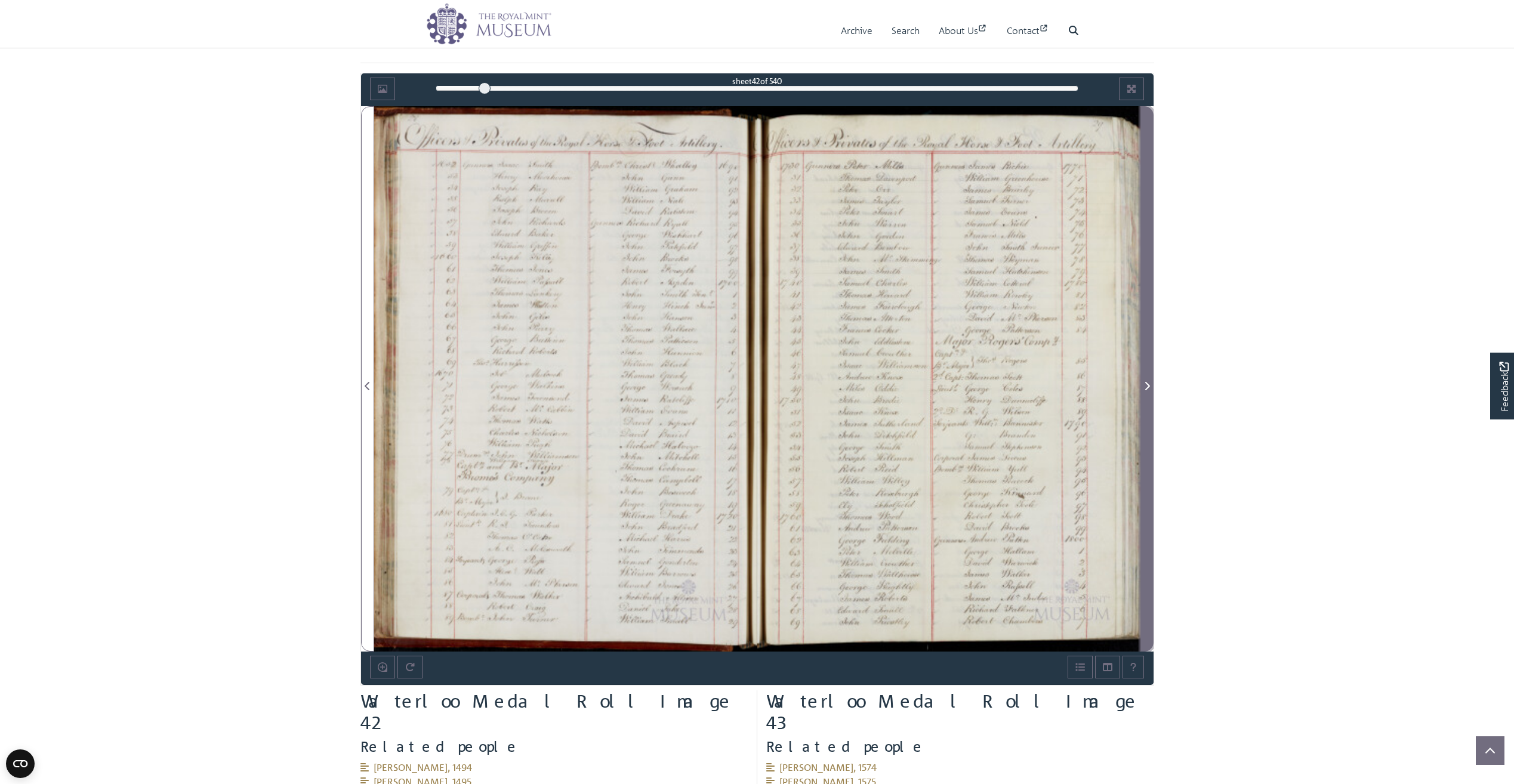
click at [1147, 385] on icon "Next Page" at bounding box center [1148, 386] width 6 height 10
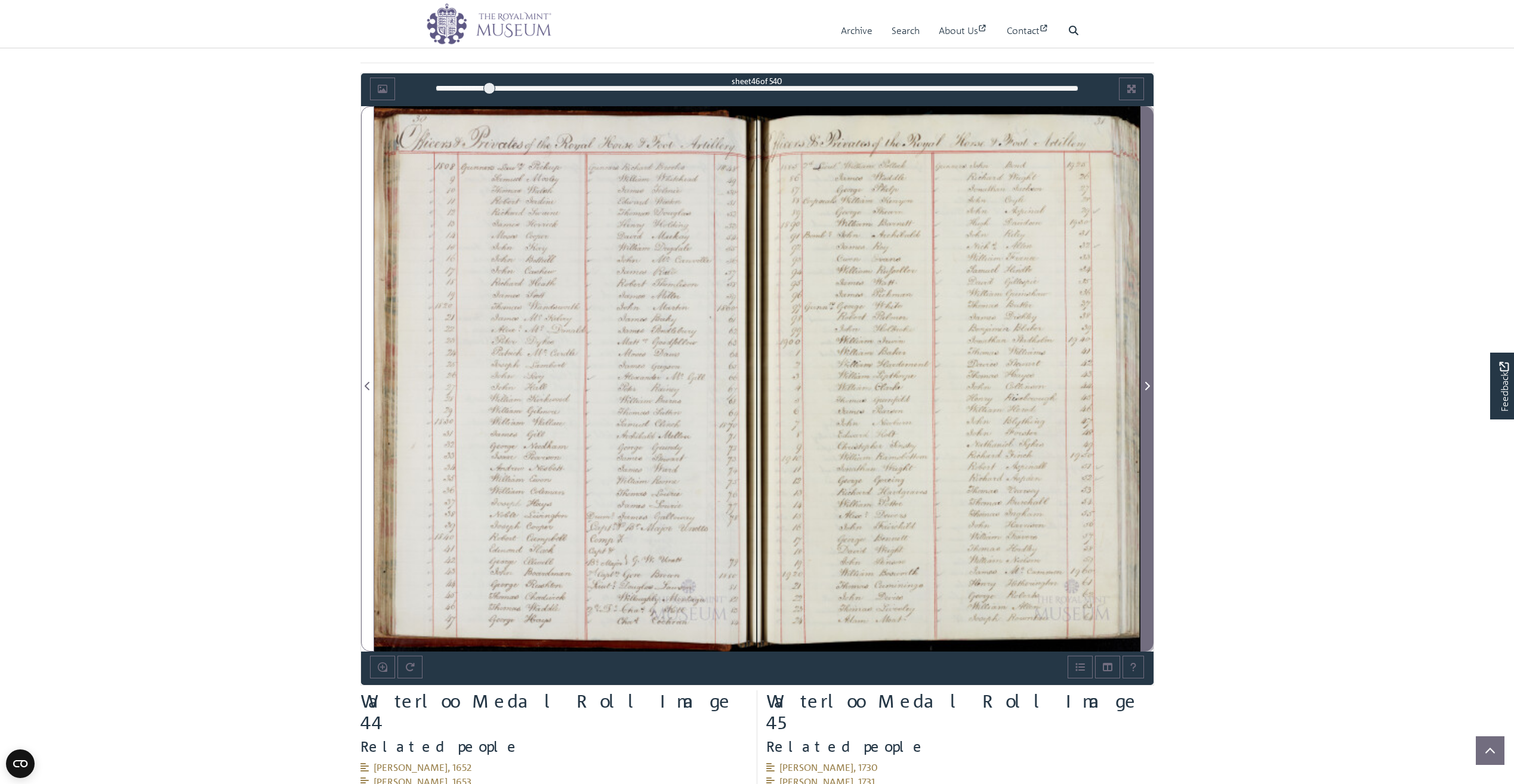
click at [1147, 385] on icon "Next Page" at bounding box center [1148, 386] width 6 height 10
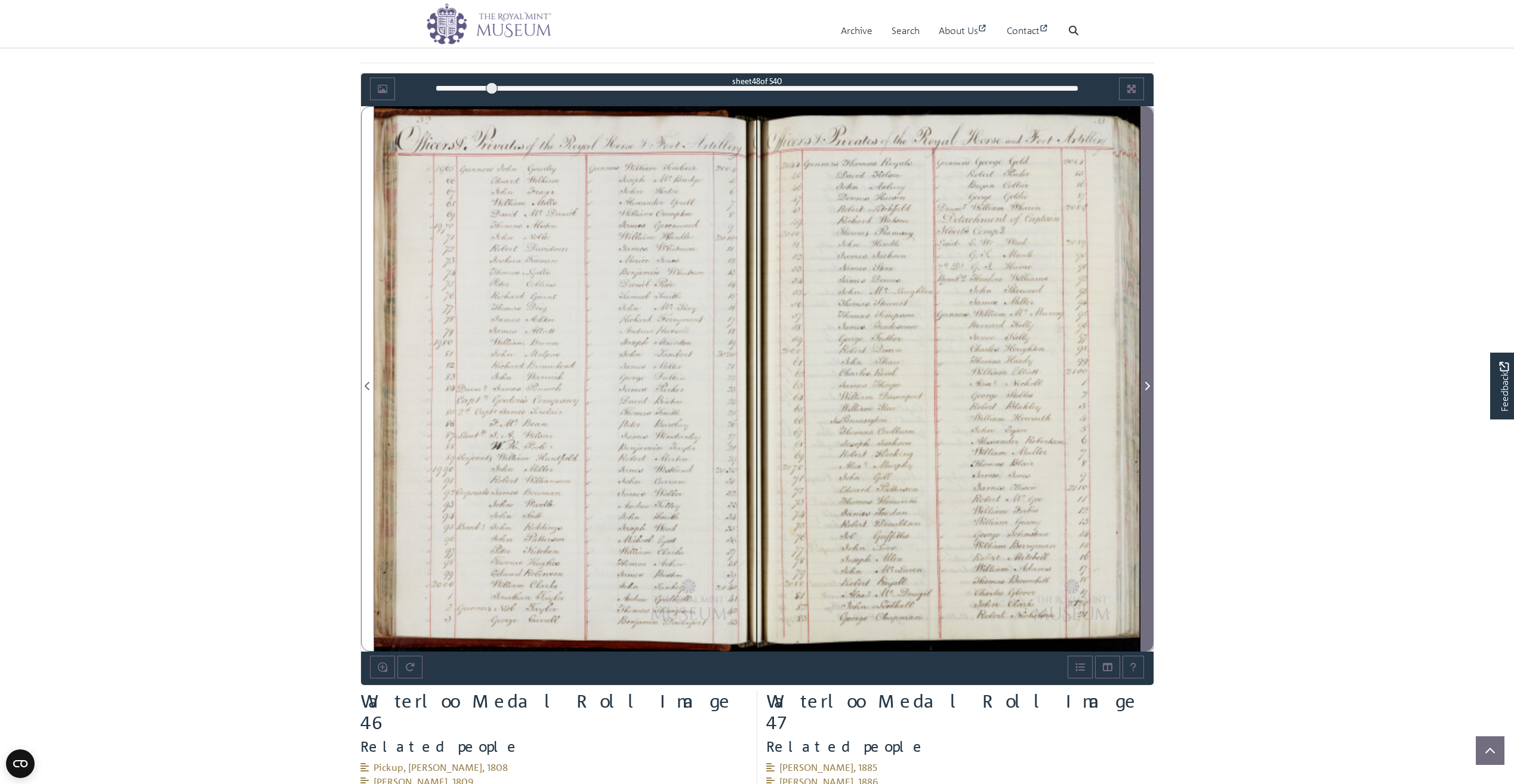
click at [1147, 385] on icon "Next Page" at bounding box center [1148, 386] width 6 height 10
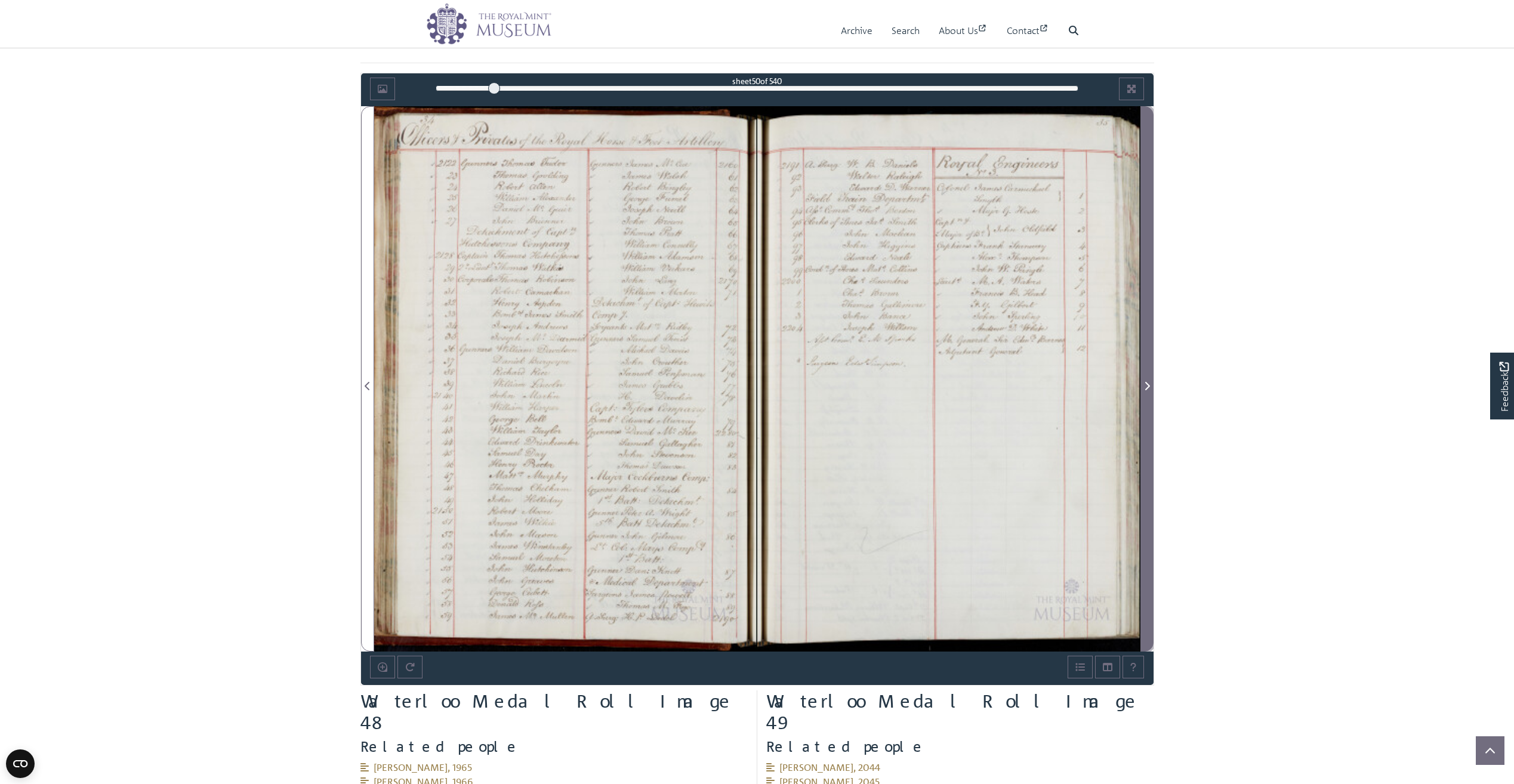
click at [1147, 385] on icon "Next Page" at bounding box center [1148, 386] width 6 height 10
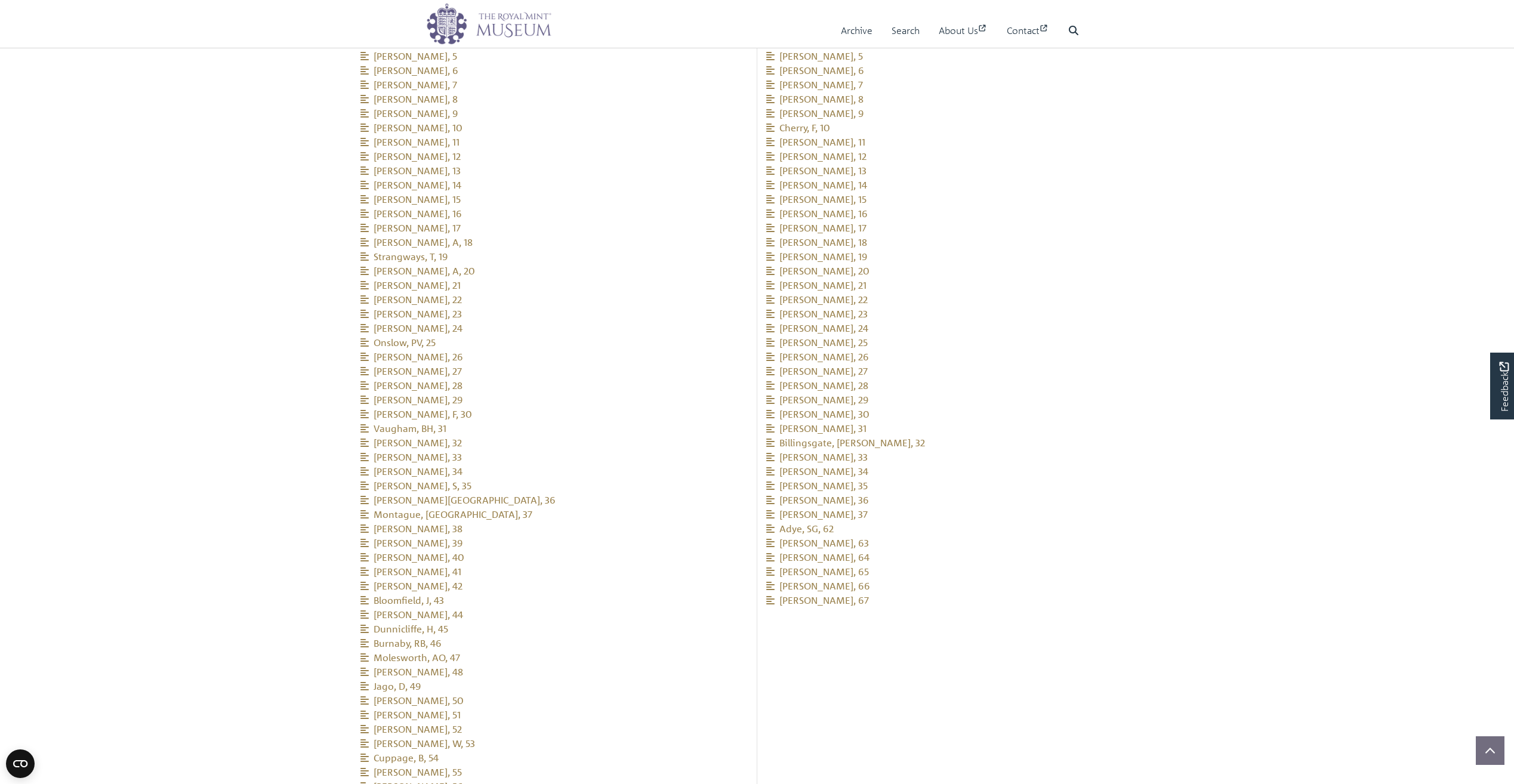
scroll to position [1492, 0]
click at [432, 687] on span "Harvey, William, 50" at bounding box center [412, 693] width 103 height 12
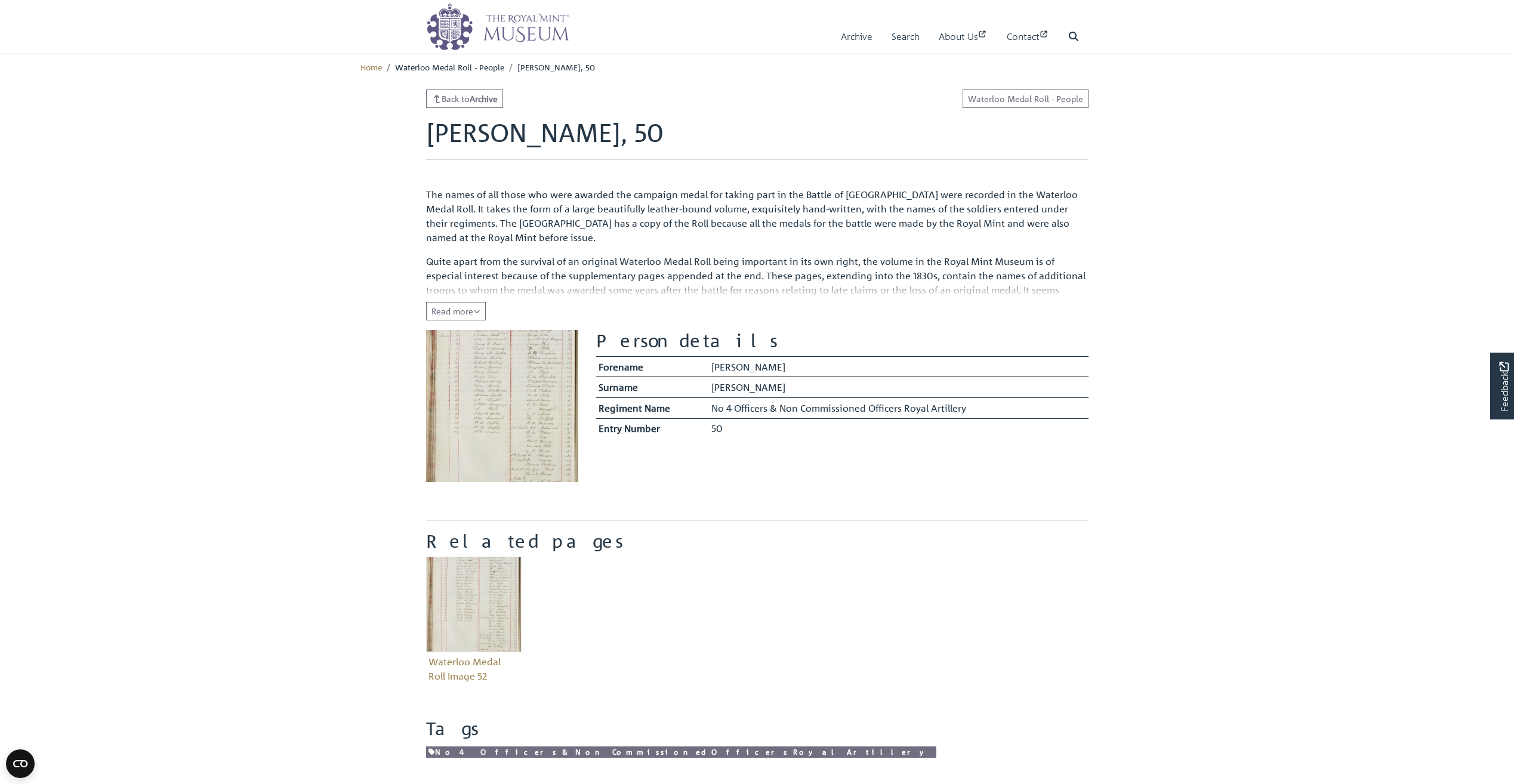
click at [488, 425] on img at bounding box center [502, 406] width 152 height 152
click at [454, 608] on img "Item related to this entity" at bounding box center [473, 604] width 95 height 95
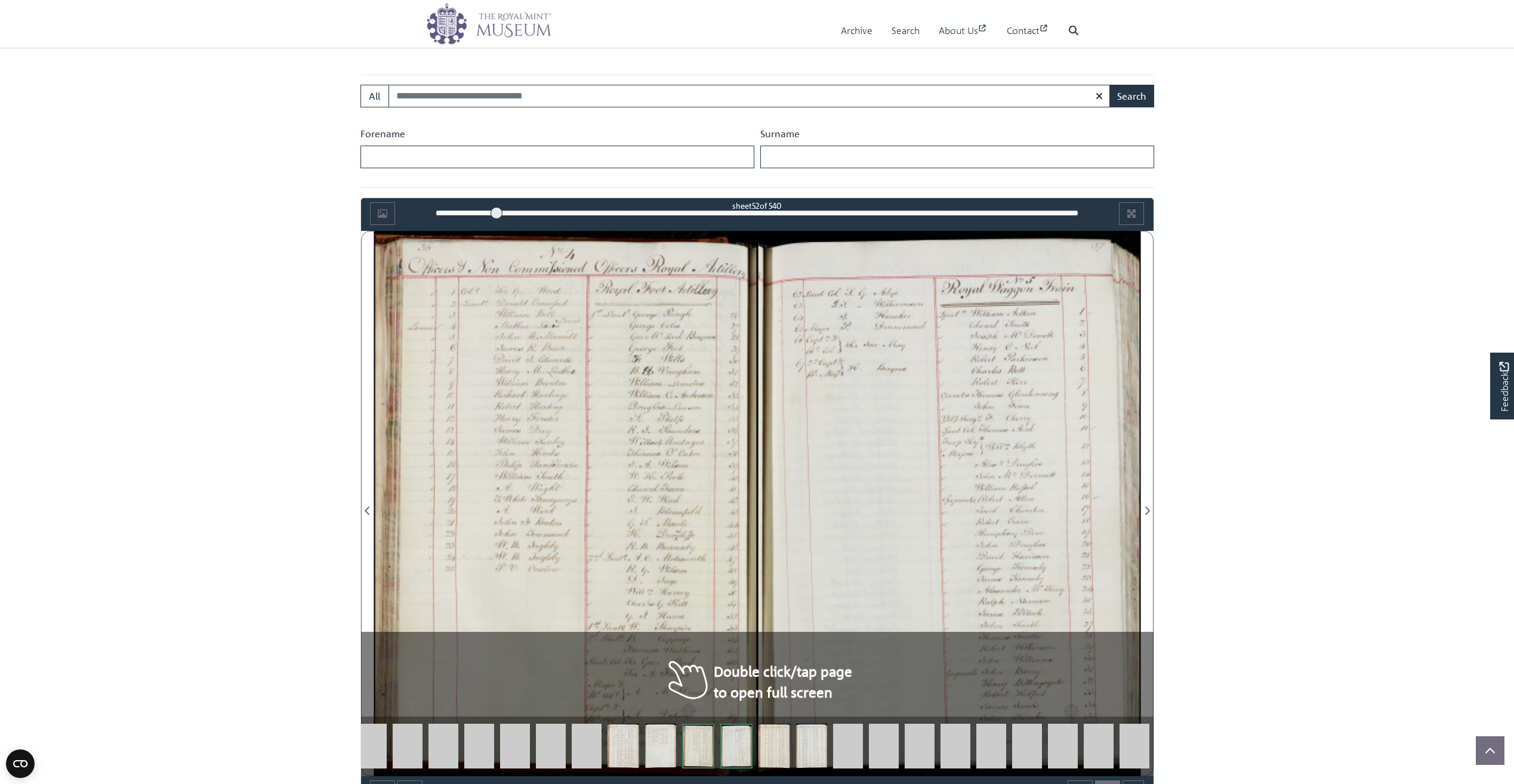
scroll to position [597, 0]
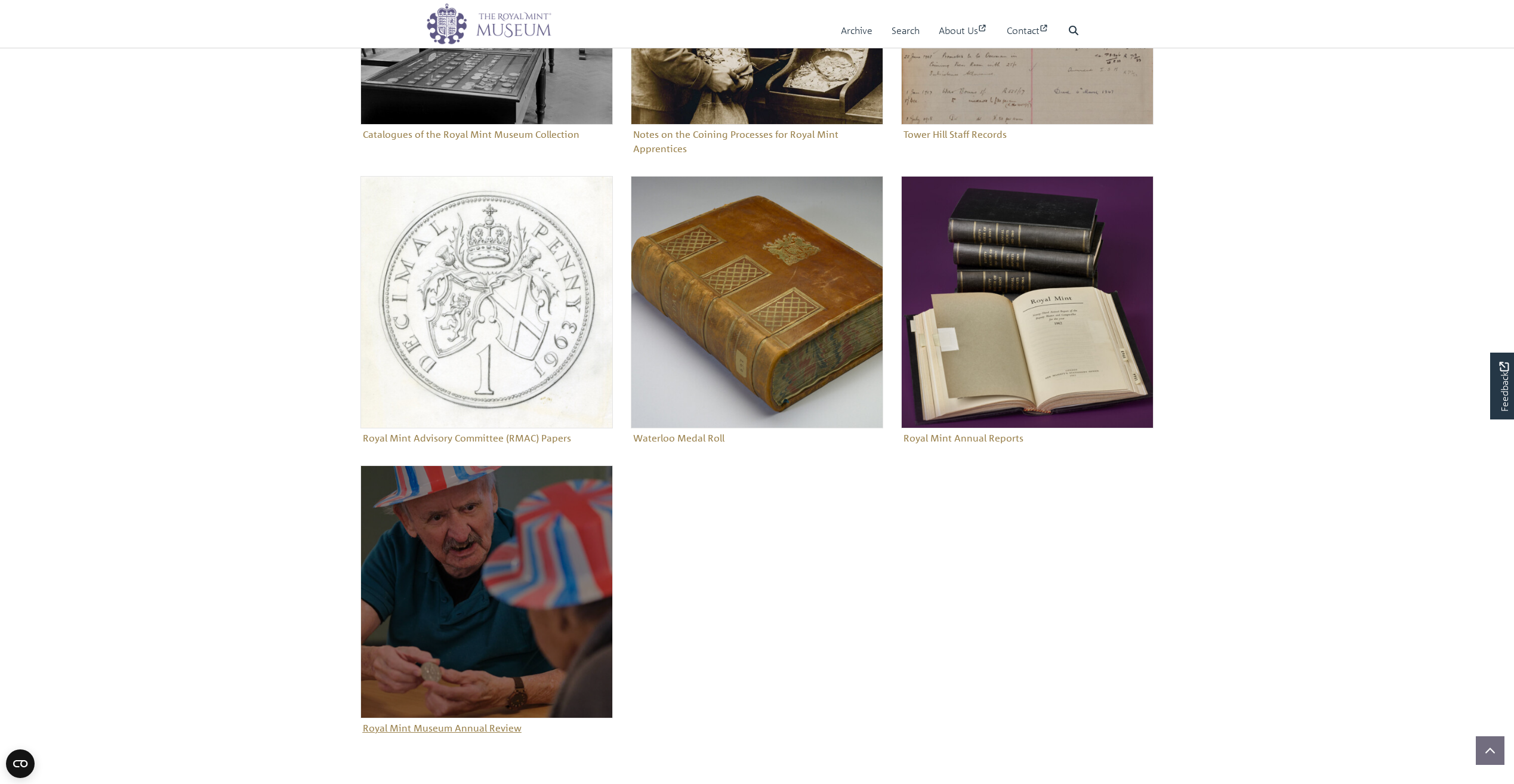
scroll to position [298, 0]
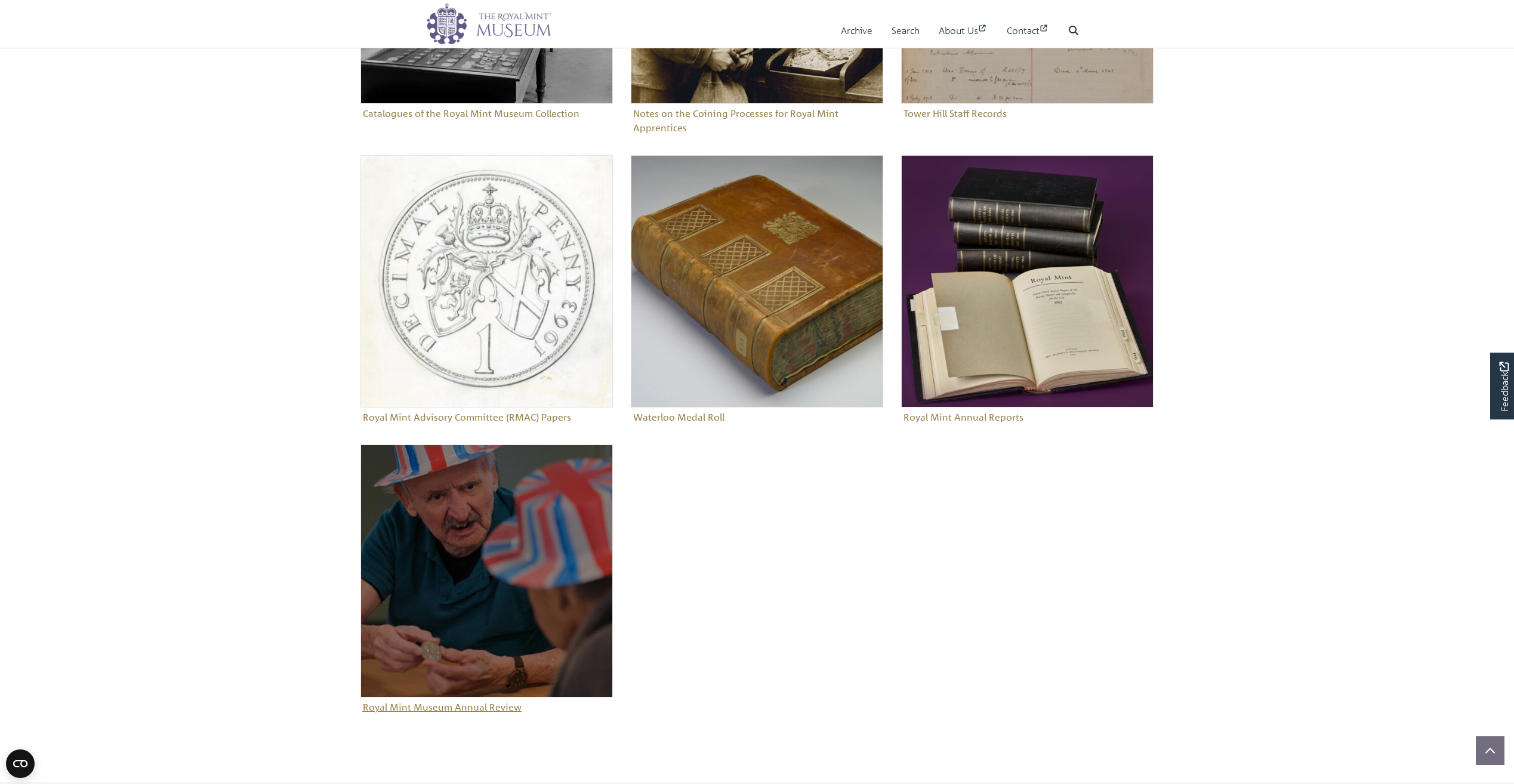
click at [487, 710] on figure "Royal Mint Museum Annual Review" at bounding box center [486, 580] width 252 height 271
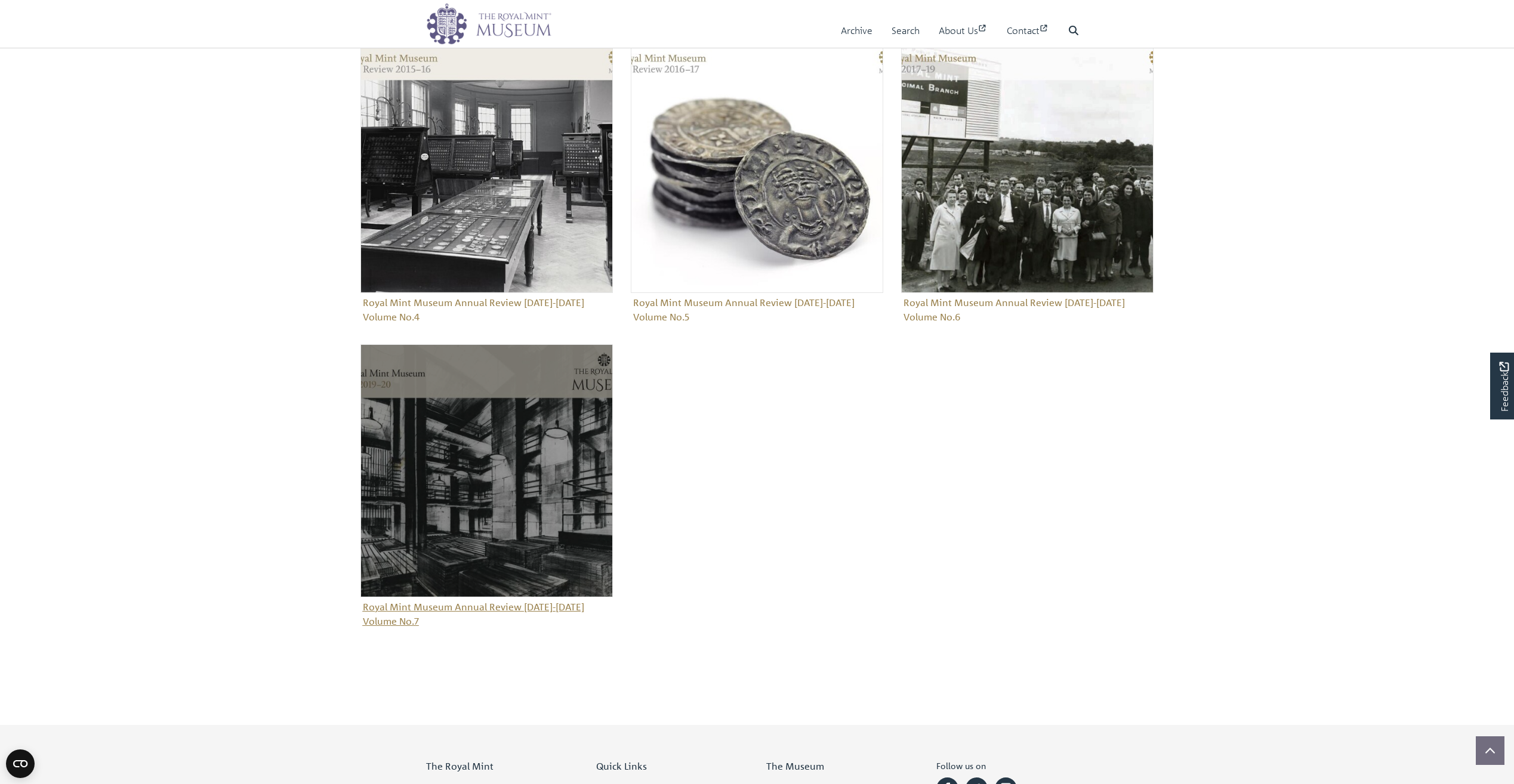
scroll to position [1074, 0]
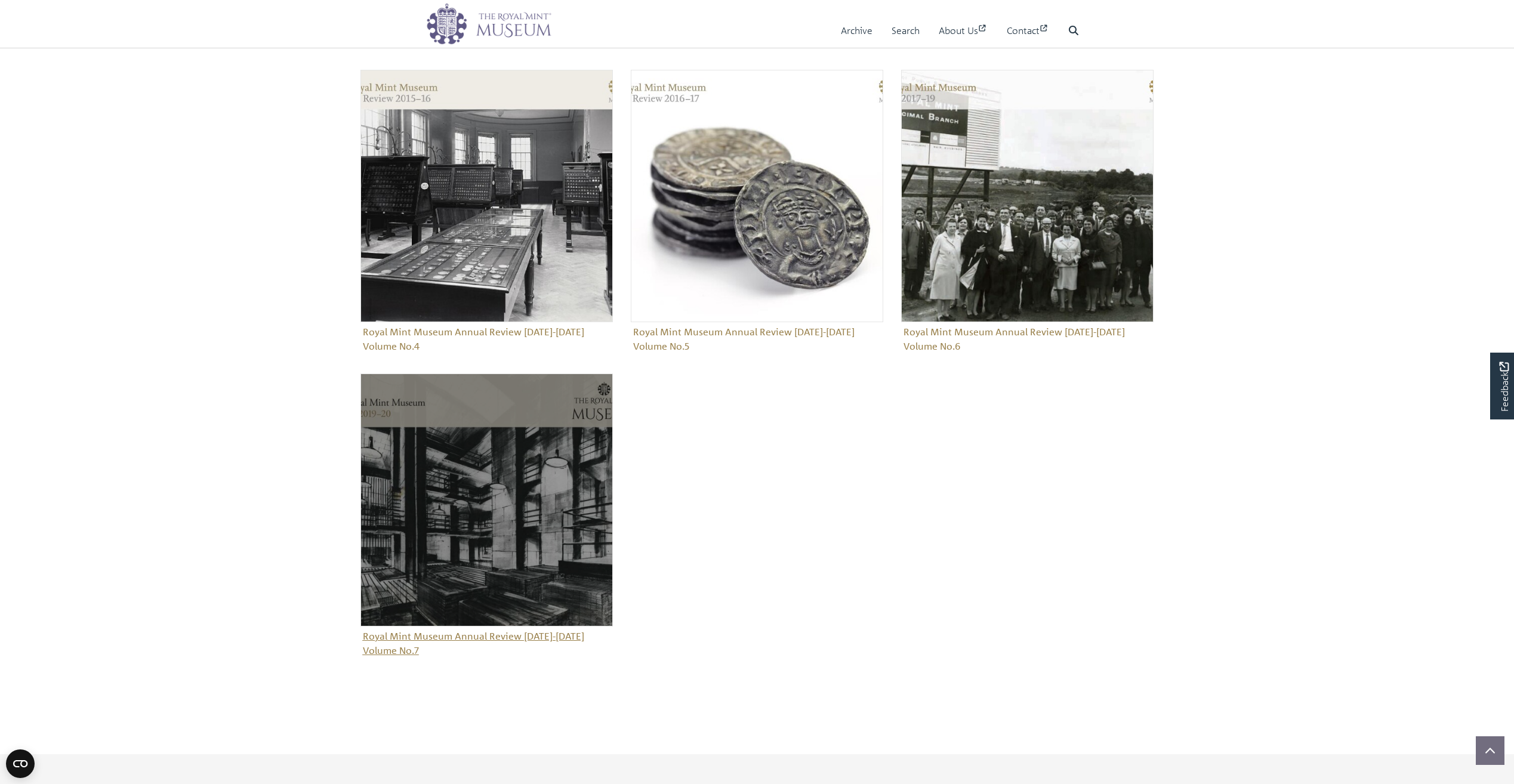
click at [516, 640] on figure "Royal Mint Museum Annual Review [DATE]-[DATE] Volume No.7" at bounding box center [486, 516] width 252 height 286
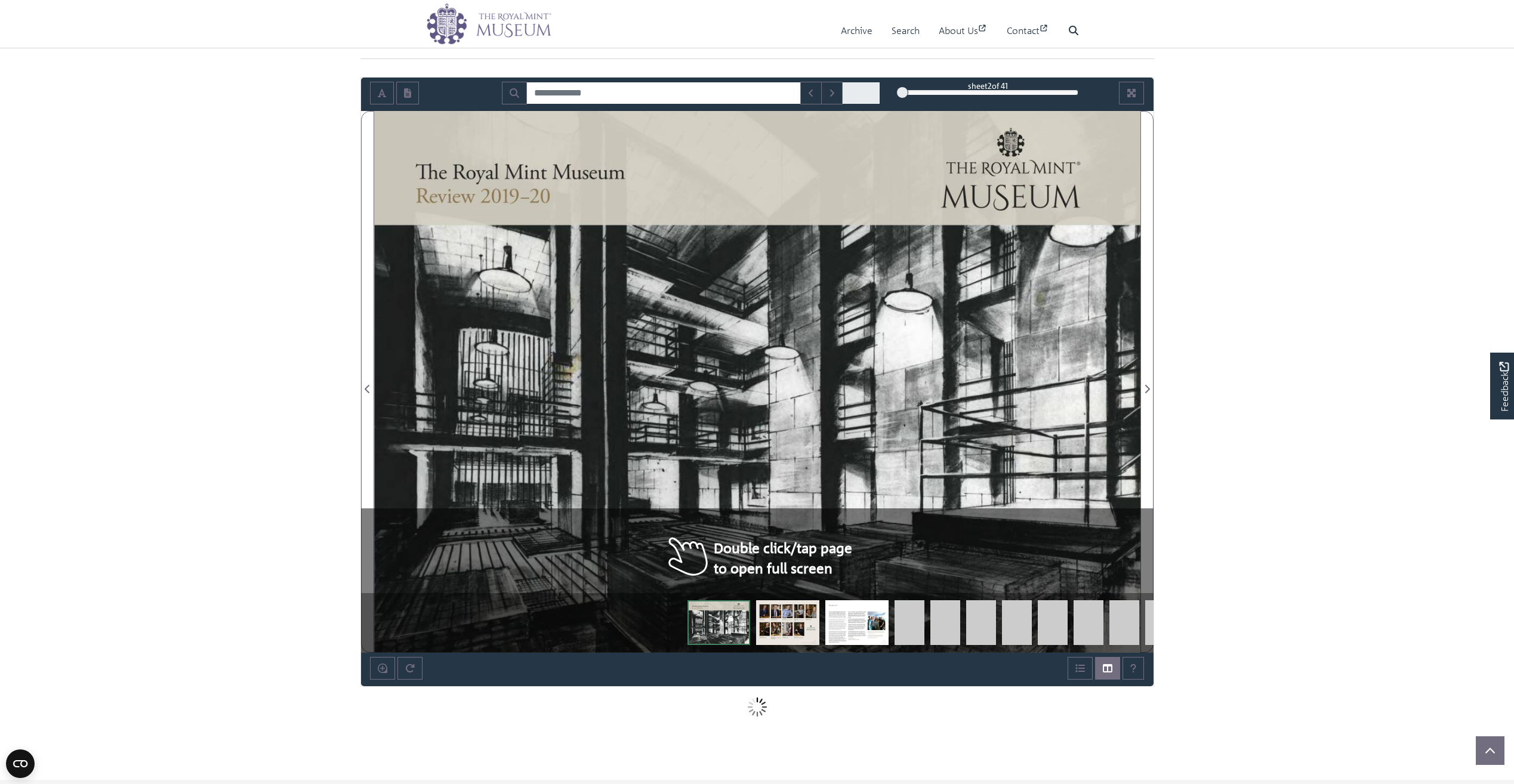
scroll to position [120, 0]
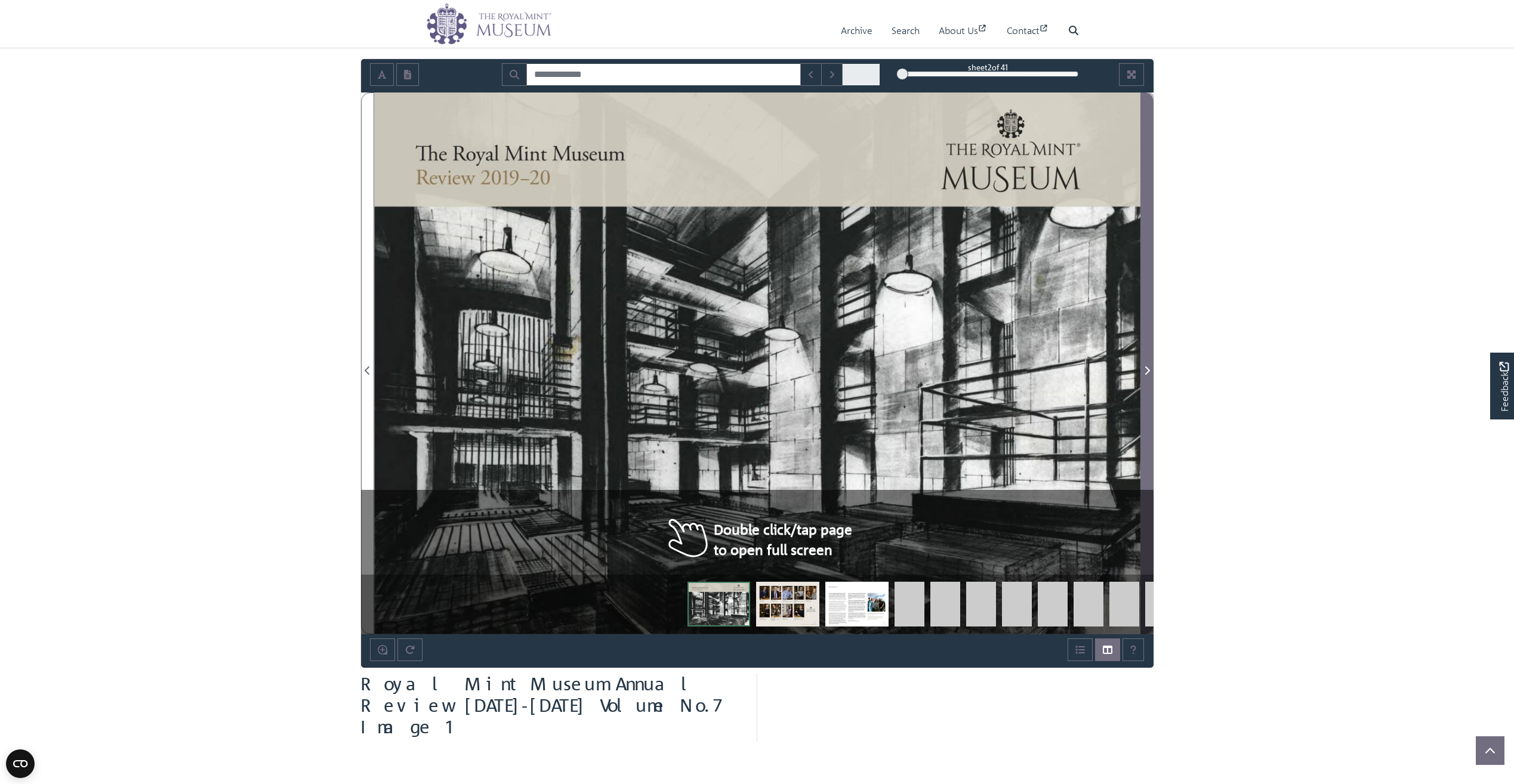
click at [1146, 366] on icon "Next Page" at bounding box center [1148, 371] width 6 height 10
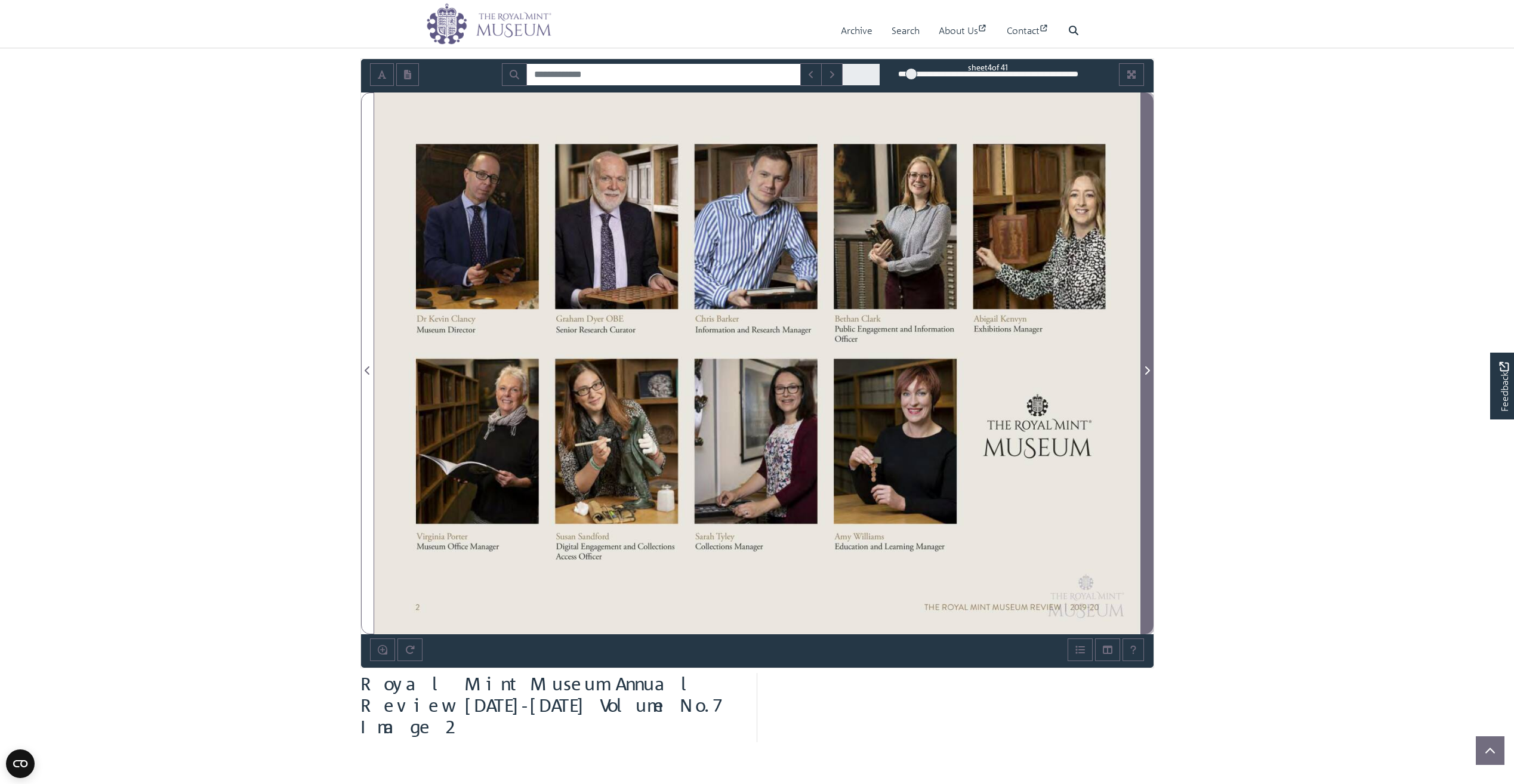
click at [1146, 366] on icon "Next Page" at bounding box center [1148, 371] width 6 height 10
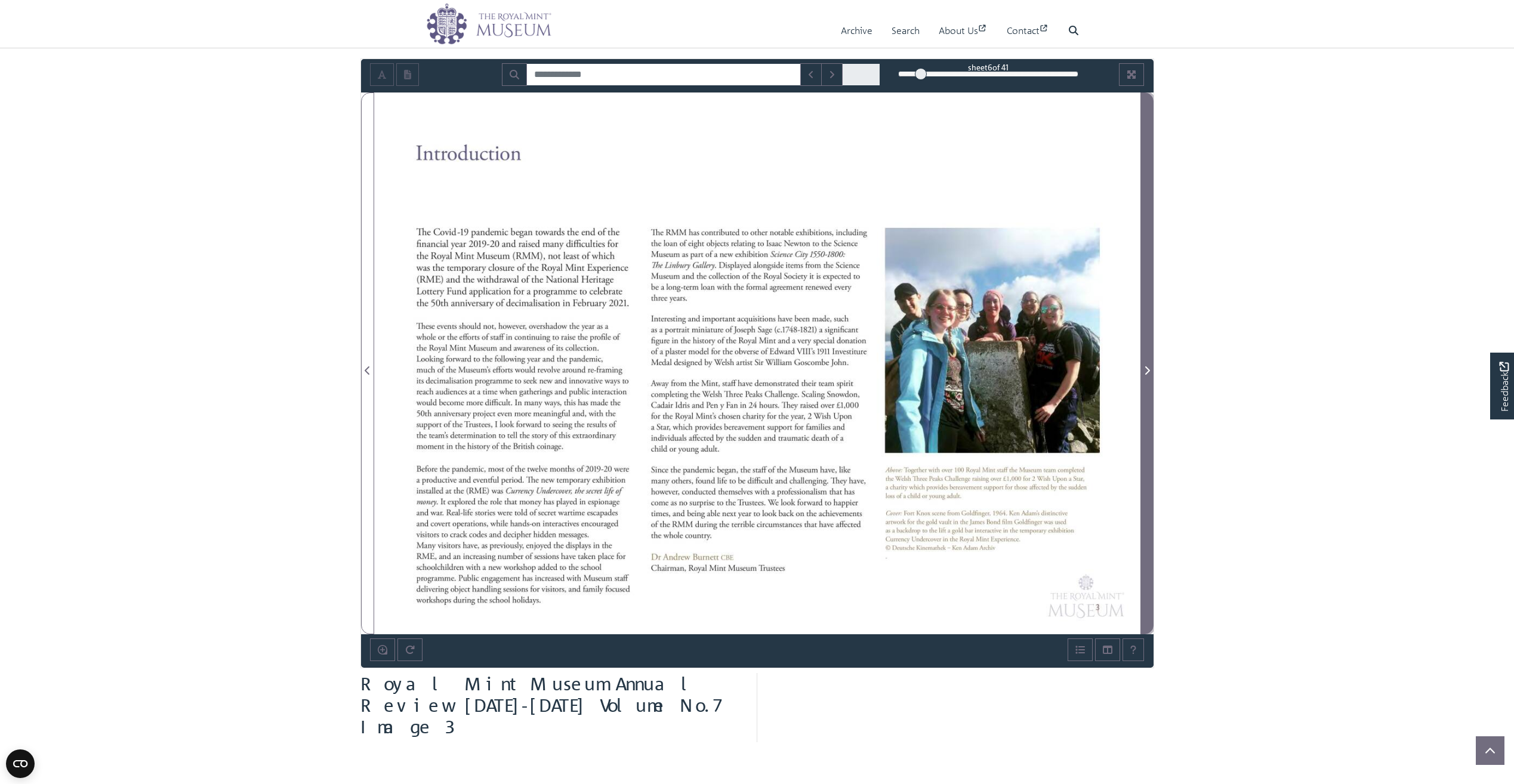
click at [1146, 366] on icon "Next Page" at bounding box center [1148, 371] width 6 height 10
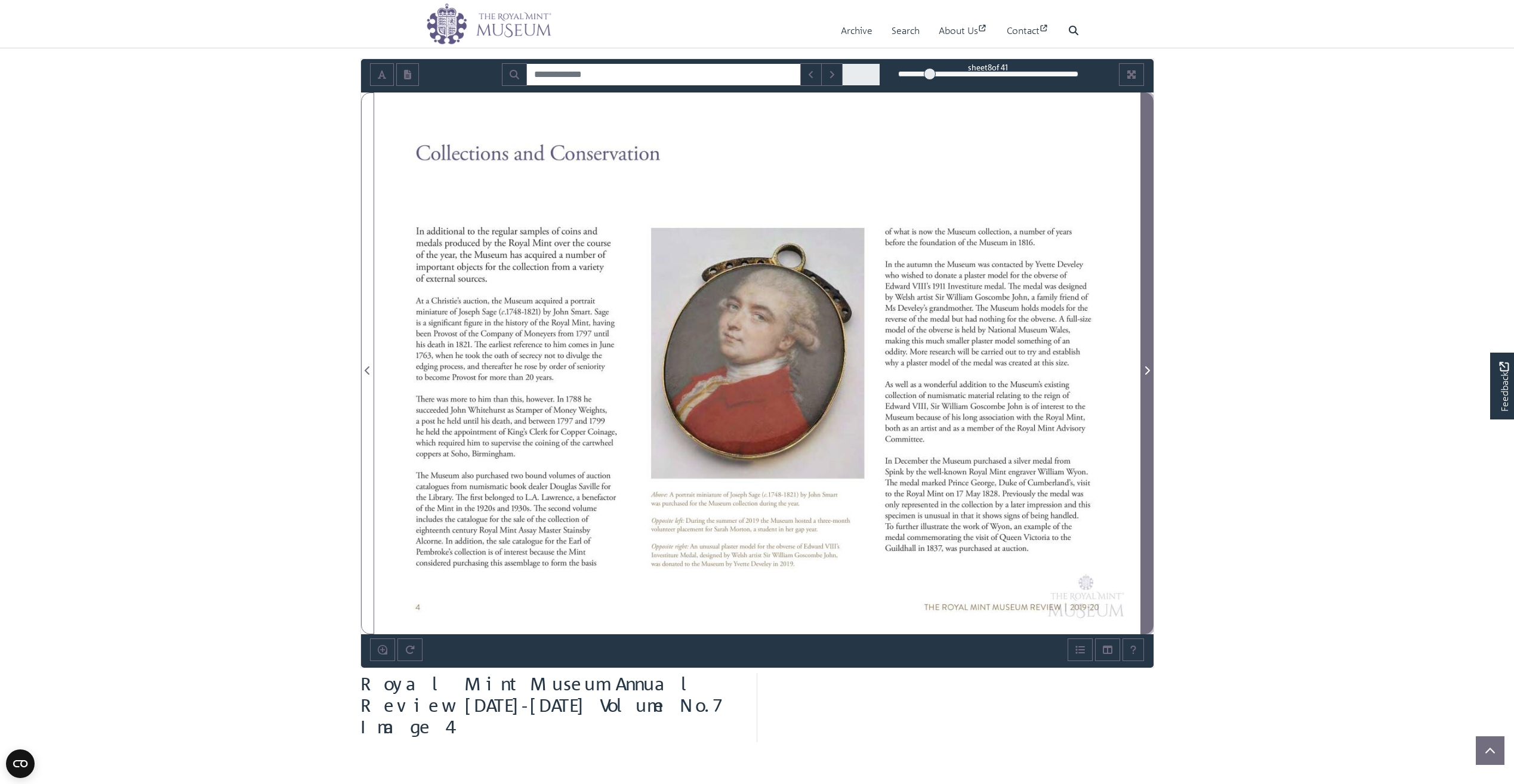
click at [1146, 366] on icon "Next Page" at bounding box center [1148, 371] width 6 height 10
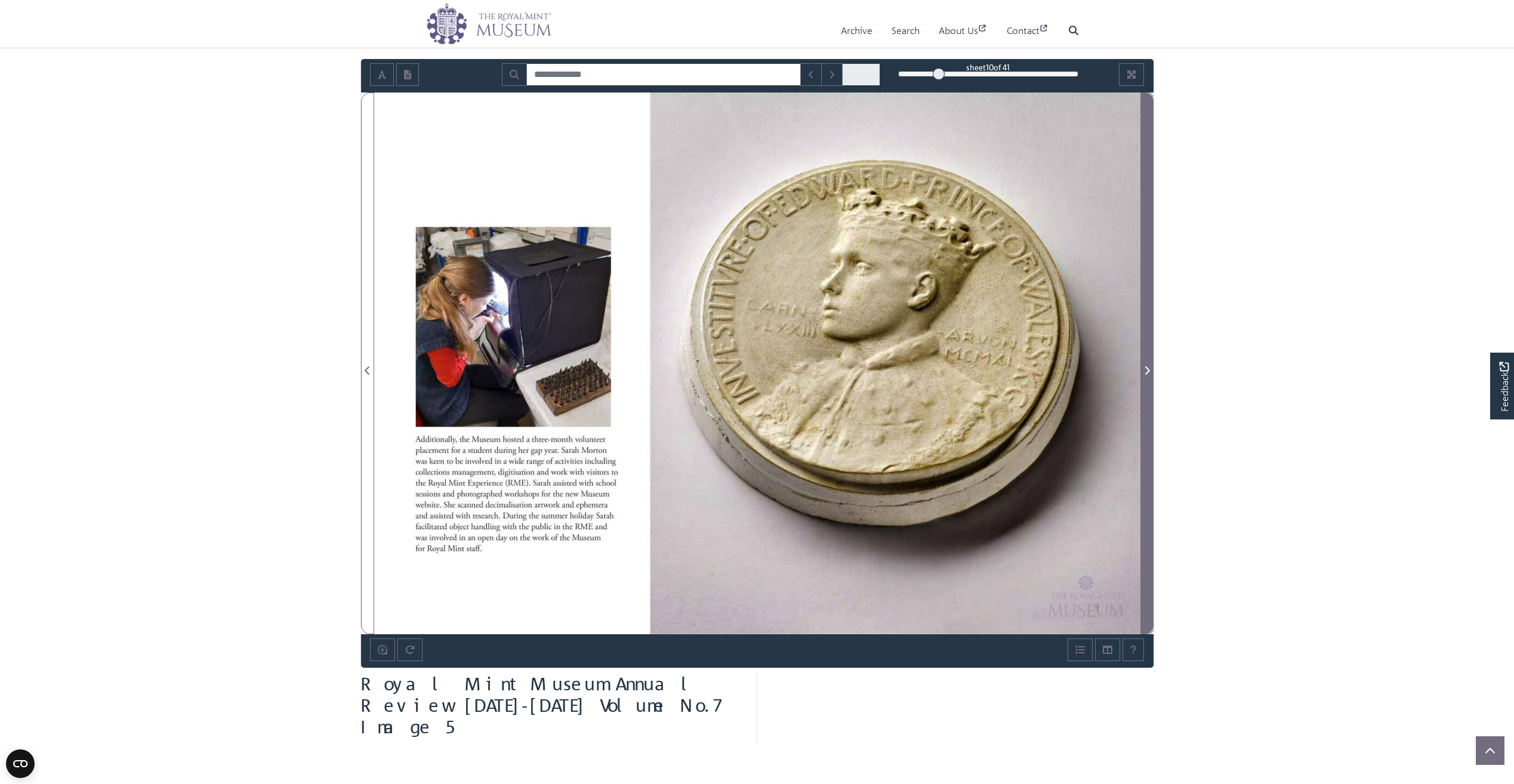
click at [1146, 366] on icon "Next Page" at bounding box center [1148, 371] width 6 height 10
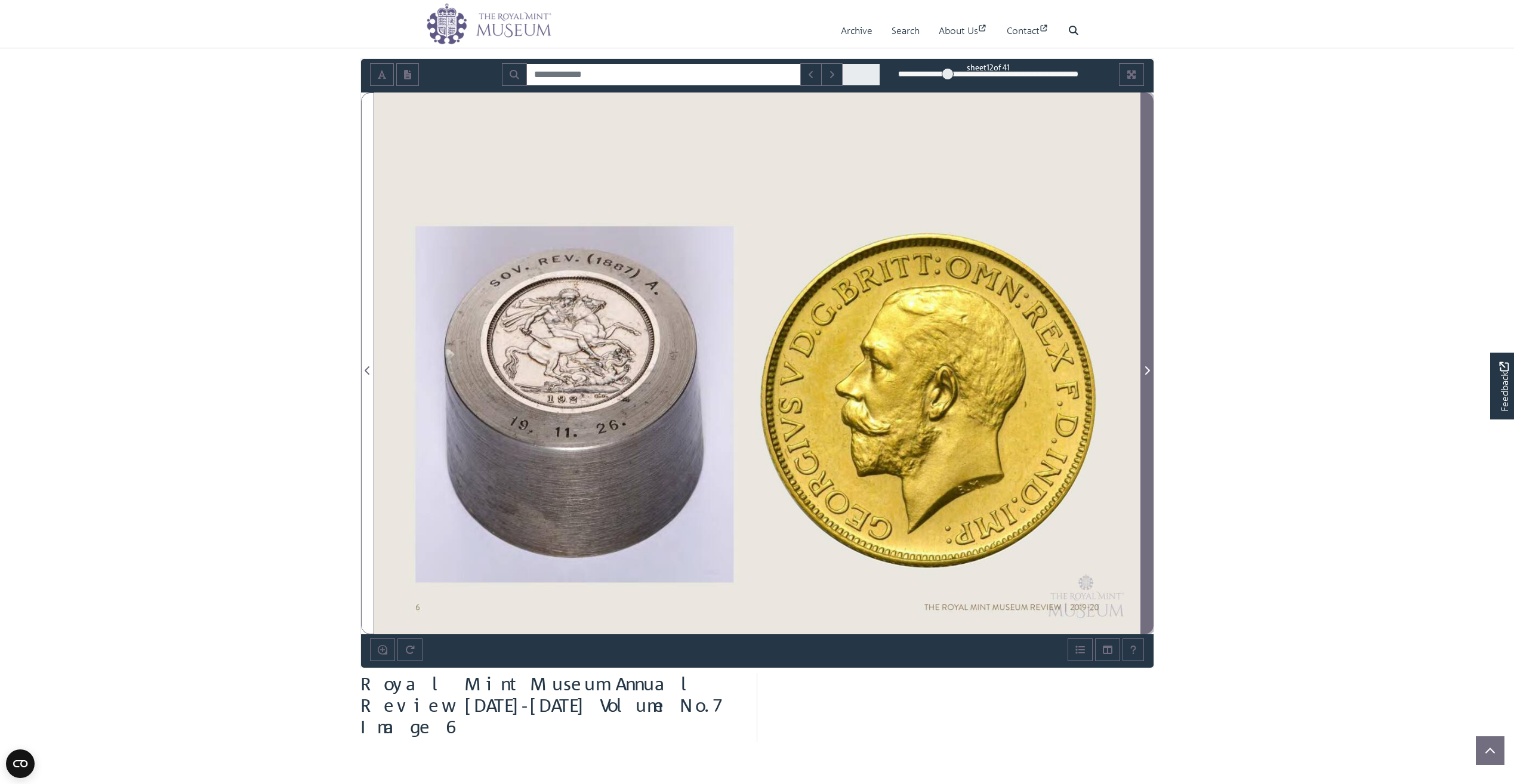
click at [1146, 366] on icon "Next Page" at bounding box center [1148, 371] width 6 height 10
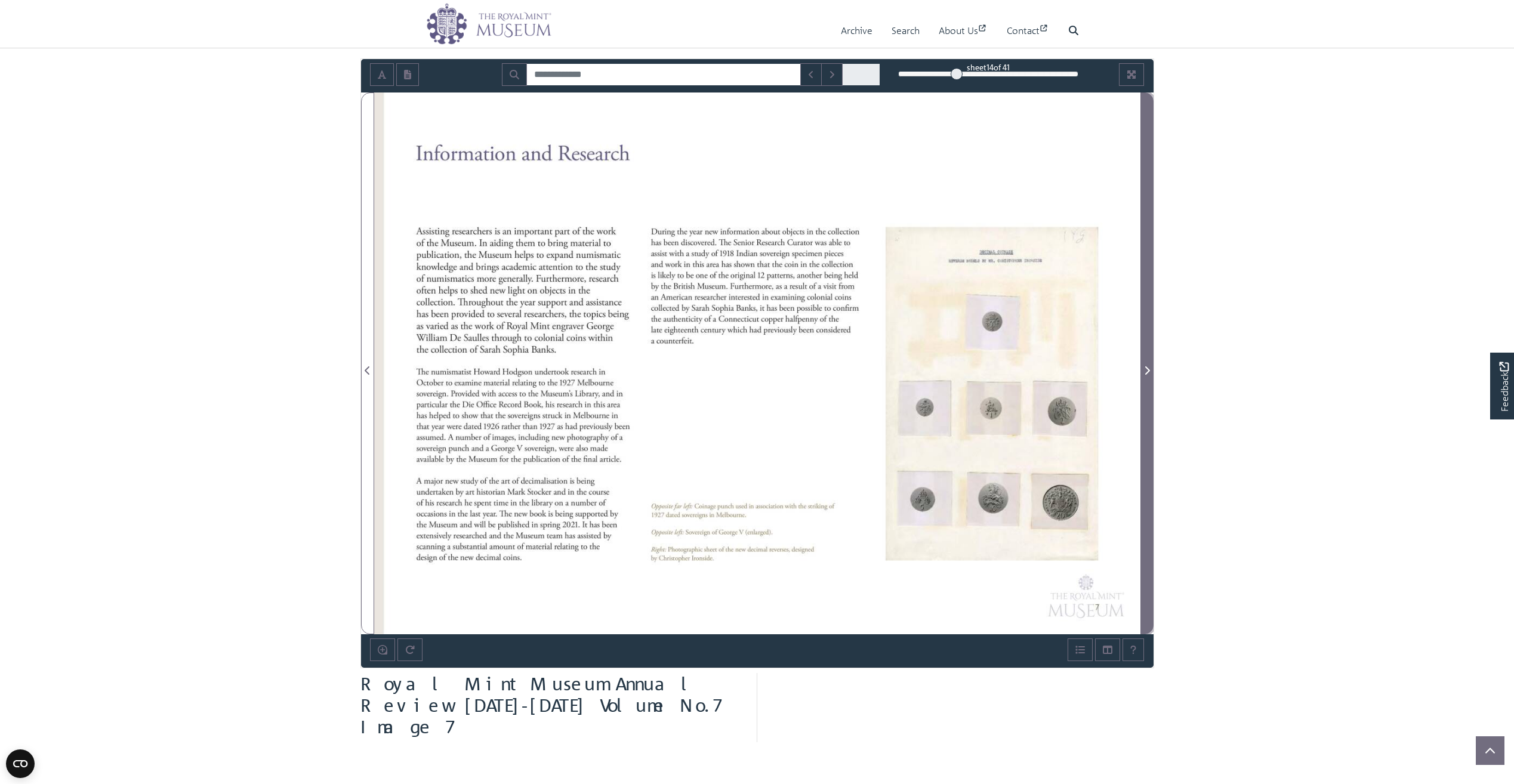
click at [1146, 366] on icon "Next Page" at bounding box center [1148, 371] width 6 height 10
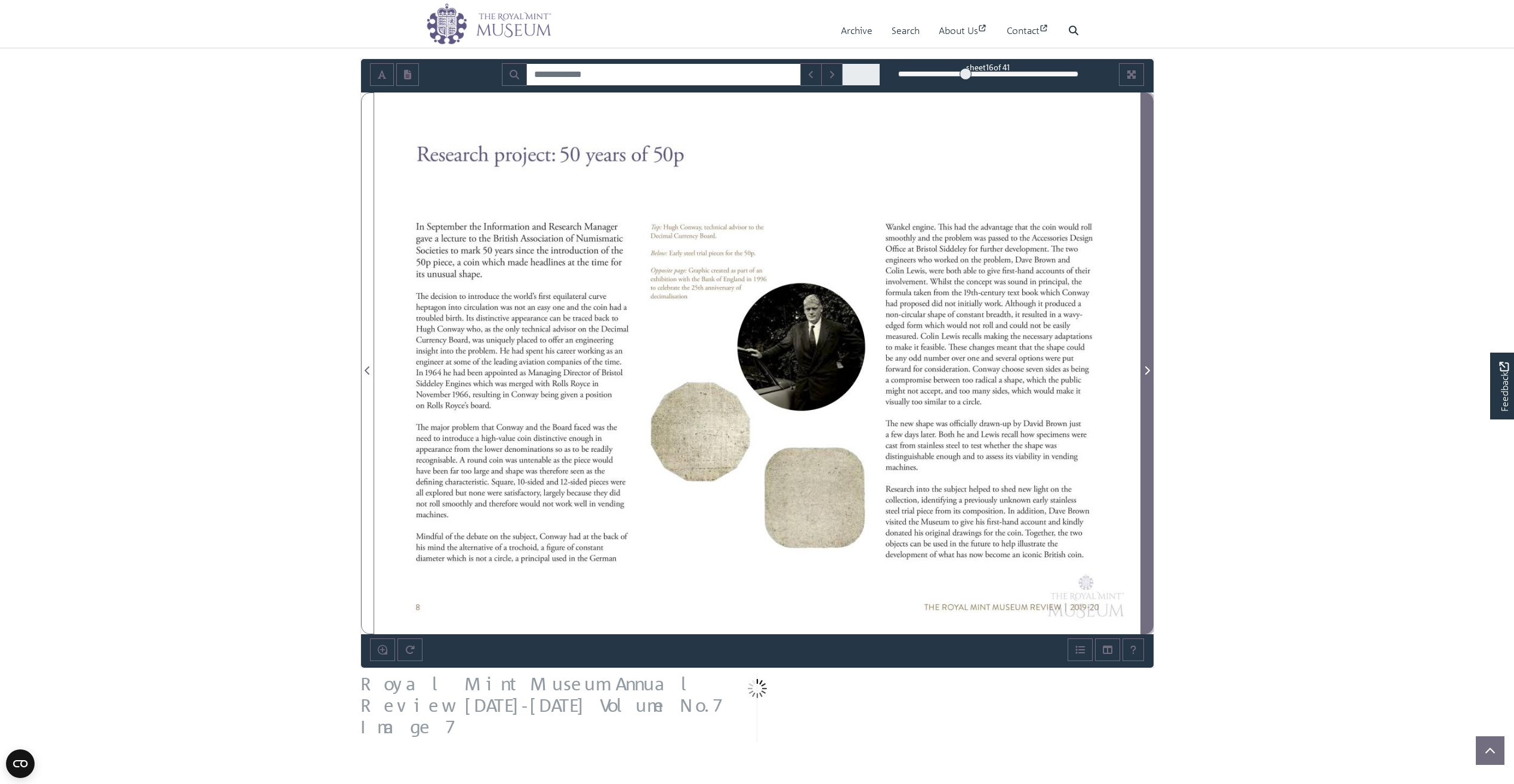
click at [1146, 366] on icon "Next Page" at bounding box center [1148, 371] width 6 height 10
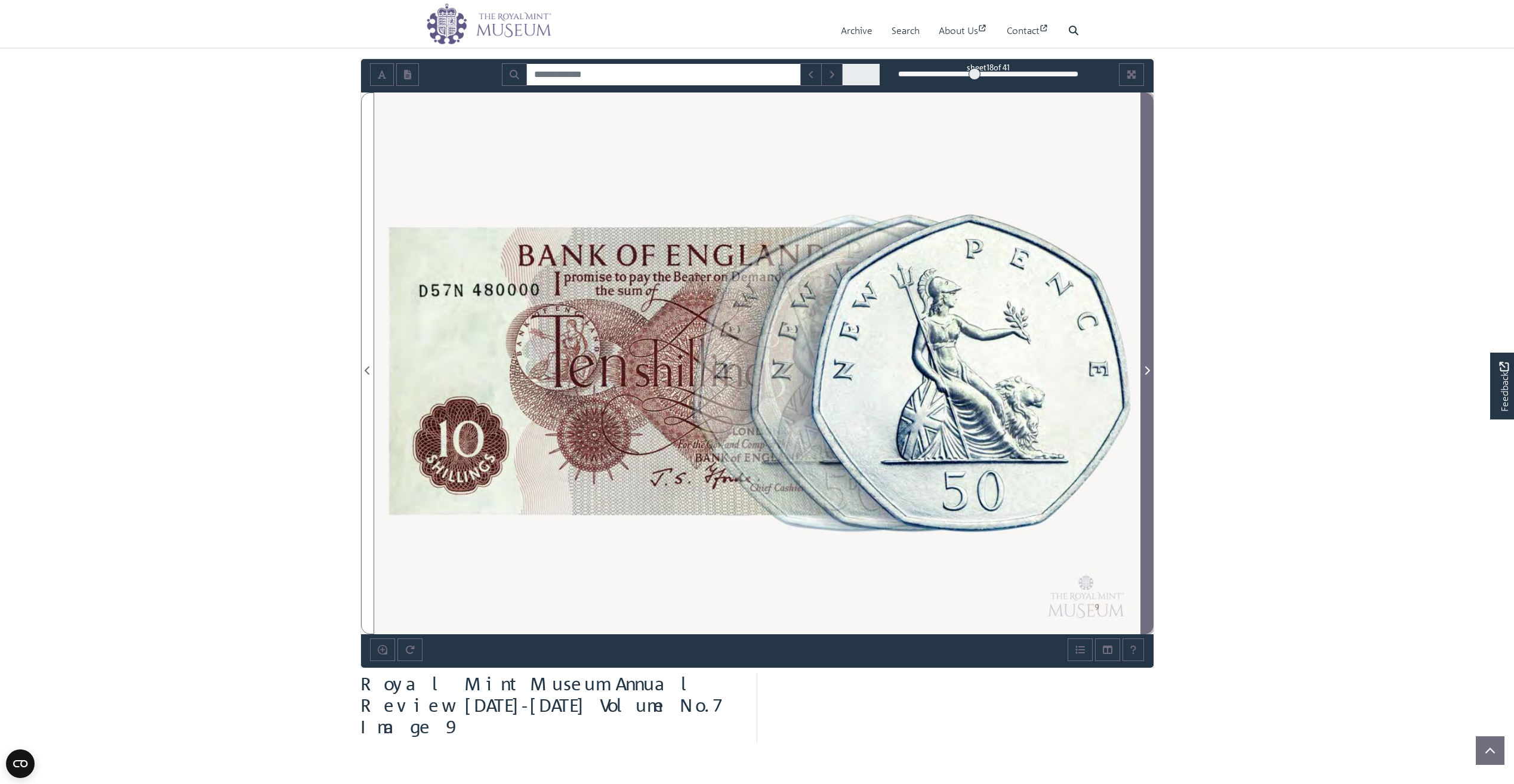
click at [1146, 366] on icon "Next Page" at bounding box center [1148, 371] width 6 height 10
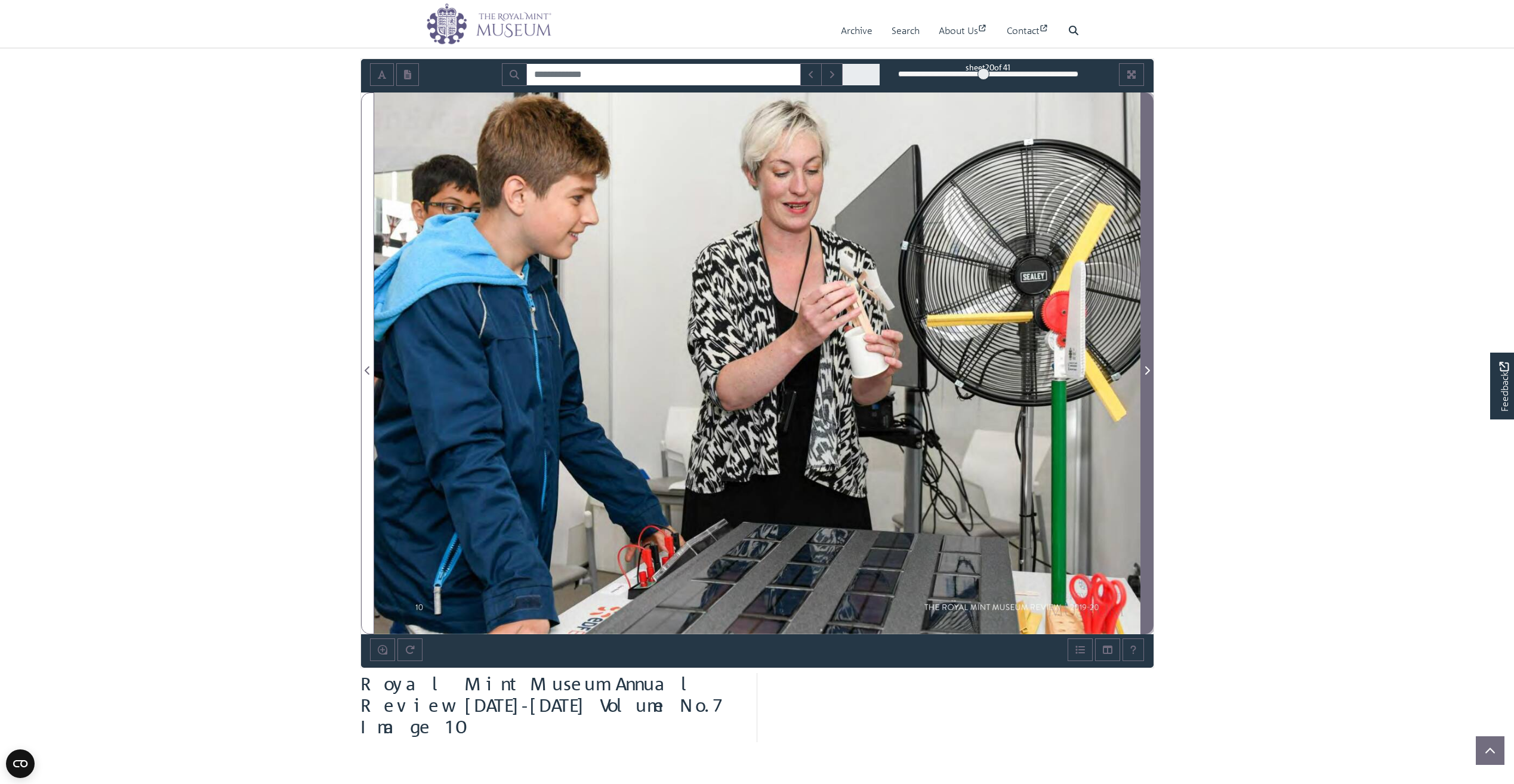
click at [1146, 366] on icon "Next Page" at bounding box center [1148, 371] width 6 height 10
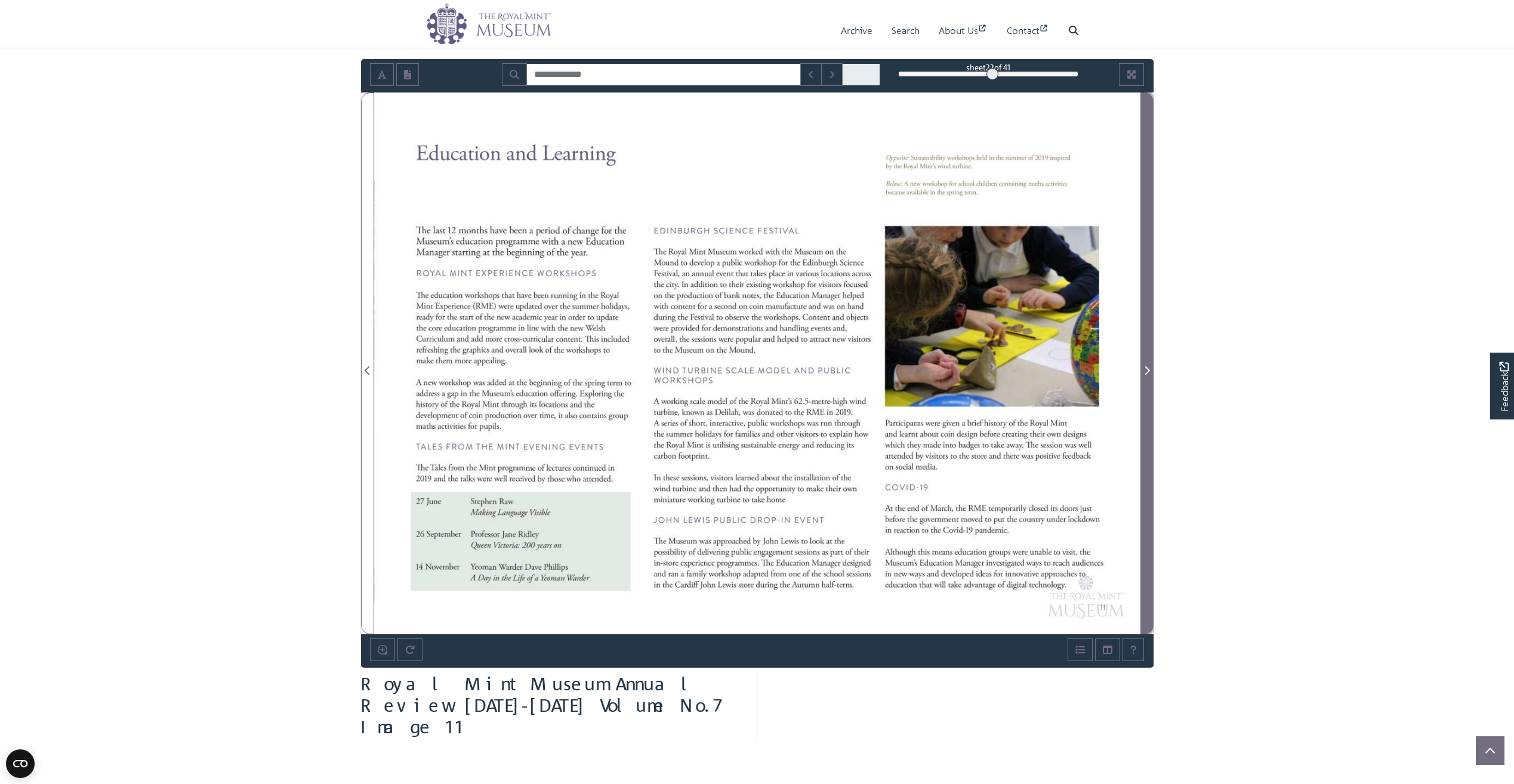
click at [1146, 366] on icon "Next Page" at bounding box center [1148, 371] width 6 height 10
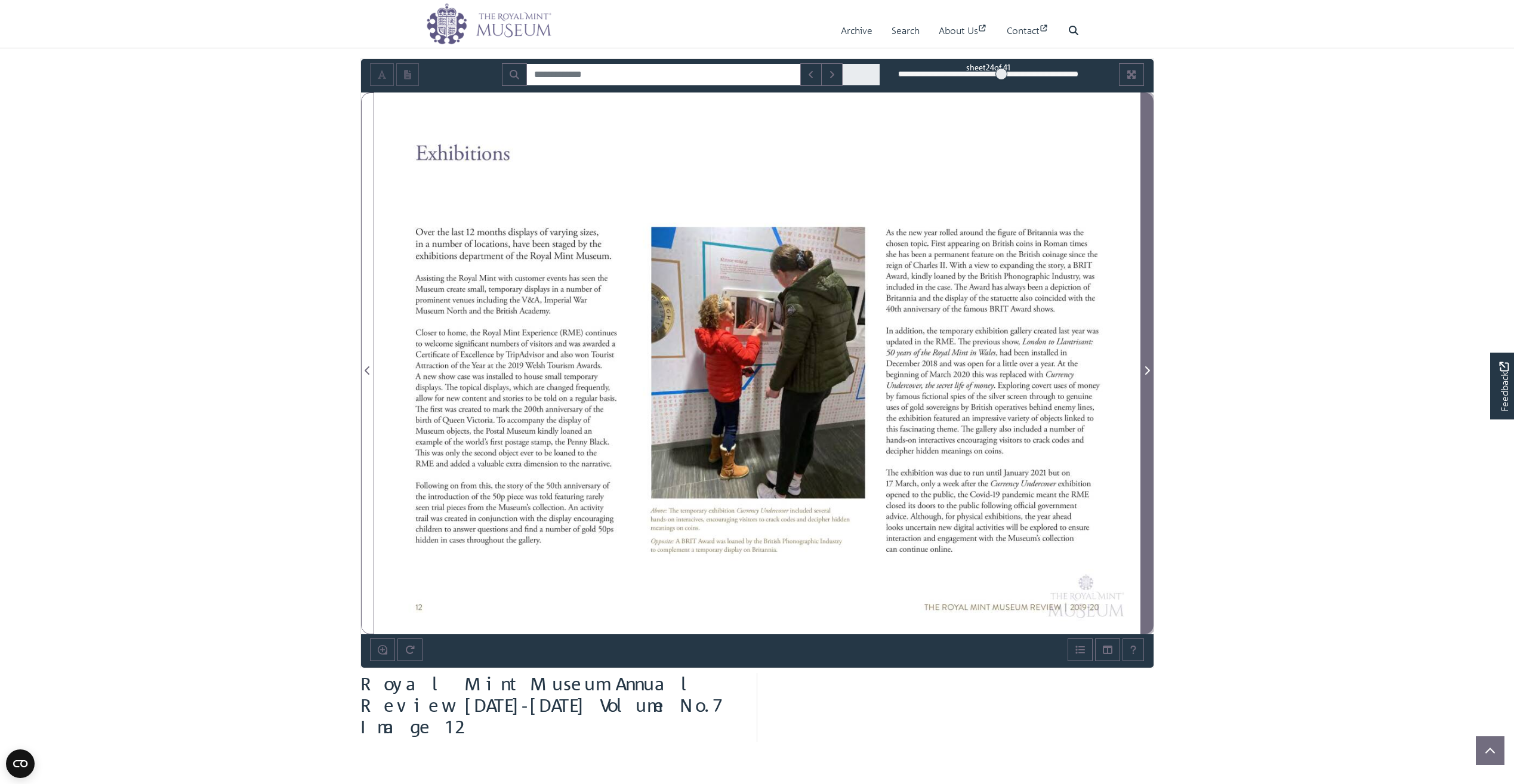
click at [1146, 366] on icon "Next Page" at bounding box center [1148, 371] width 6 height 10
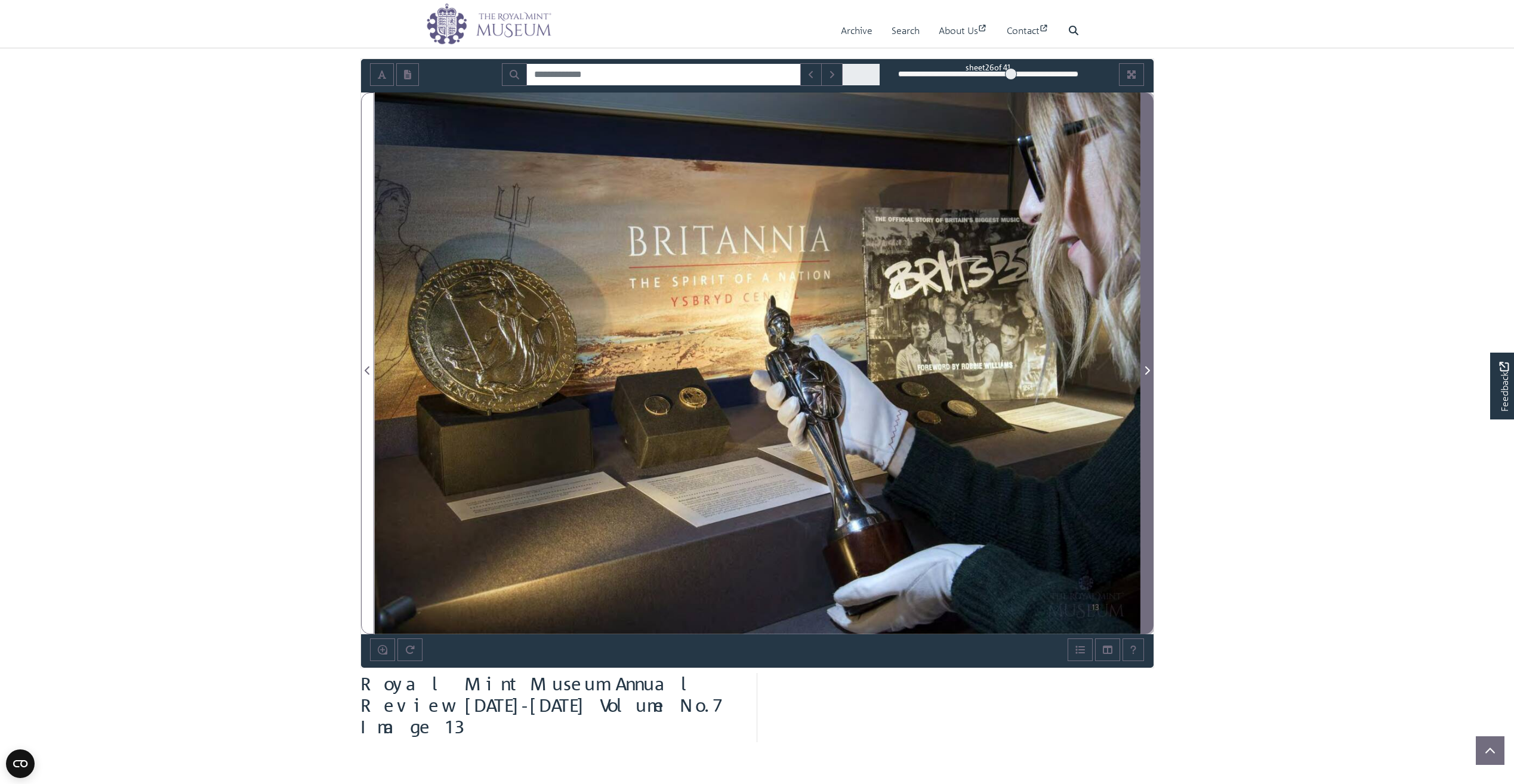
click at [1146, 366] on icon "Next Page" at bounding box center [1148, 371] width 6 height 10
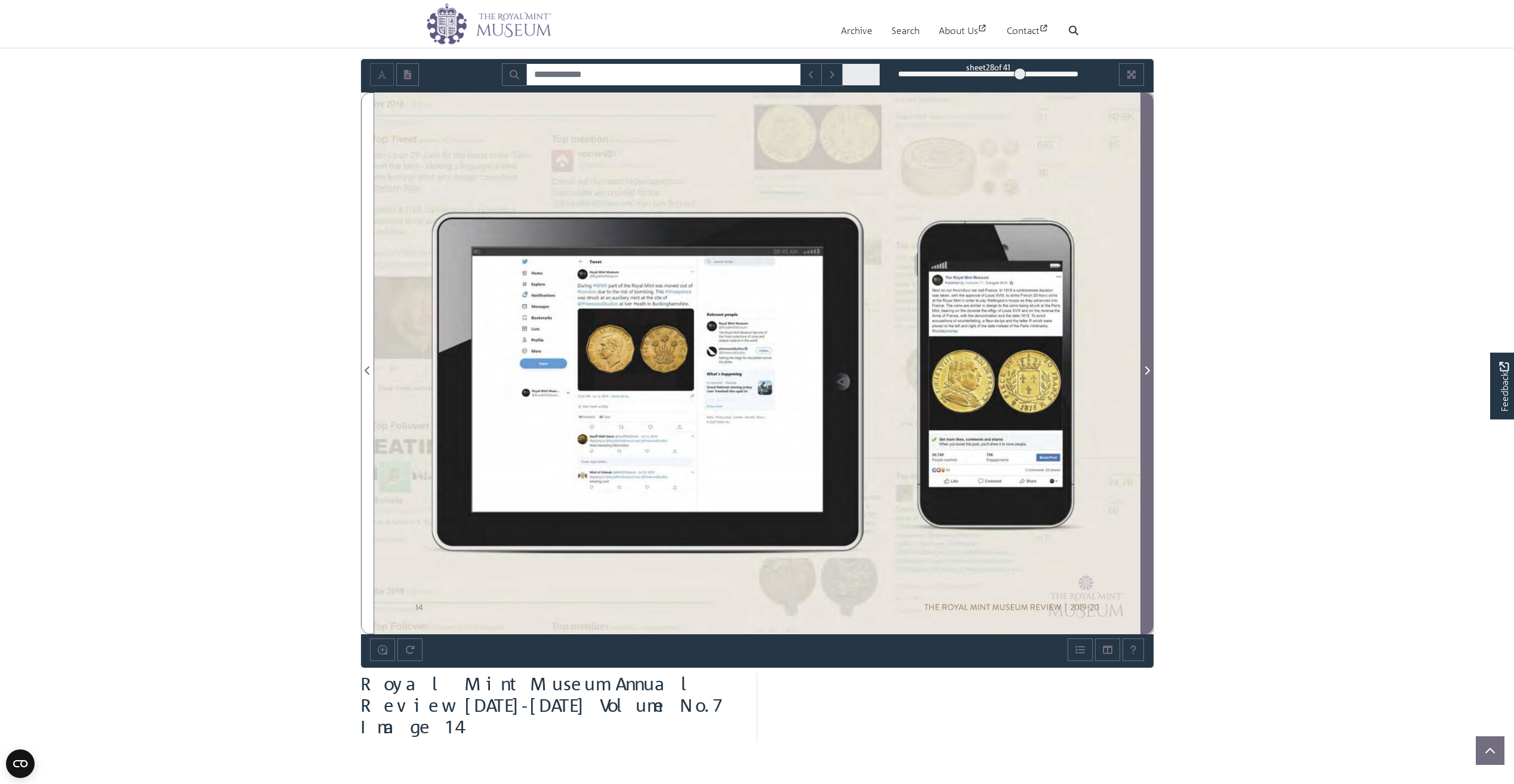
click at [1146, 366] on icon "Next Page" at bounding box center [1148, 371] width 6 height 10
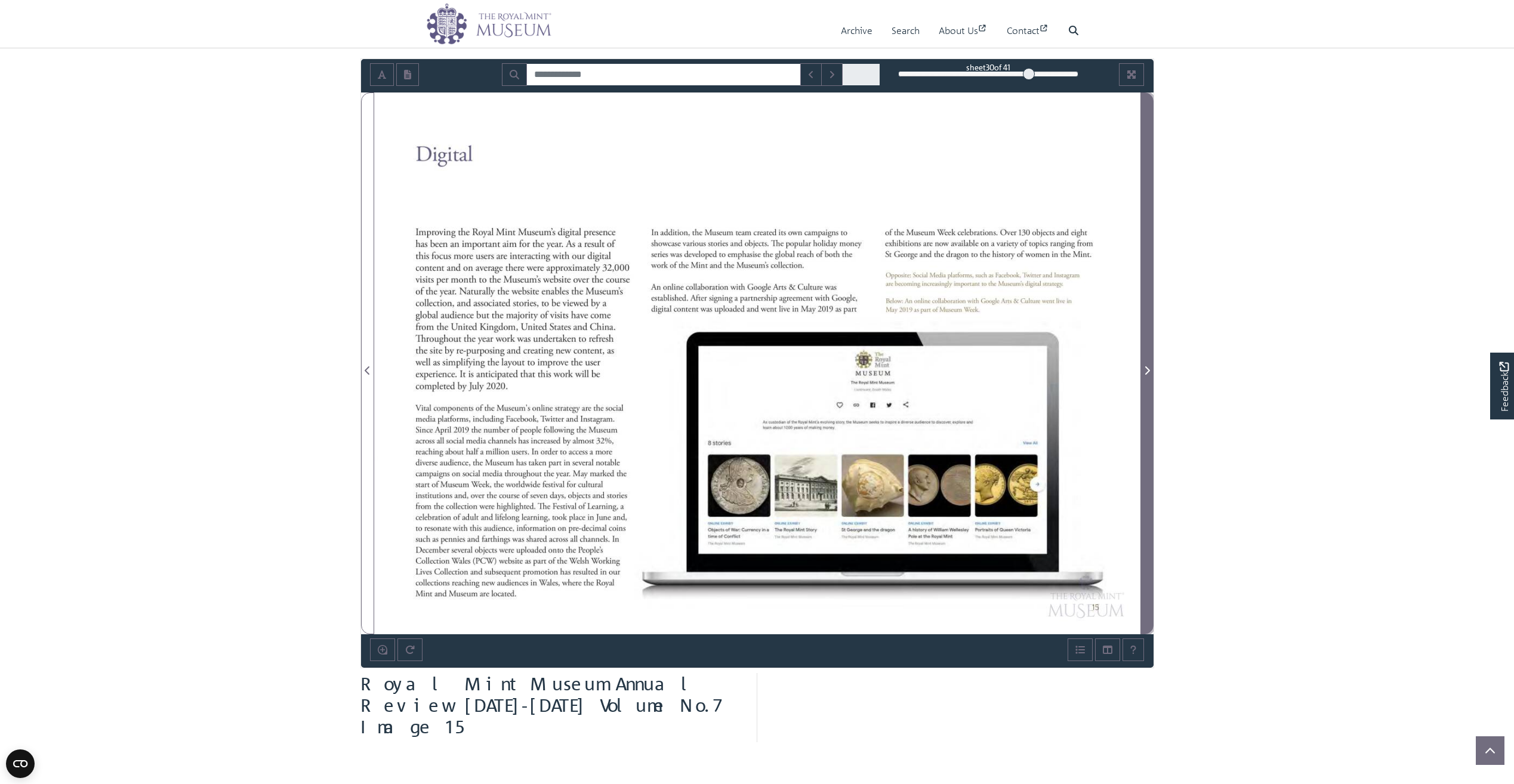
click at [1146, 366] on icon "Next Page" at bounding box center [1148, 371] width 6 height 10
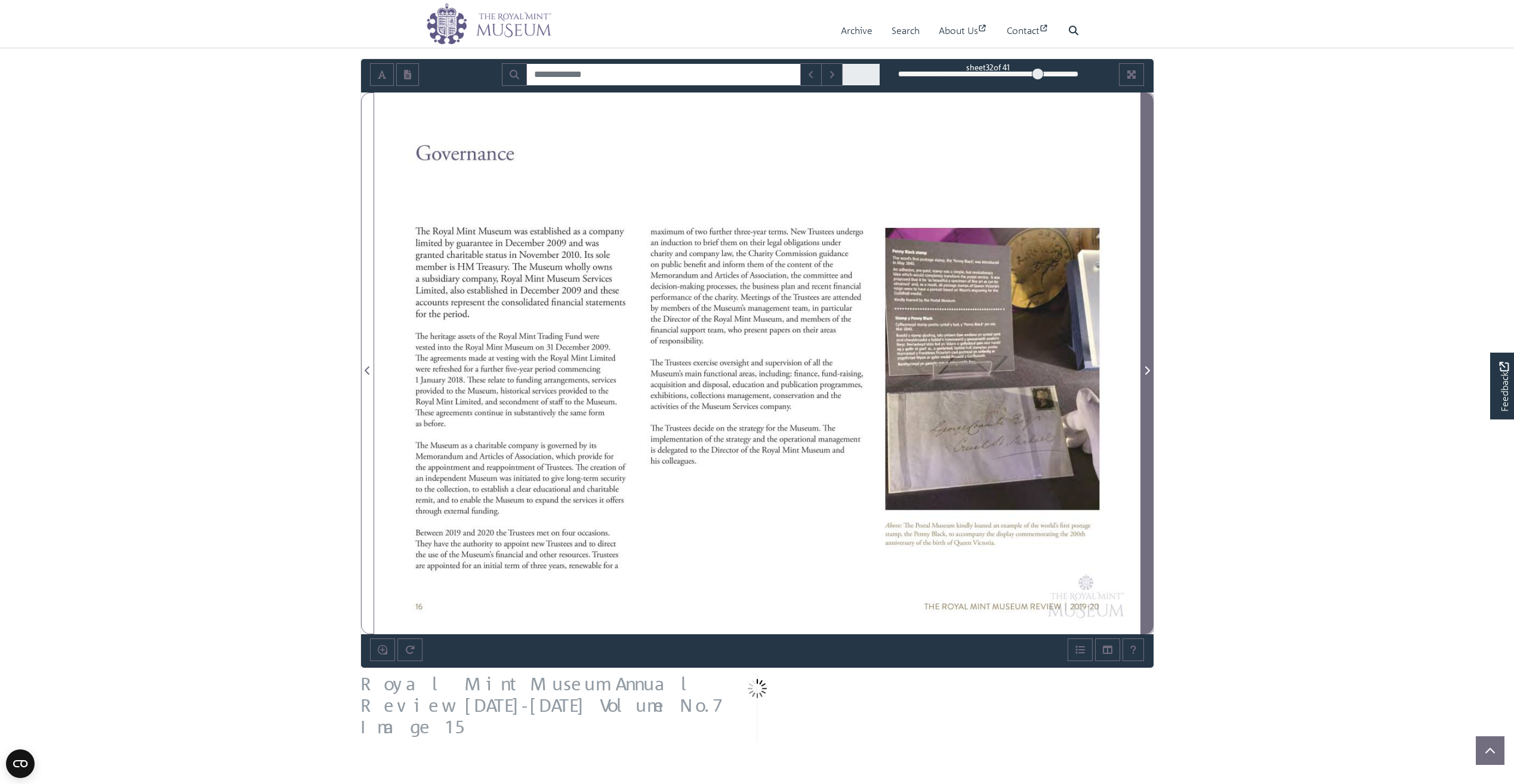
click at [1146, 366] on icon "Next Page" at bounding box center [1148, 371] width 6 height 10
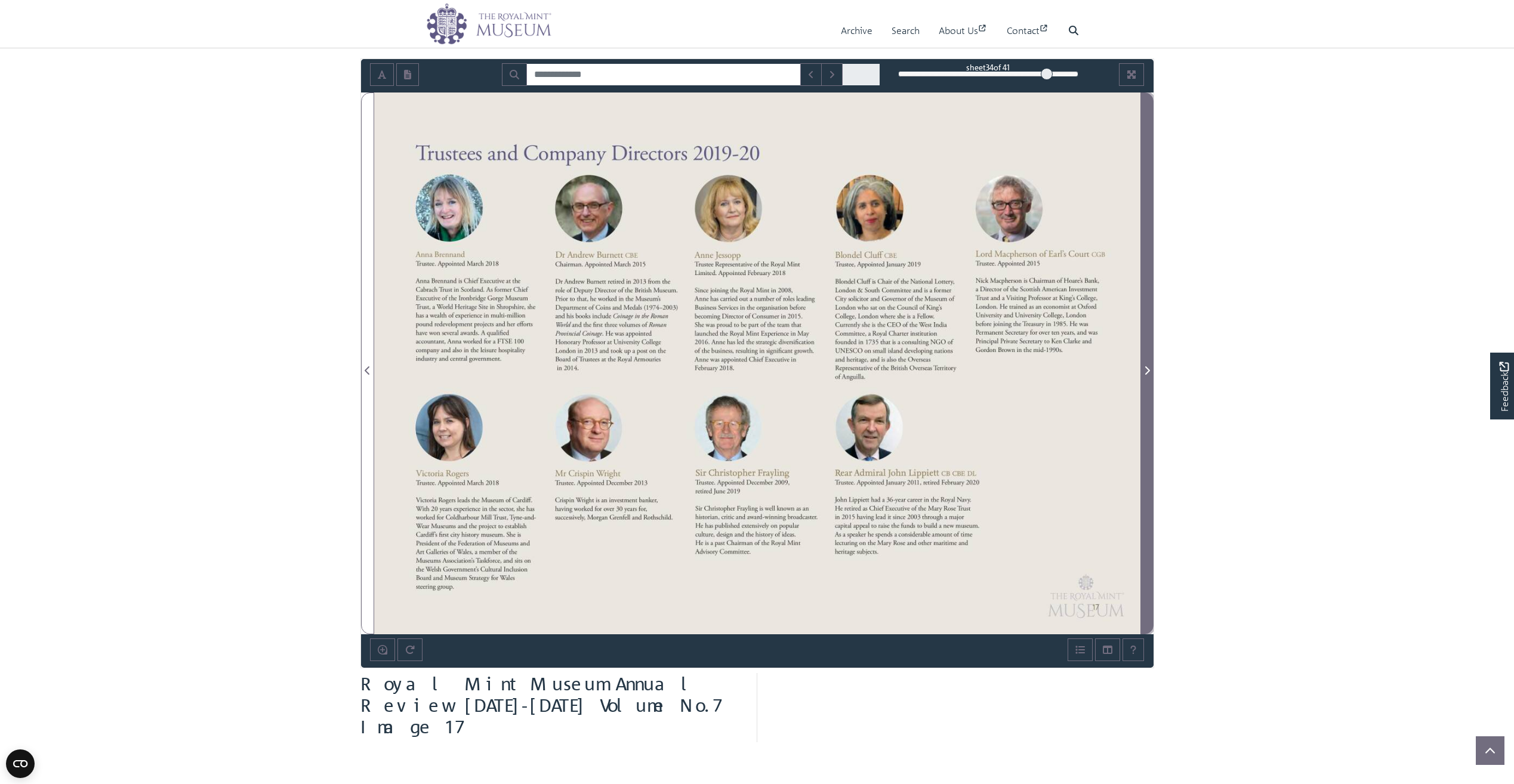
click at [1145, 375] on icon "Next Page" at bounding box center [1148, 371] width 6 height 10
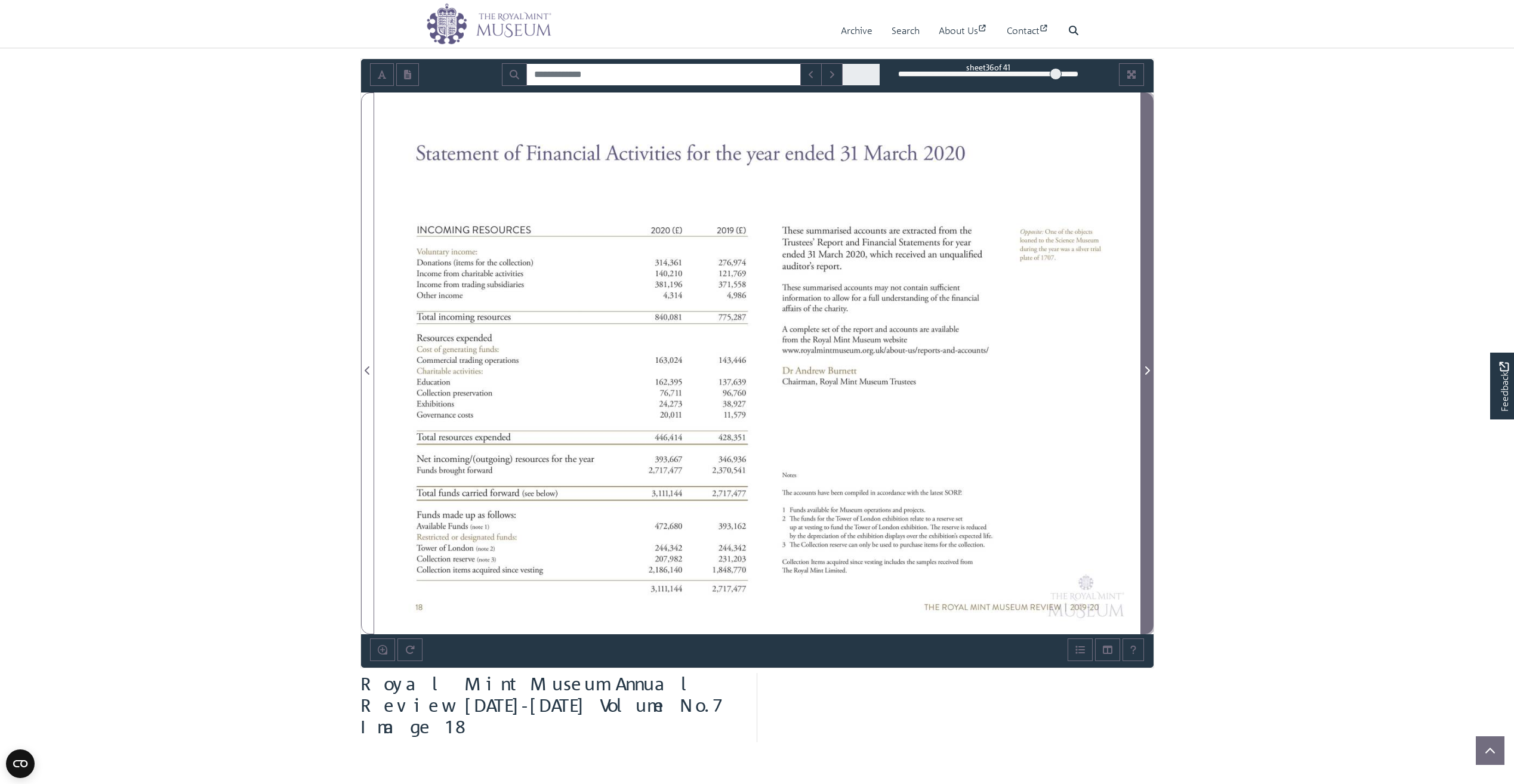
click at [1145, 375] on icon "Next Page" at bounding box center [1148, 371] width 6 height 10
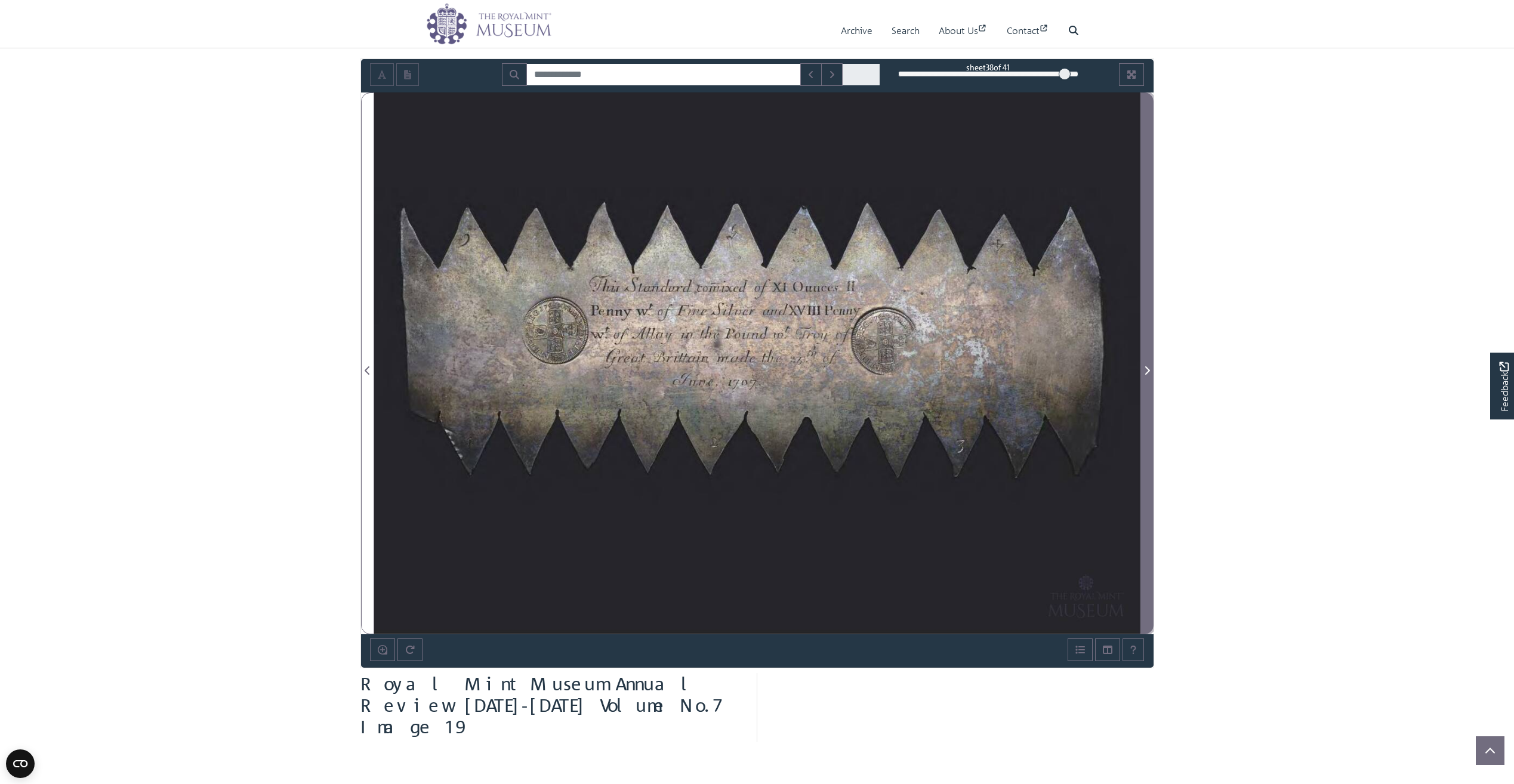
click at [1145, 375] on icon "Next Page" at bounding box center [1148, 371] width 6 height 10
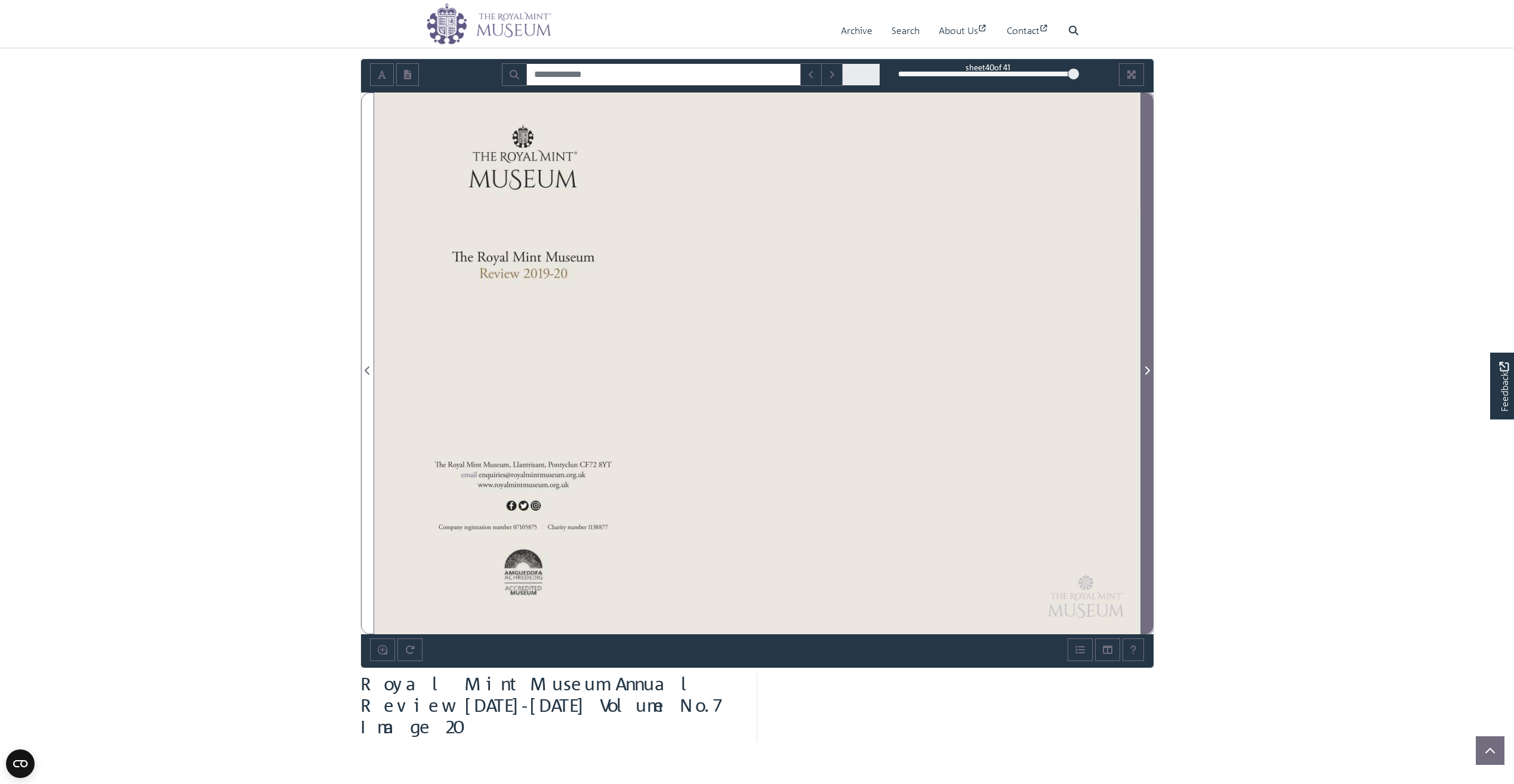
click at [1145, 375] on icon "Next Page" at bounding box center [1148, 371] width 6 height 10
click at [1145, 370] on icon "Next Page" at bounding box center [1148, 371] width 6 height 10
